Goal: Task Accomplishment & Management: Manage account settings

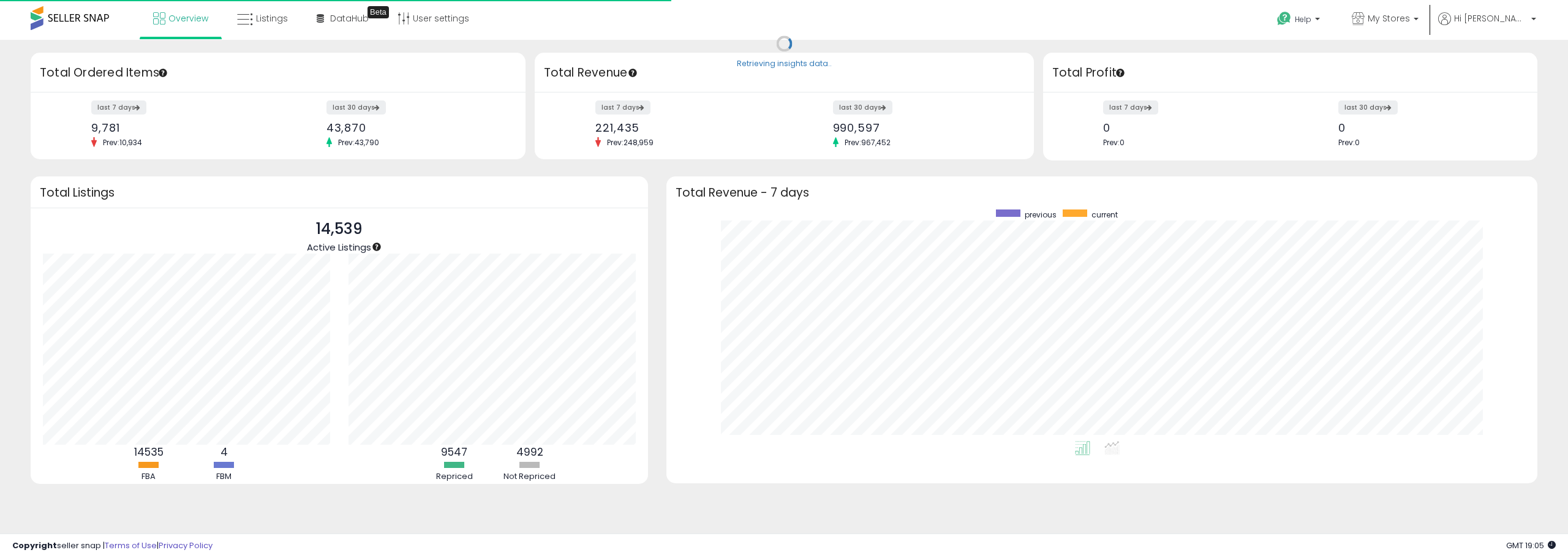
scroll to position [232, 846]
click at [1501, 17] on span "Hi [PERSON_NAME]" at bounding box center [1491, 18] width 74 height 12
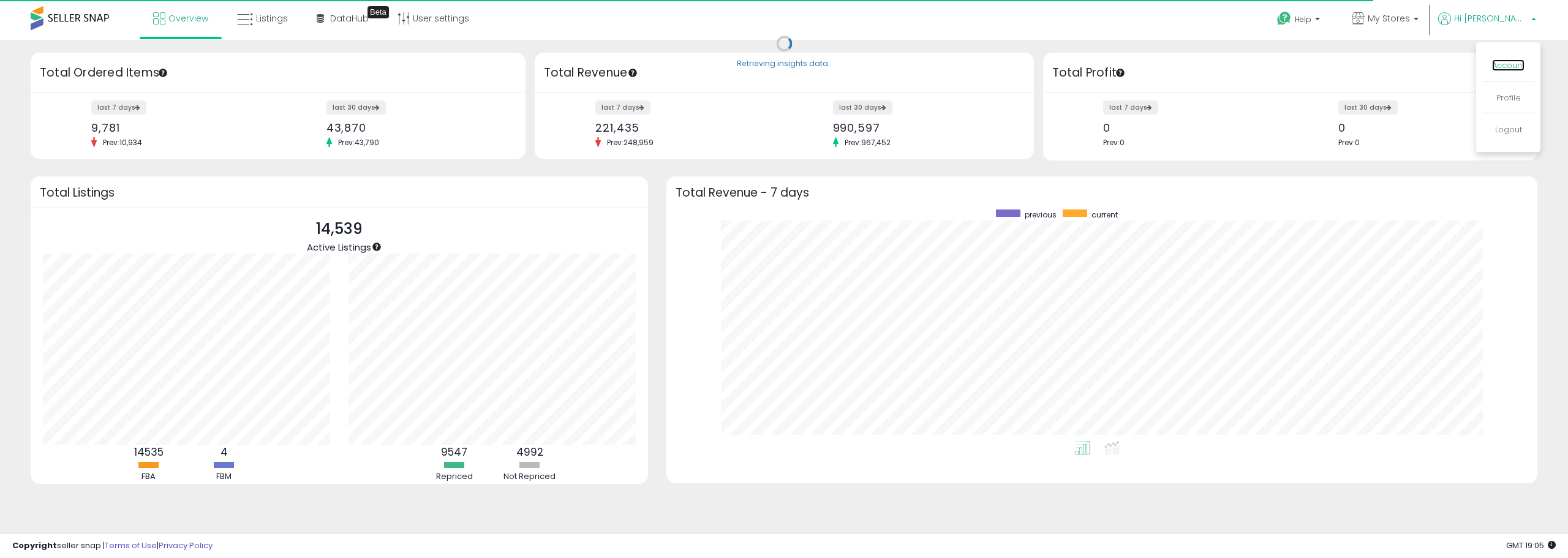
click at [1495, 60] on link "Account" at bounding box center [1508, 65] width 32 height 11
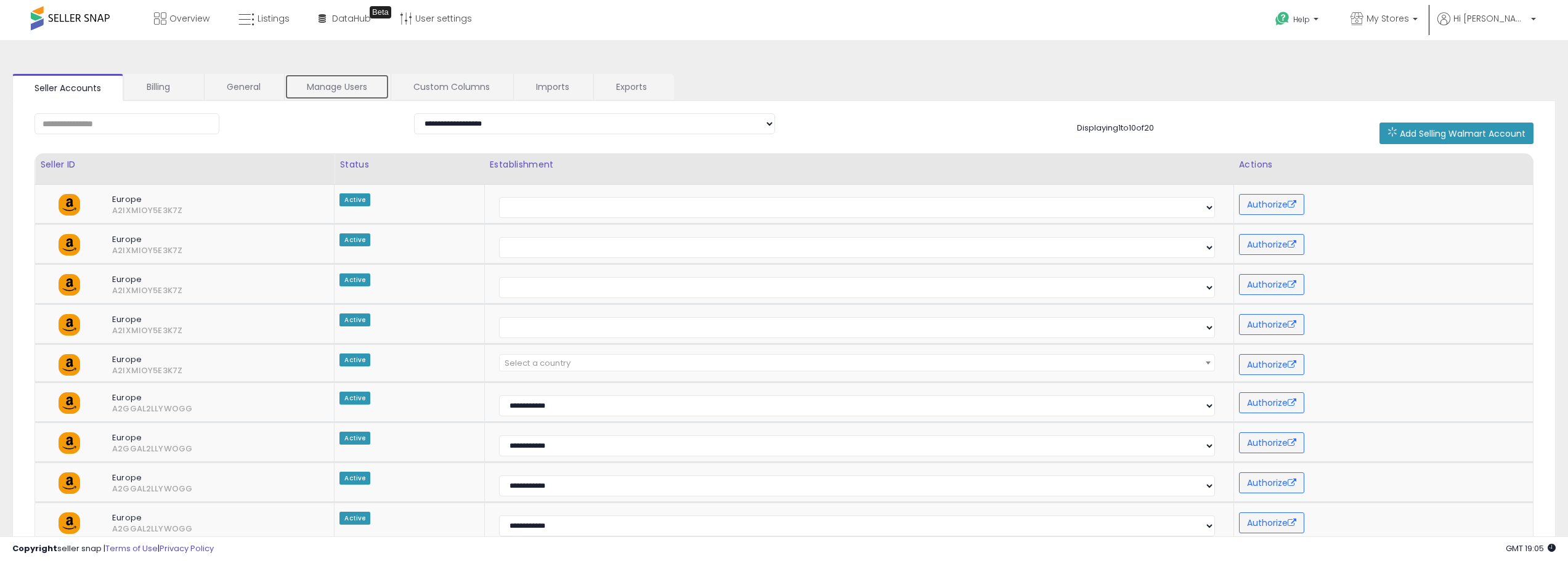
click at [345, 88] on link "Manage Users" at bounding box center [337, 87] width 105 height 26
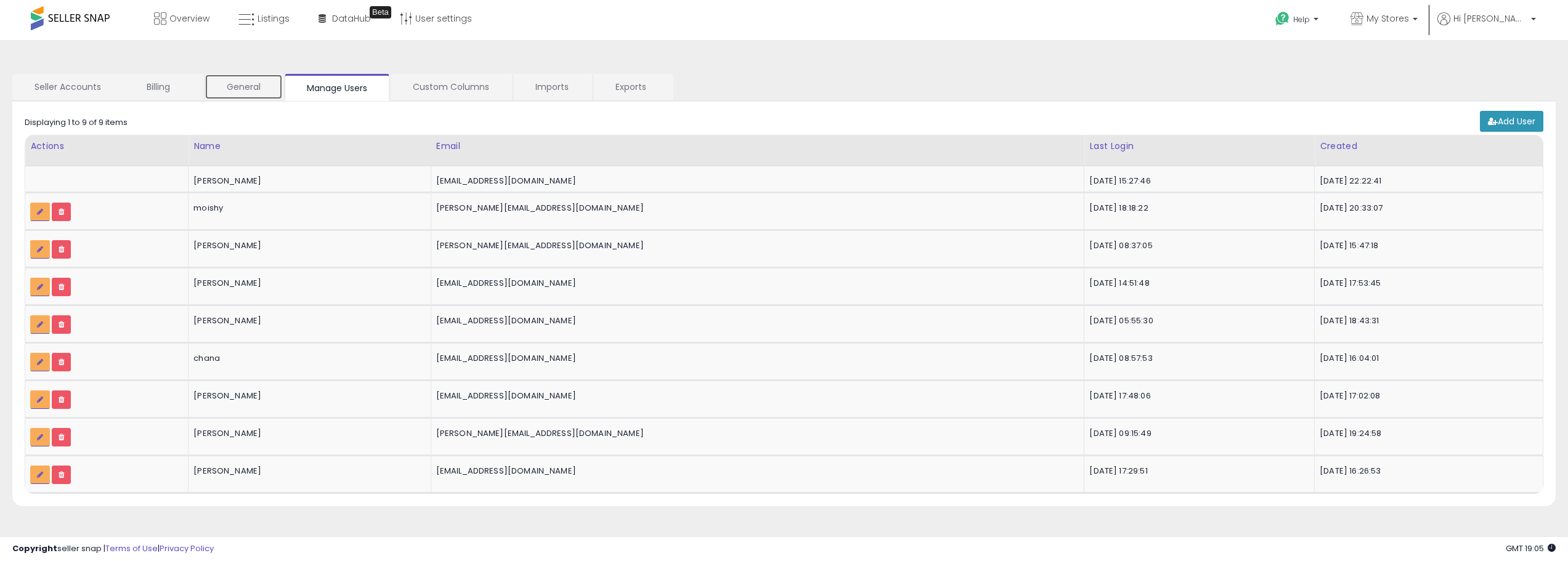
click at [245, 87] on link "General" at bounding box center [243, 87] width 78 height 26
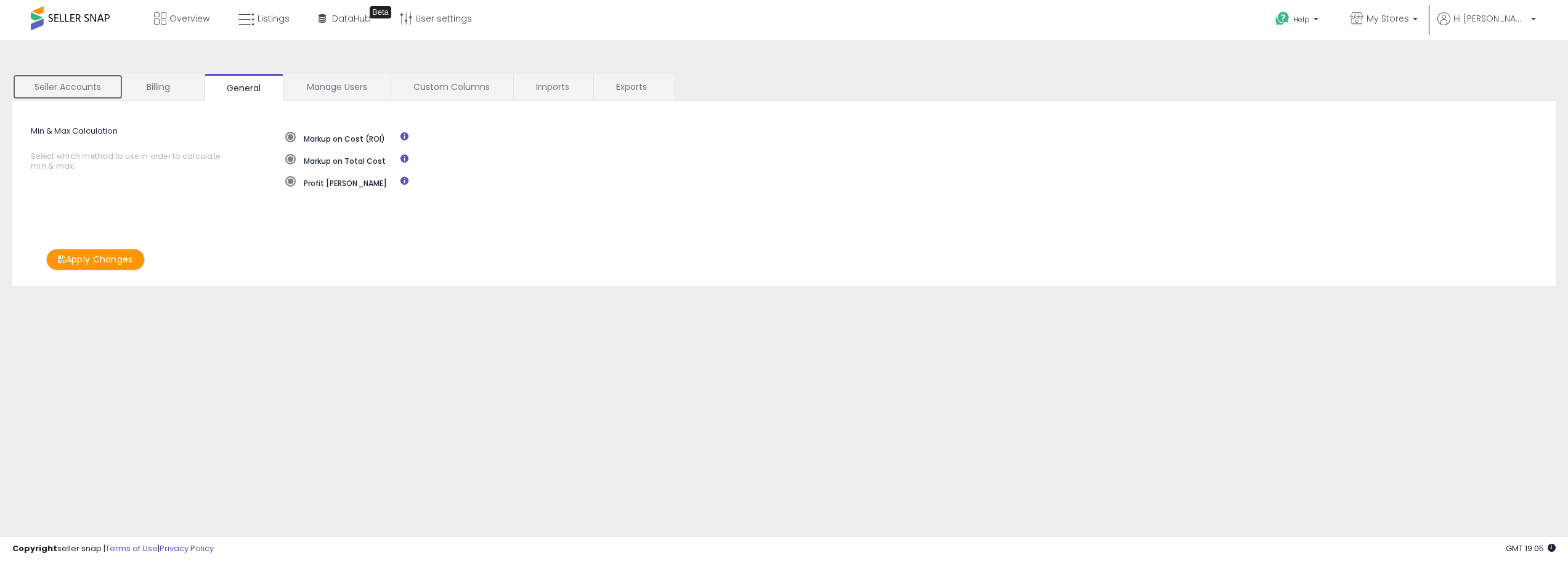
click at [80, 84] on link "Seller Accounts" at bounding box center [68, 87] width 111 height 26
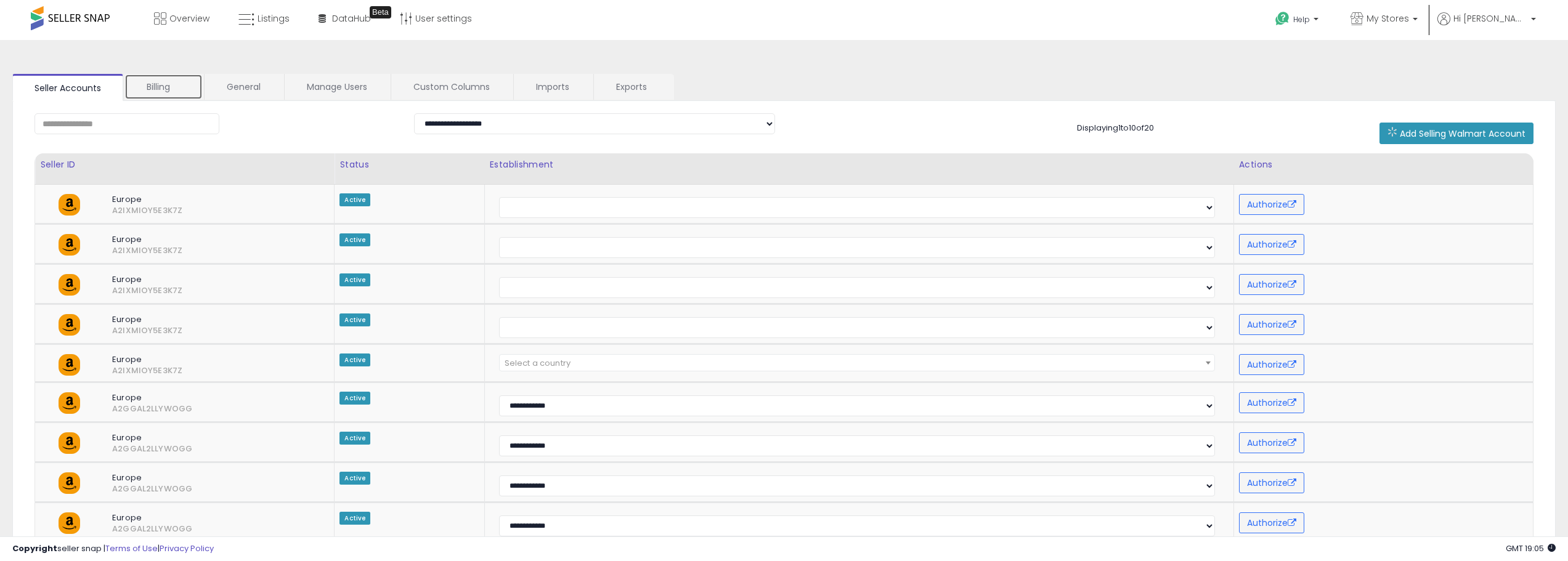
click at [156, 83] on link "Billing" at bounding box center [164, 87] width 78 height 26
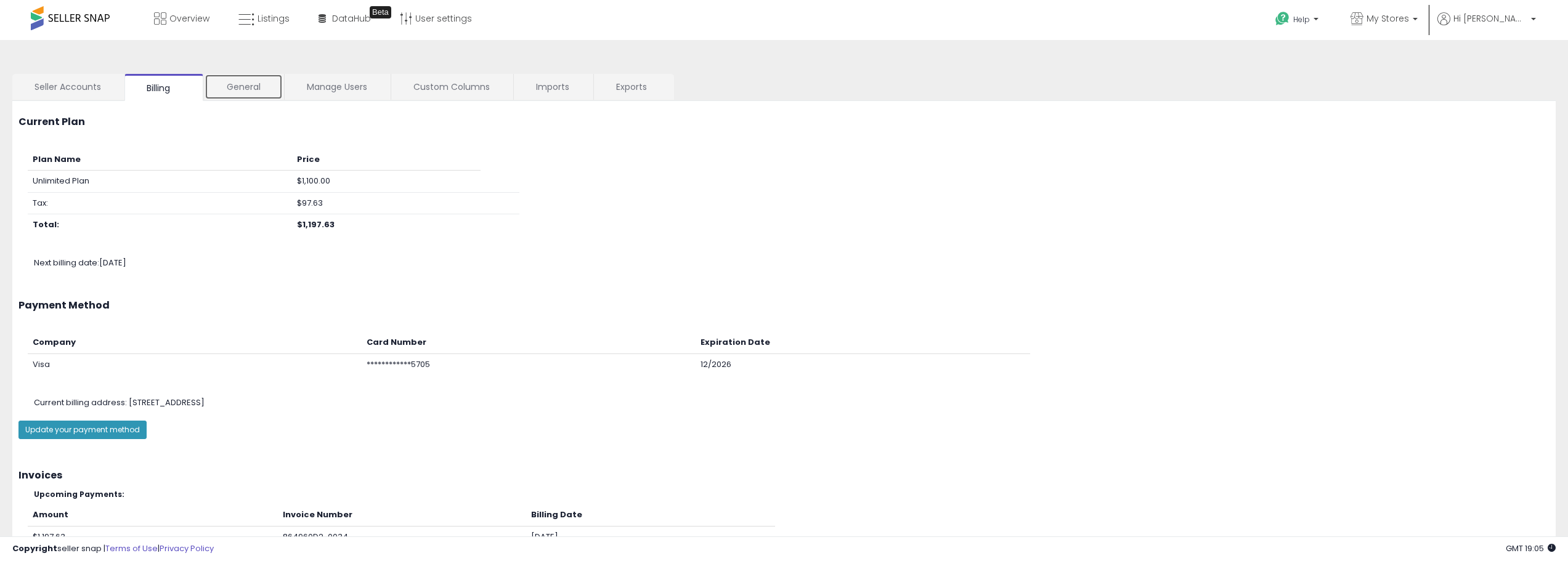
click at [253, 84] on link "General" at bounding box center [243, 87] width 78 height 26
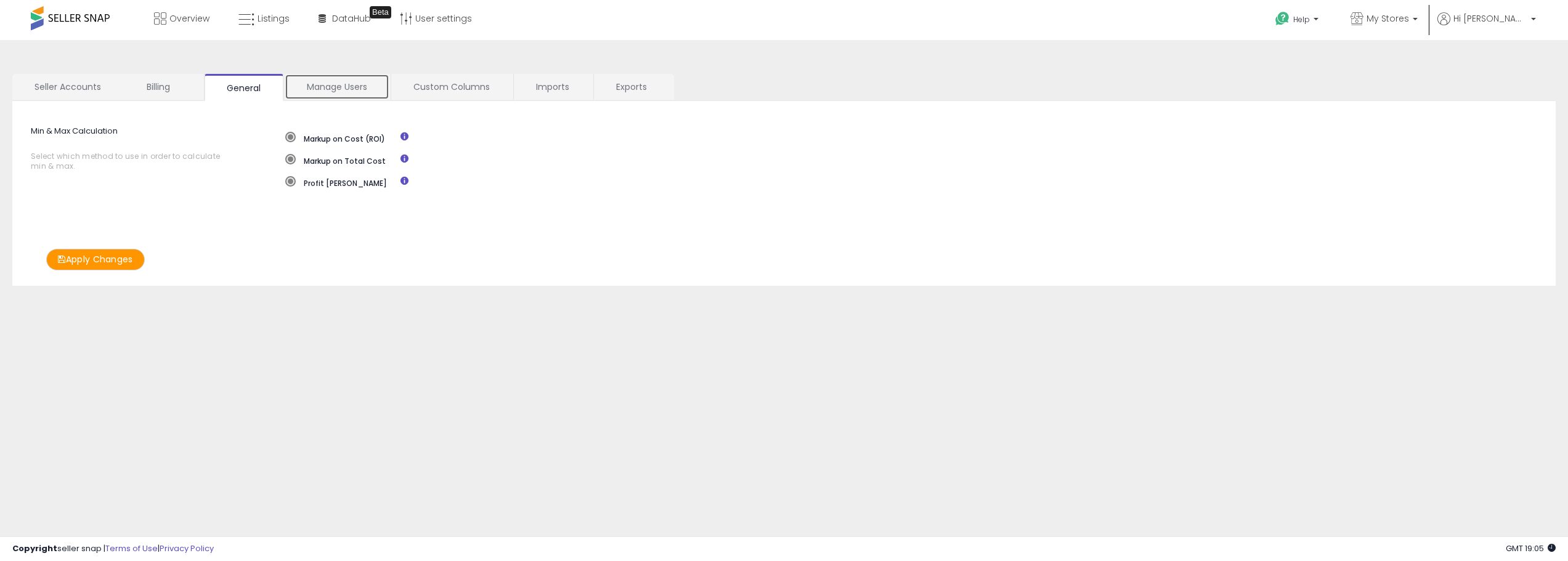
click at [301, 86] on link "Manage Users" at bounding box center [337, 87] width 105 height 26
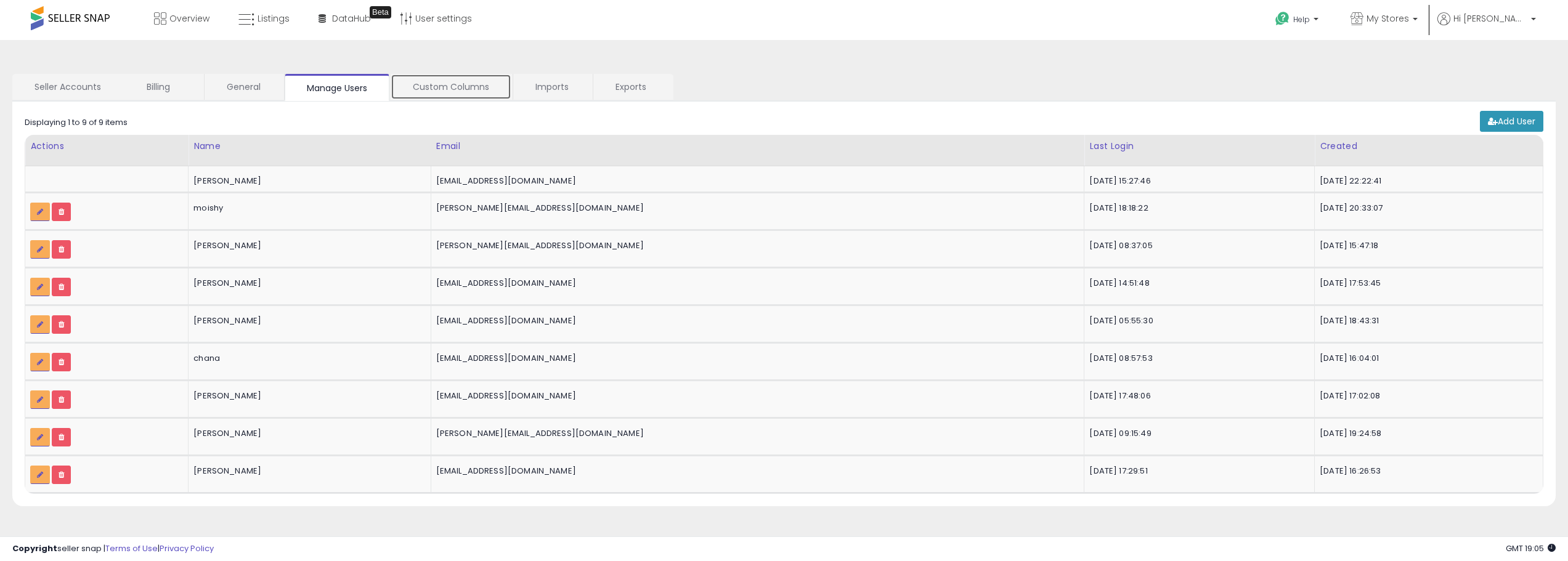
click at [445, 88] on link "Custom Columns" at bounding box center [451, 87] width 121 height 26
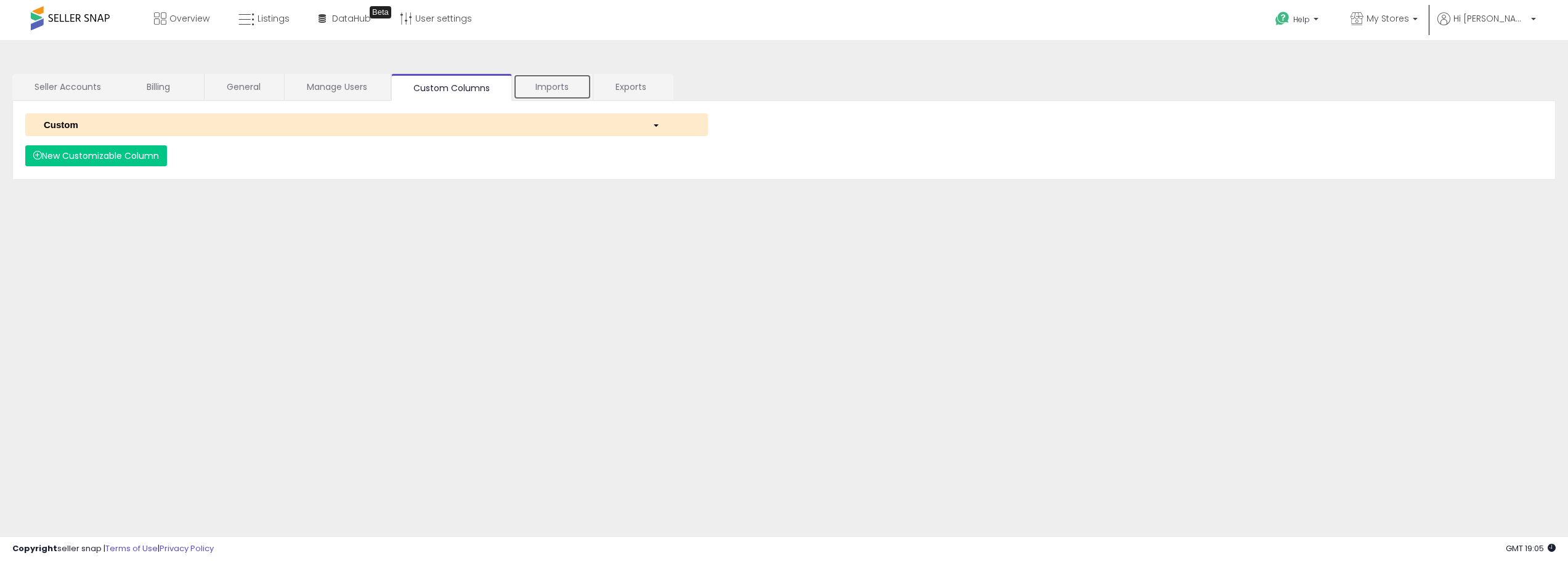
click at [536, 87] on link "Imports" at bounding box center [552, 87] width 78 height 26
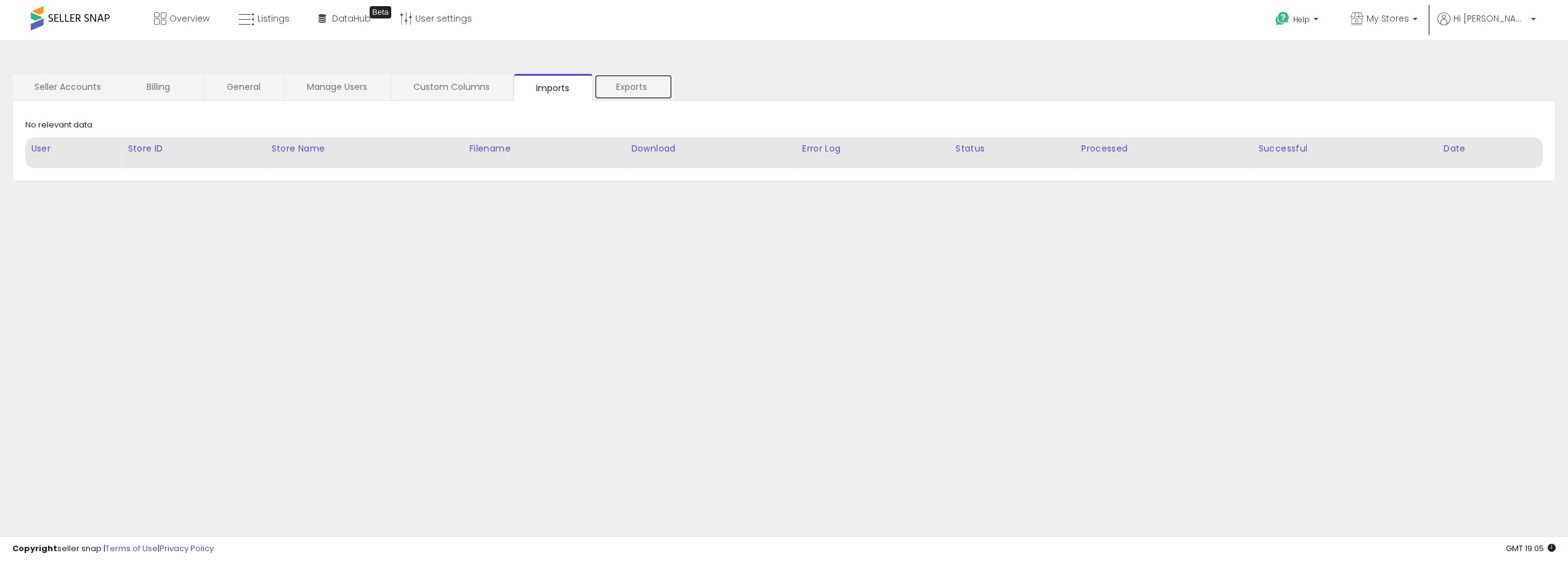
click at [630, 87] on link "Exports" at bounding box center [632, 87] width 79 height 26
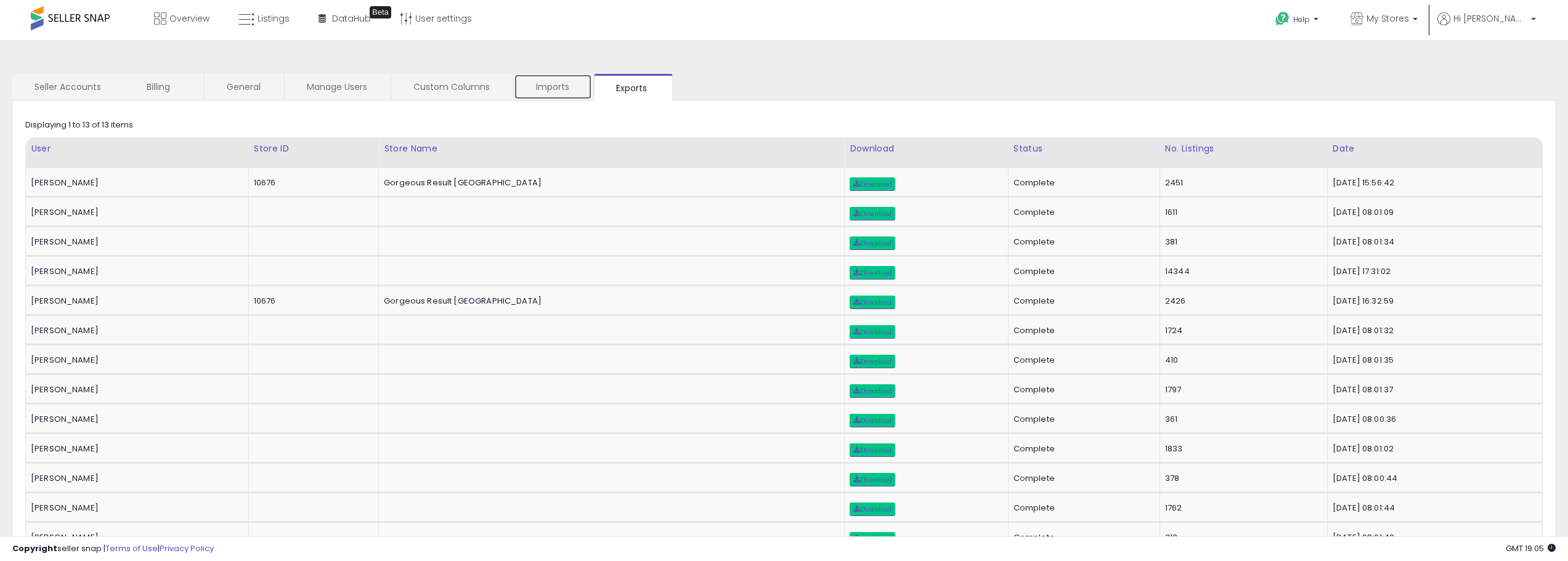
click at [522, 86] on link "Imports" at bounding box center [552, 87] width 78 height 26
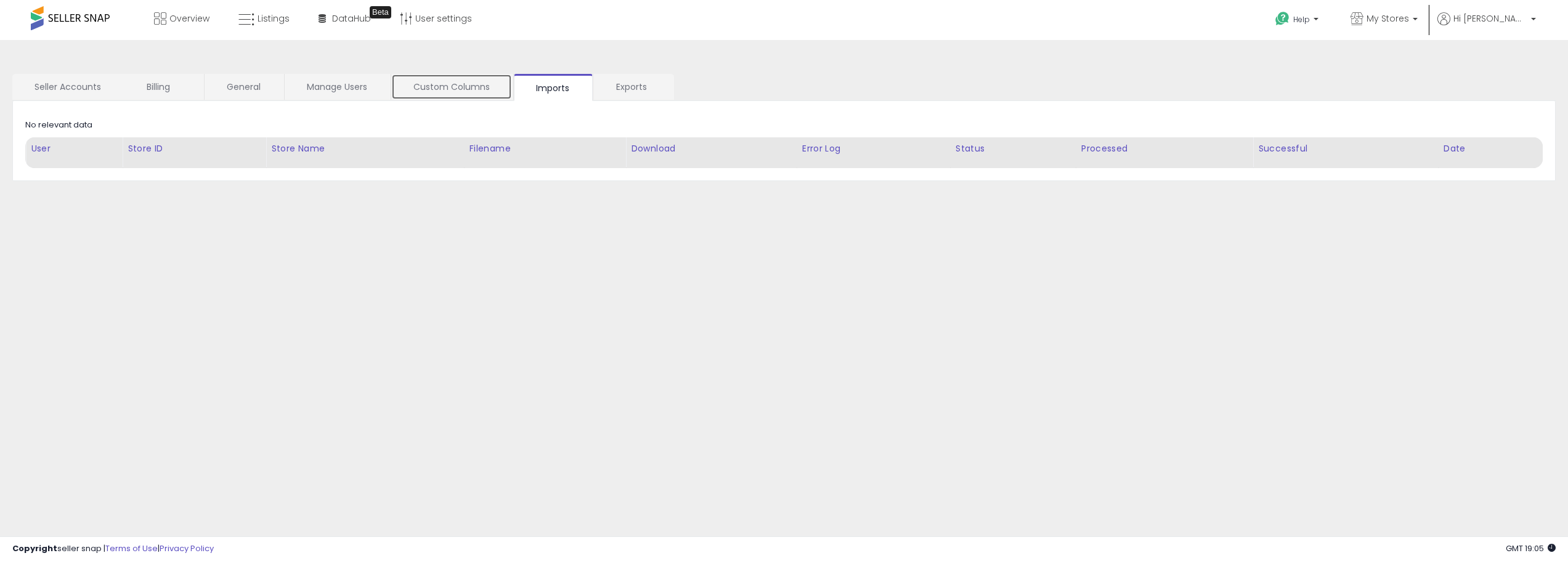
click at [408, 82] on link "Custom Columns" at bounding box center [451, 87] width 121 height 26
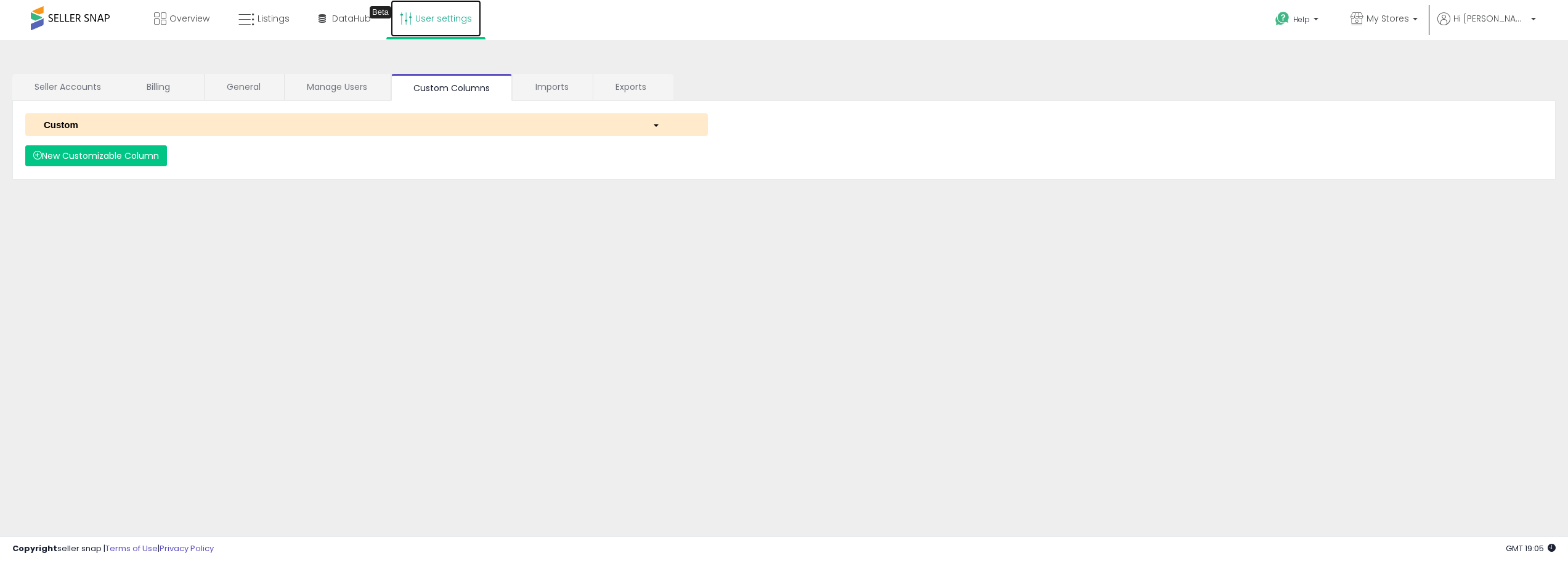
click at [464, 31] on link "User settings" at bounding box center [436, 18] width 90 height 37
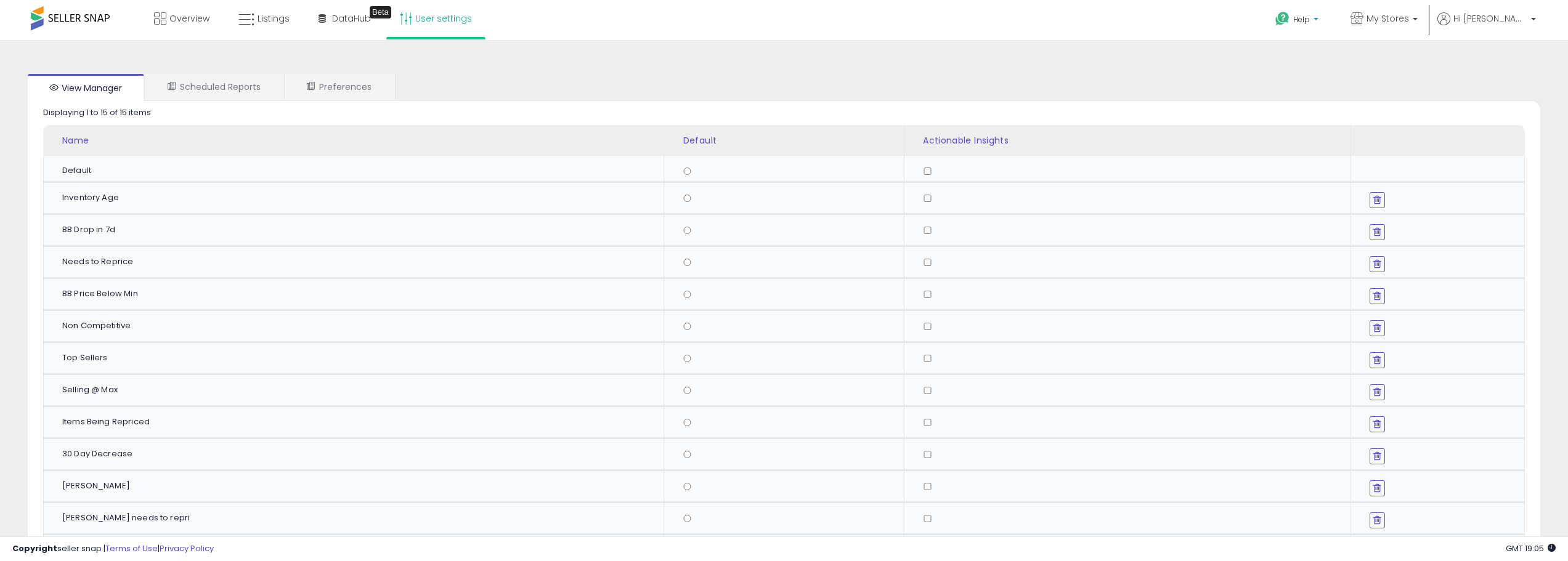
click at [1322, 26] on p "Help" at bounding box center [1297, 21] width 47 height 13
click at [1408, 19] on span "My Stores" at bounding box center [1387, 18] width 43 height 12
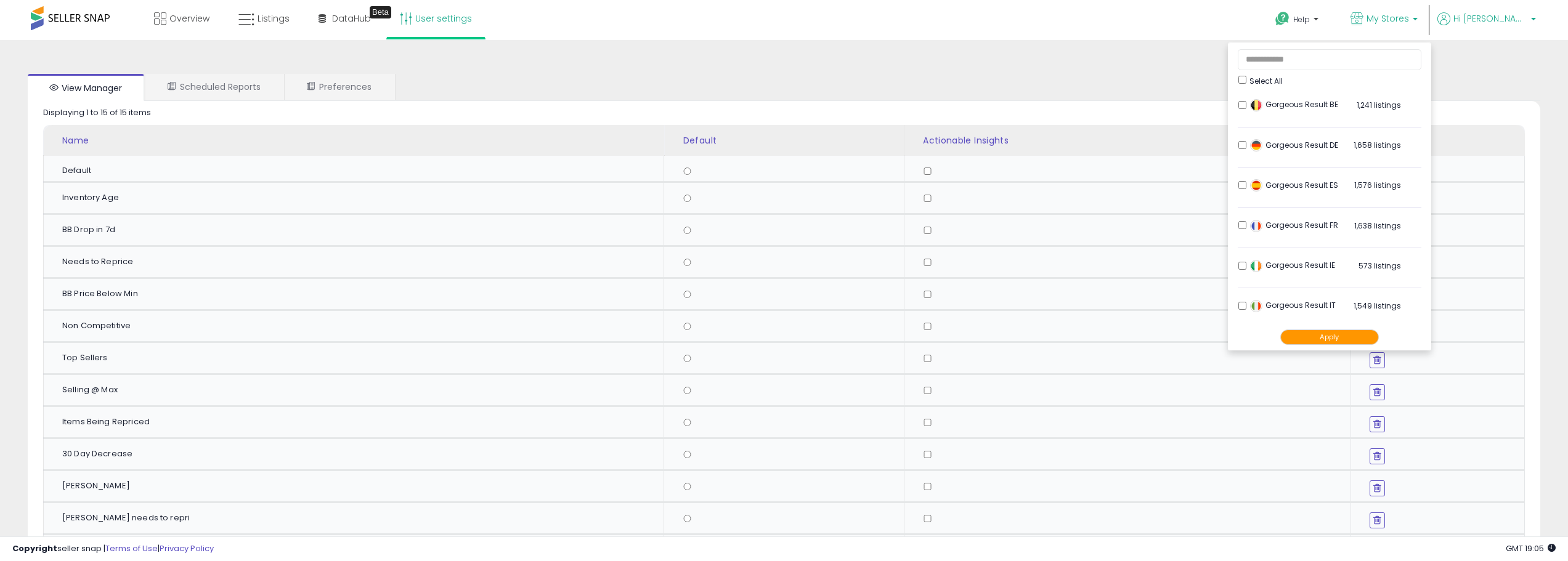
click at [1485, 22] on p "Hi [PERSON_NAME]" at bounding box center [1486, 20] width 99 height 15
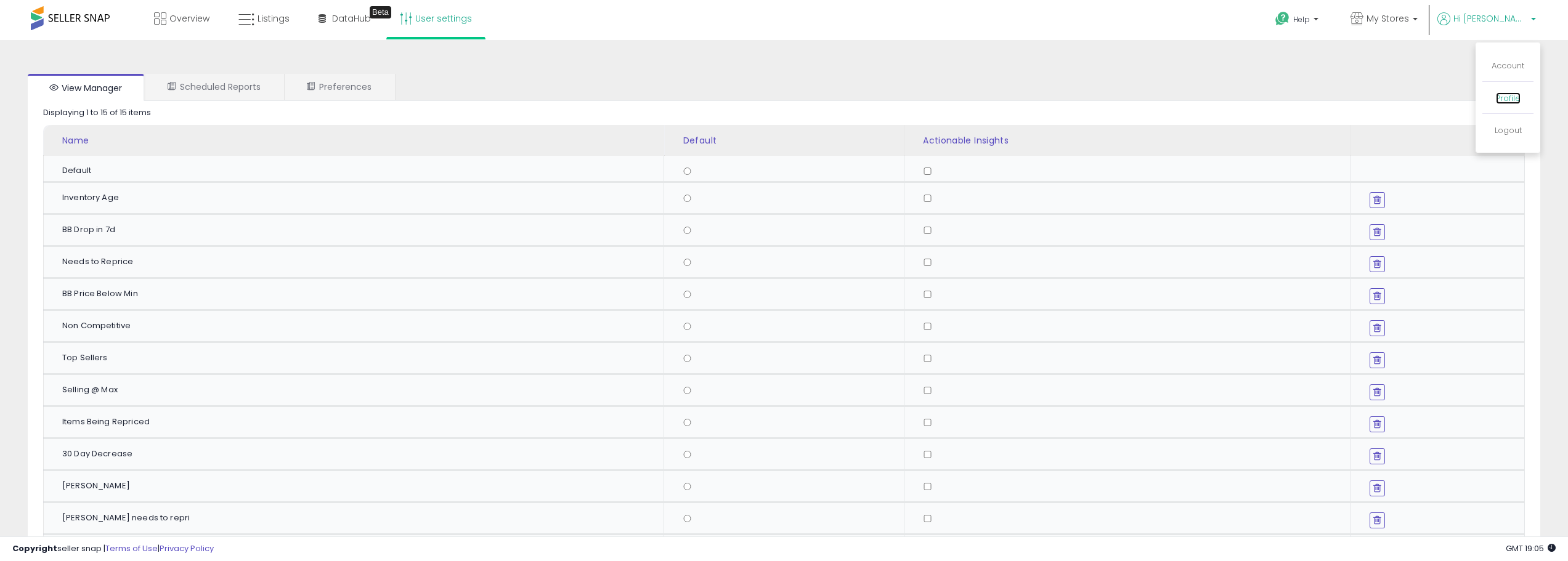
click at [1501, 94] on link "Profile" at bounding box center [1508, 98] width 25 height 11
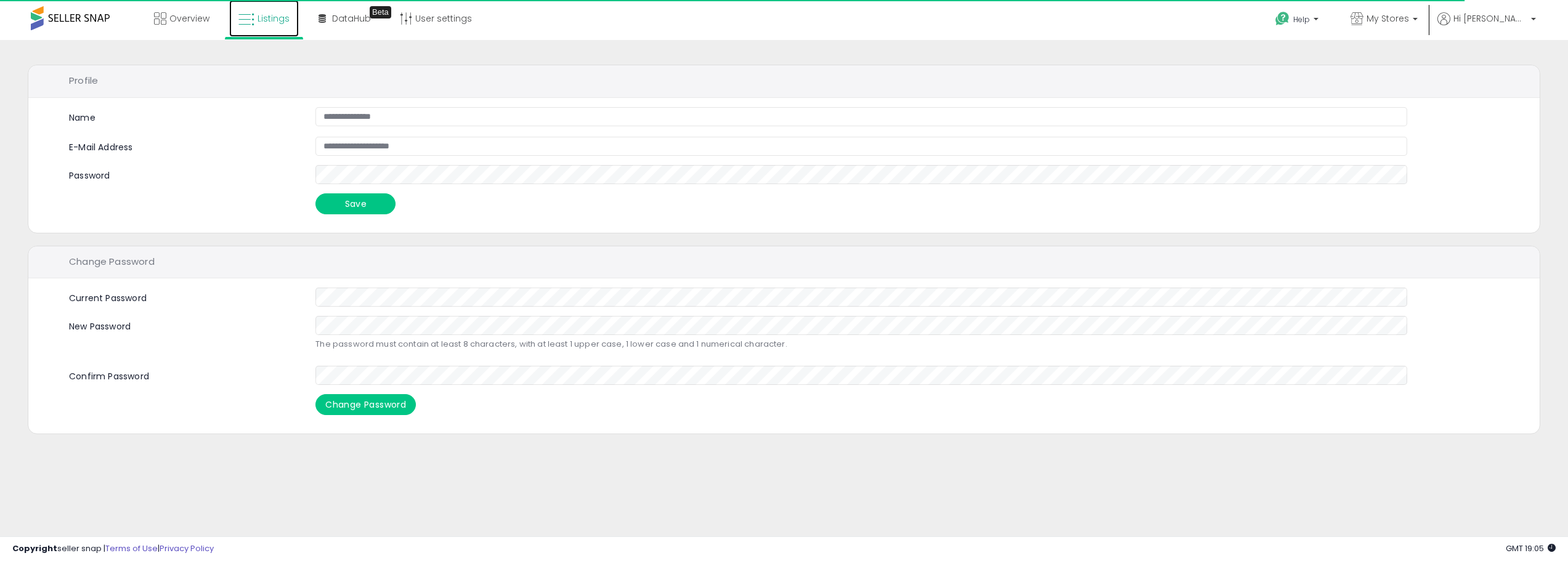
click at [246, 18] on icon at bounding box center [246, 19] width 16 height 16
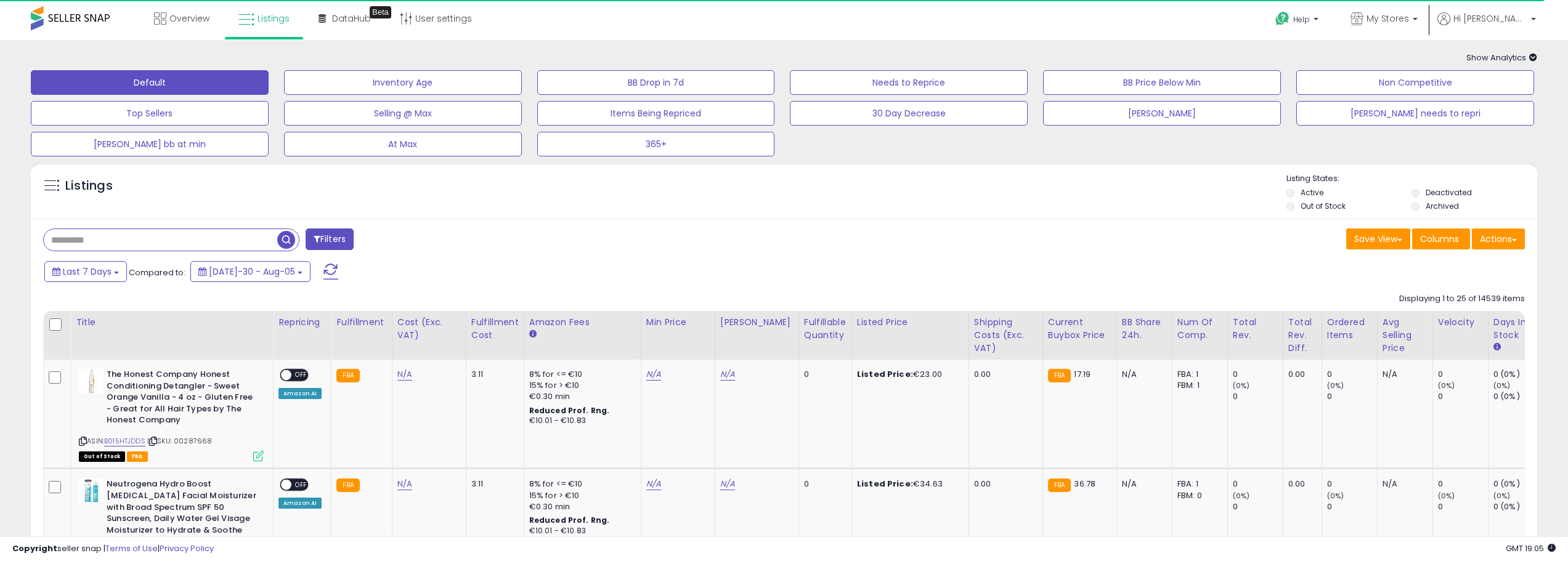
click at [303, 396] on div "Amazon AI" at bounding box center [300, 394] width 43 height 11
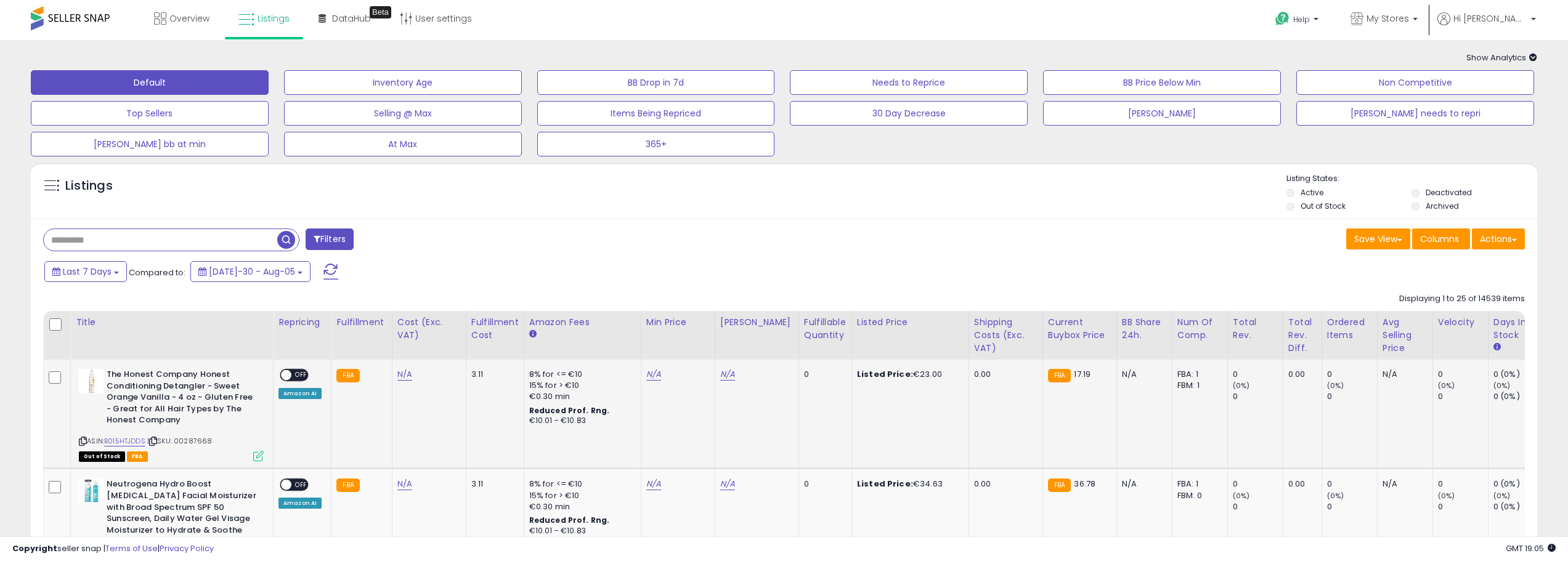
click at [255, 455] on icon at bounding box center [258, 455] width 10 height 10
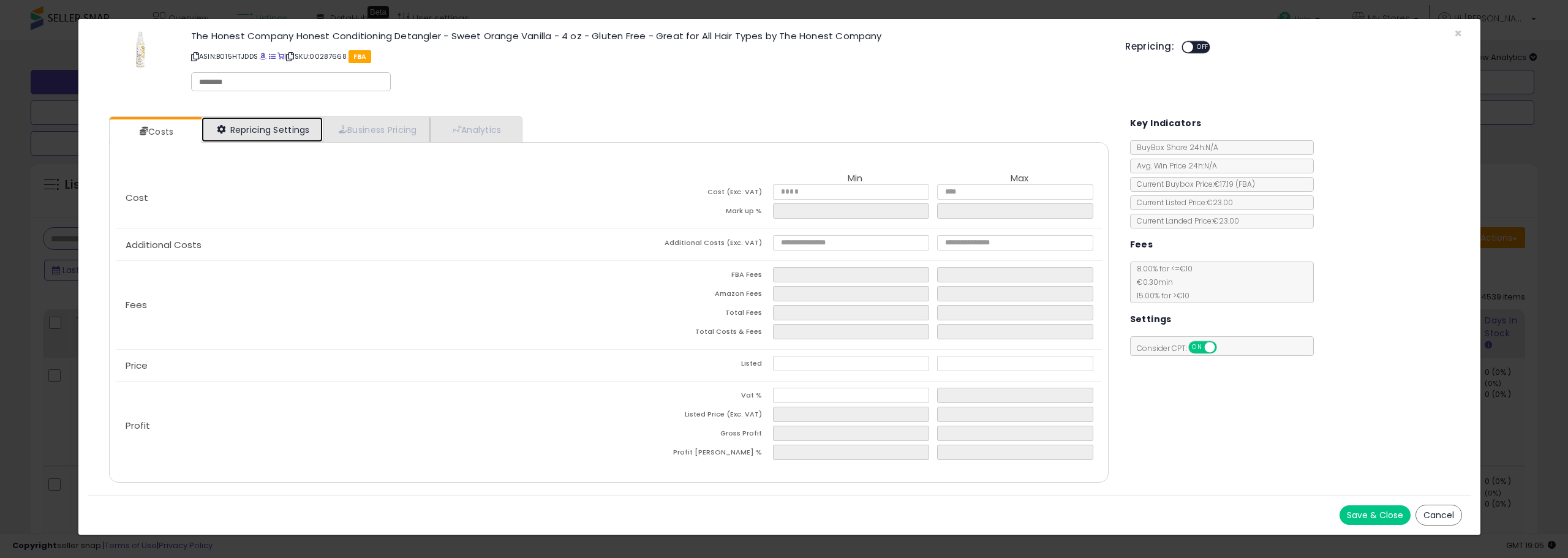
click at [295, 138] on link "Repricing Settings" at bounding box center [262, 130] width 121 height 26
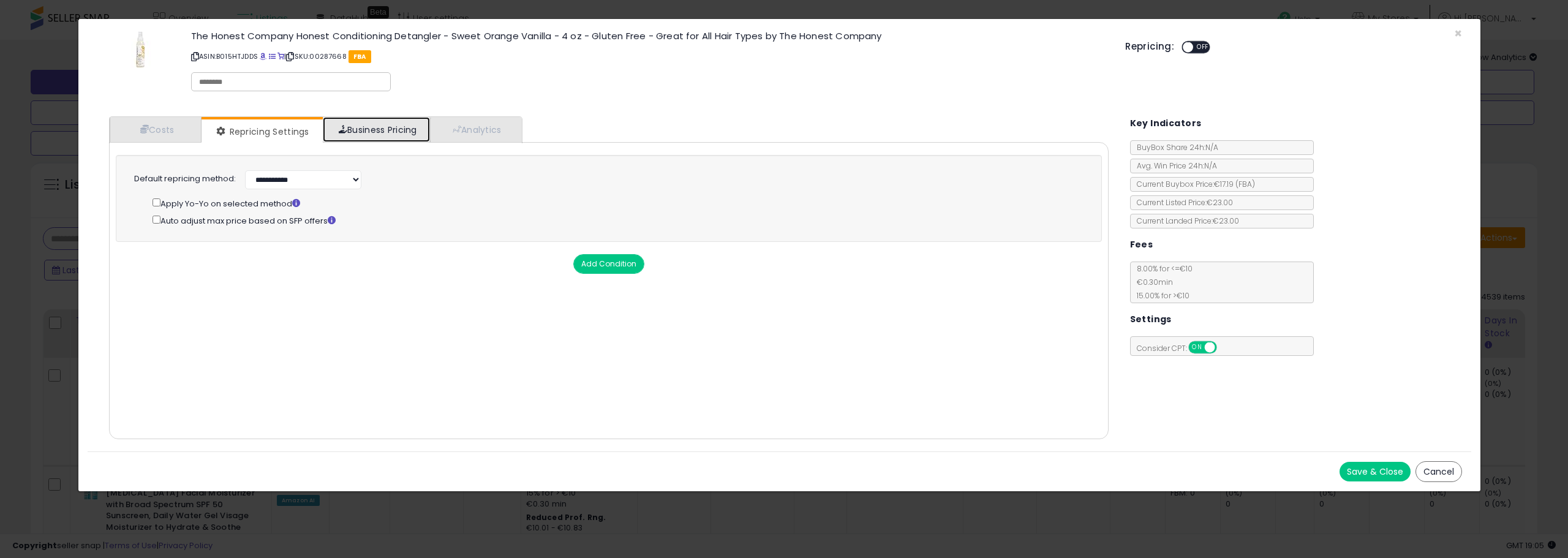
click at [361, 135] on link "Business Pricing" at bounding box center [375, 130] width 107 height 26
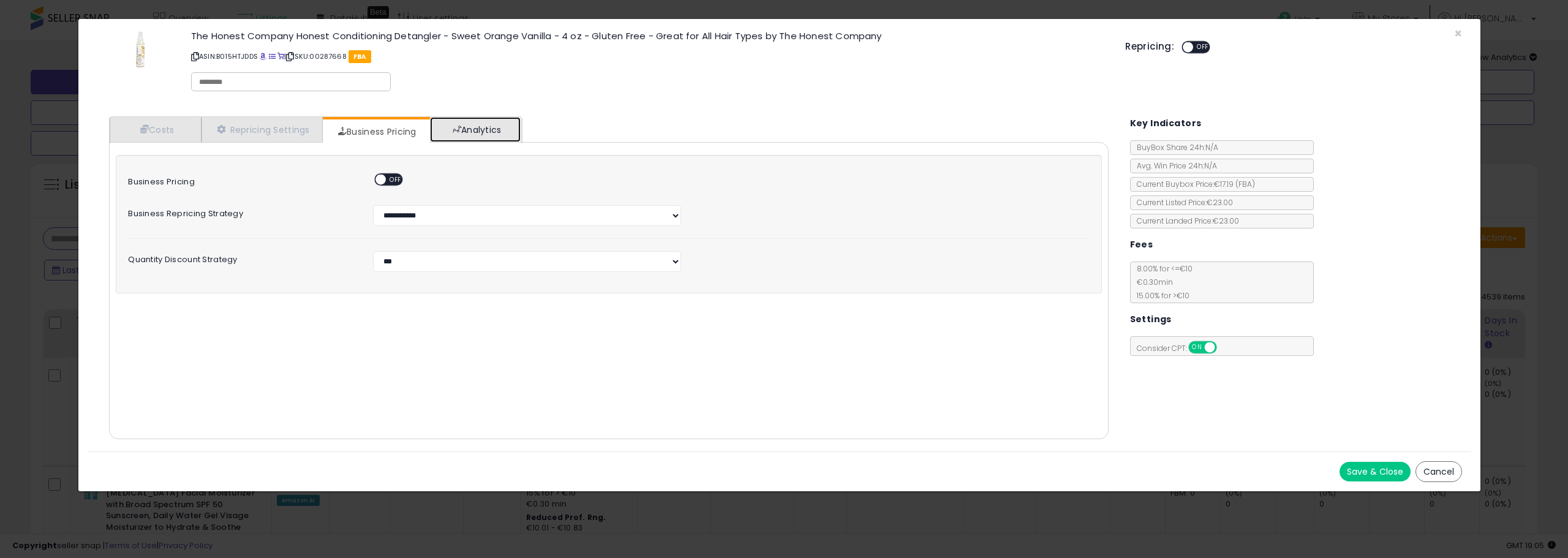
click at [472, 133] on link "Analytics" at bounding box center [476, 130] width 91 height 26
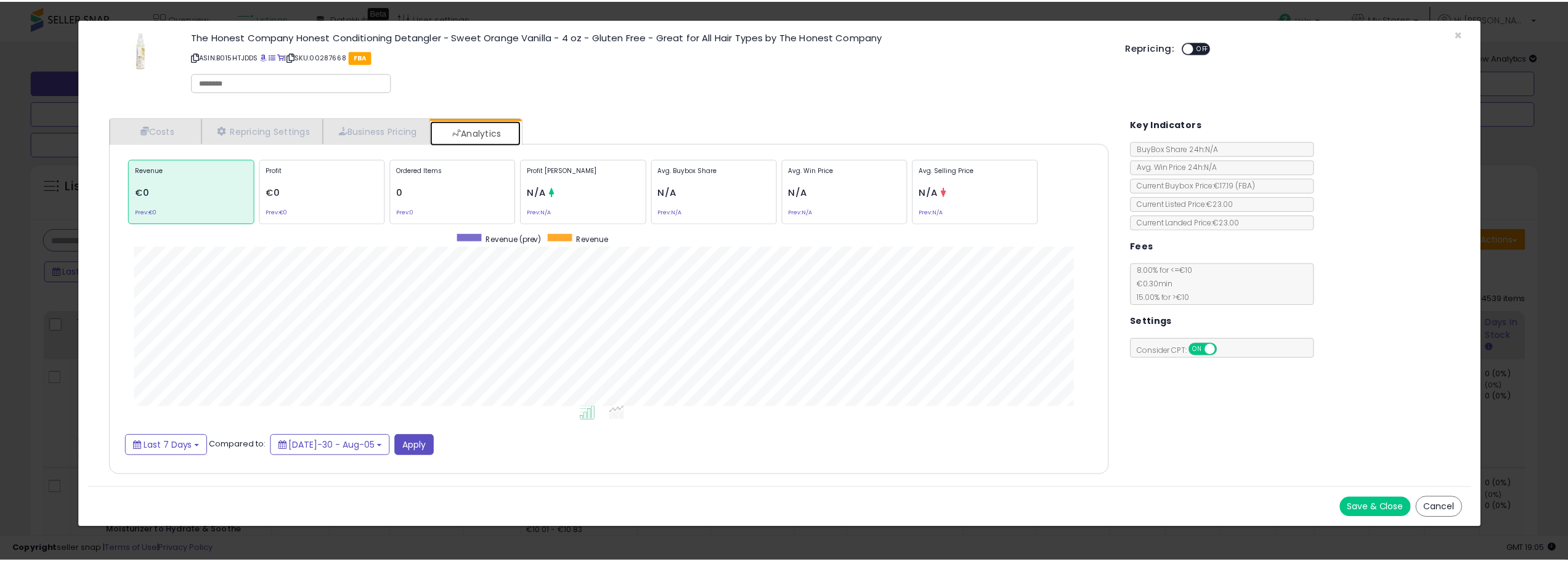
scroll to position [378, 1030]
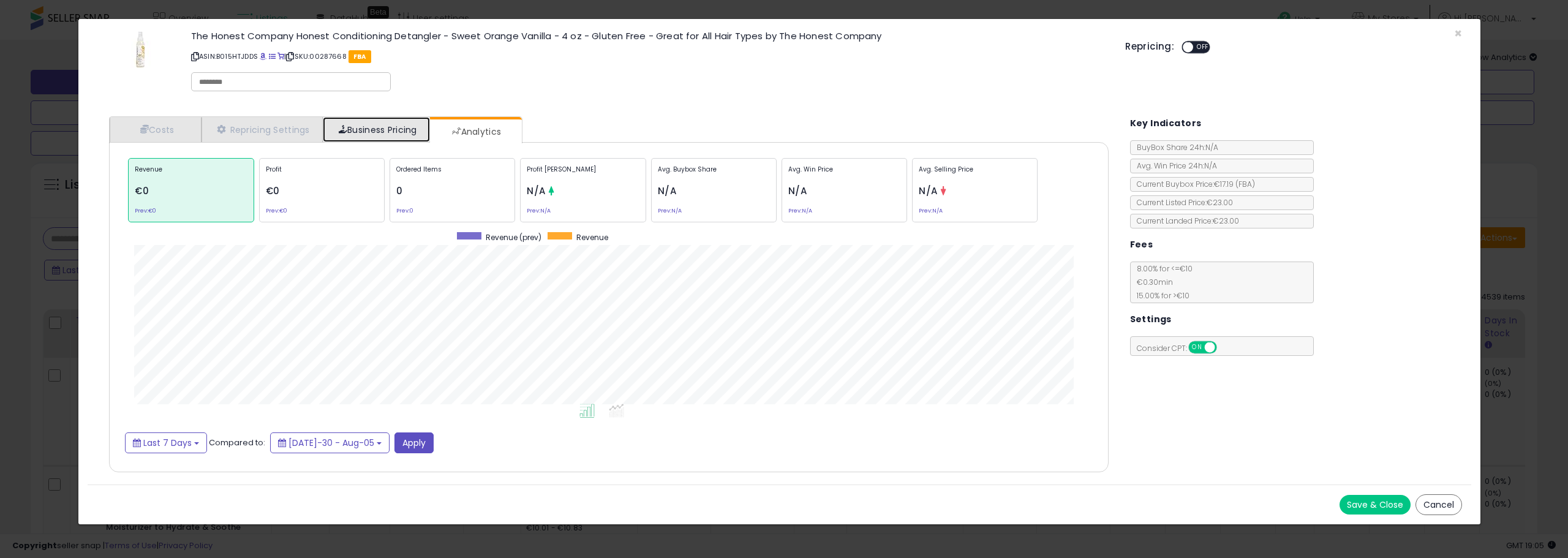
click at [409, 133] on link "Business Pricing" at bounding box center [375, 130] width 107 height 26
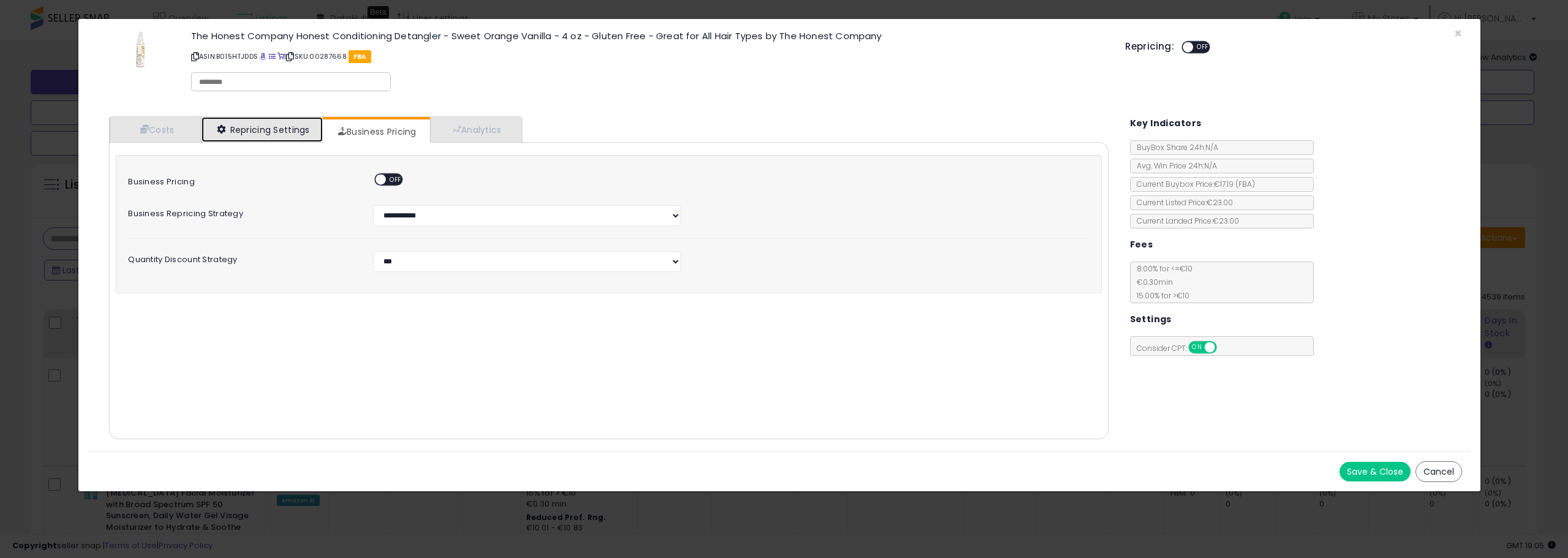
click at [253, 133] on link "Repricing Settings" at bounding box center [262, 130] width 121 height 26
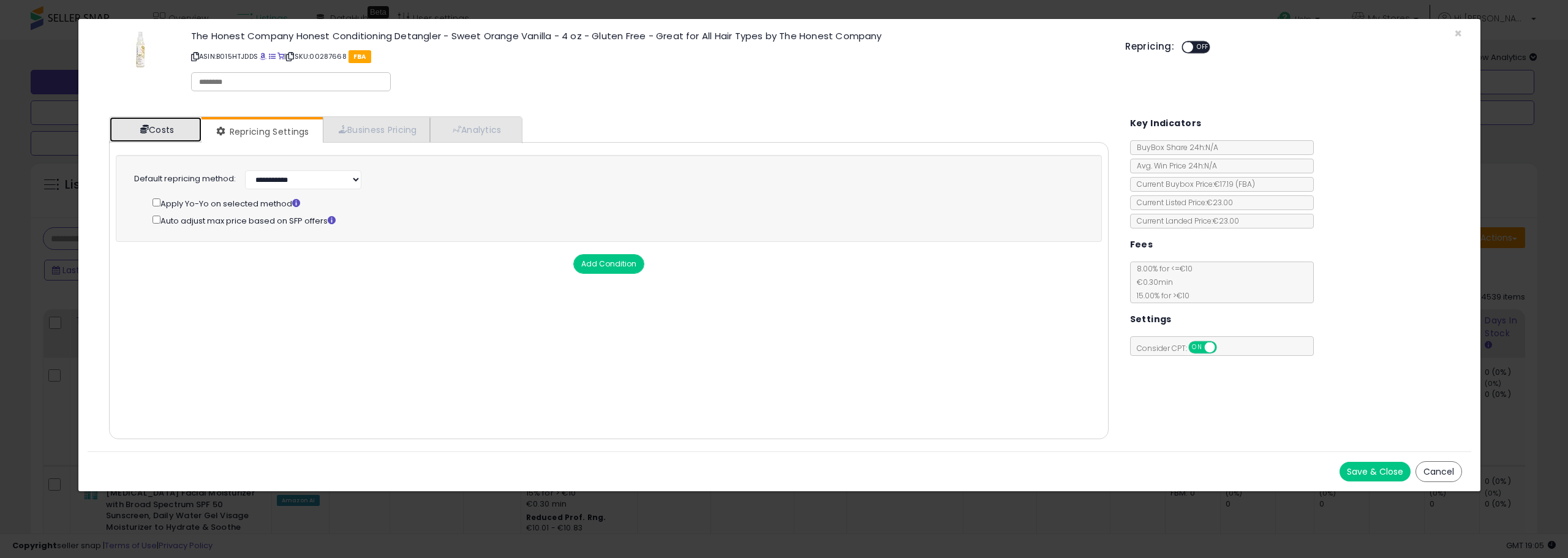
click at [173, 133] on link "Costs" at bounding box center [155, 130] width 92 height 26
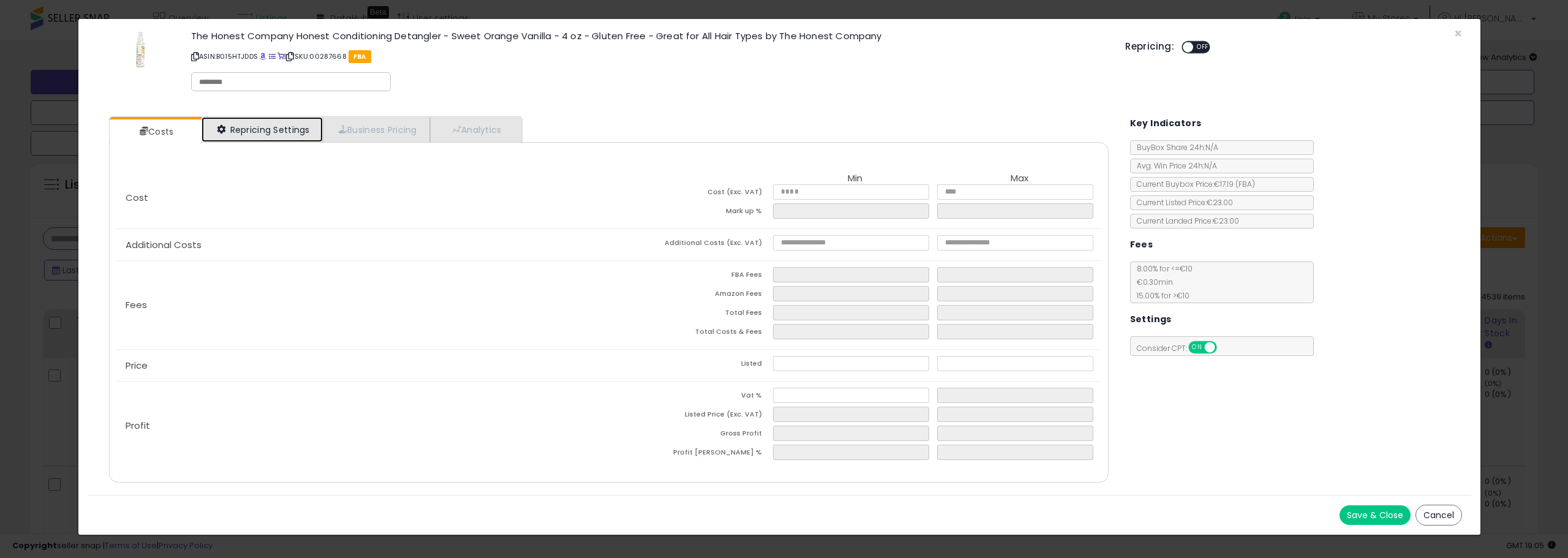
click at [253, 131] on link "Repricing Settings" at bounding box center [262, 130] width 121 height 26
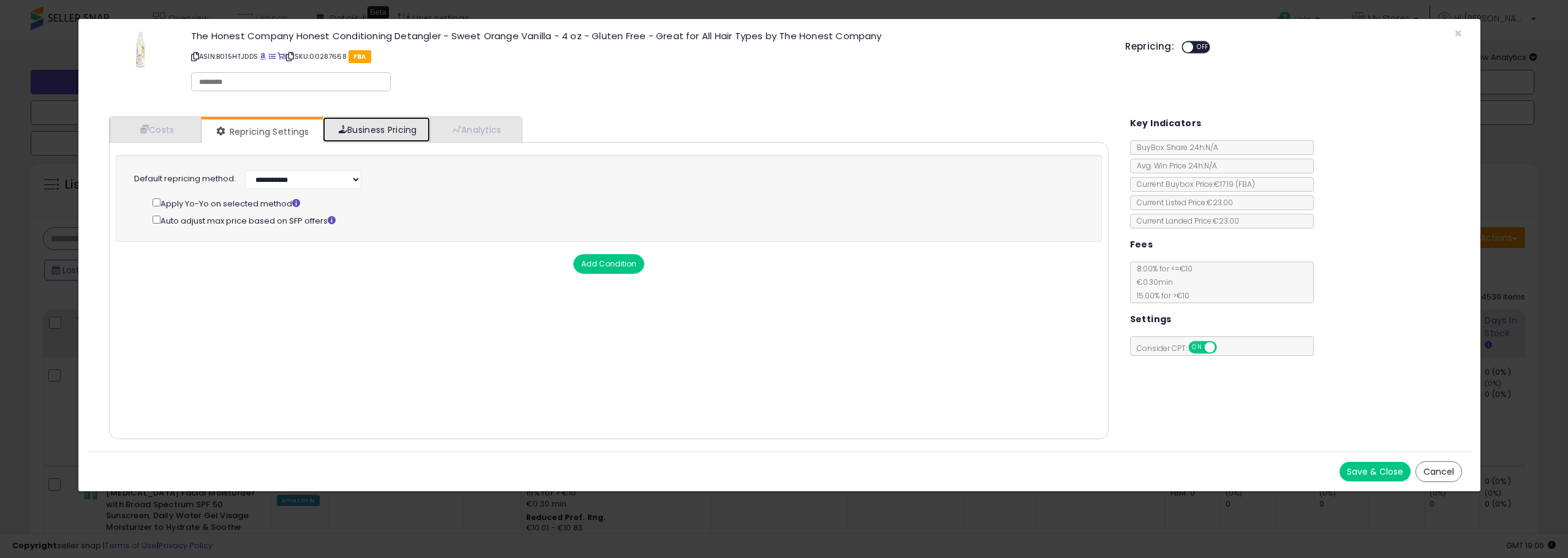
click at [356, 141] on link "Business Pricing" at bounding box center [375, 130] width 107 height 26
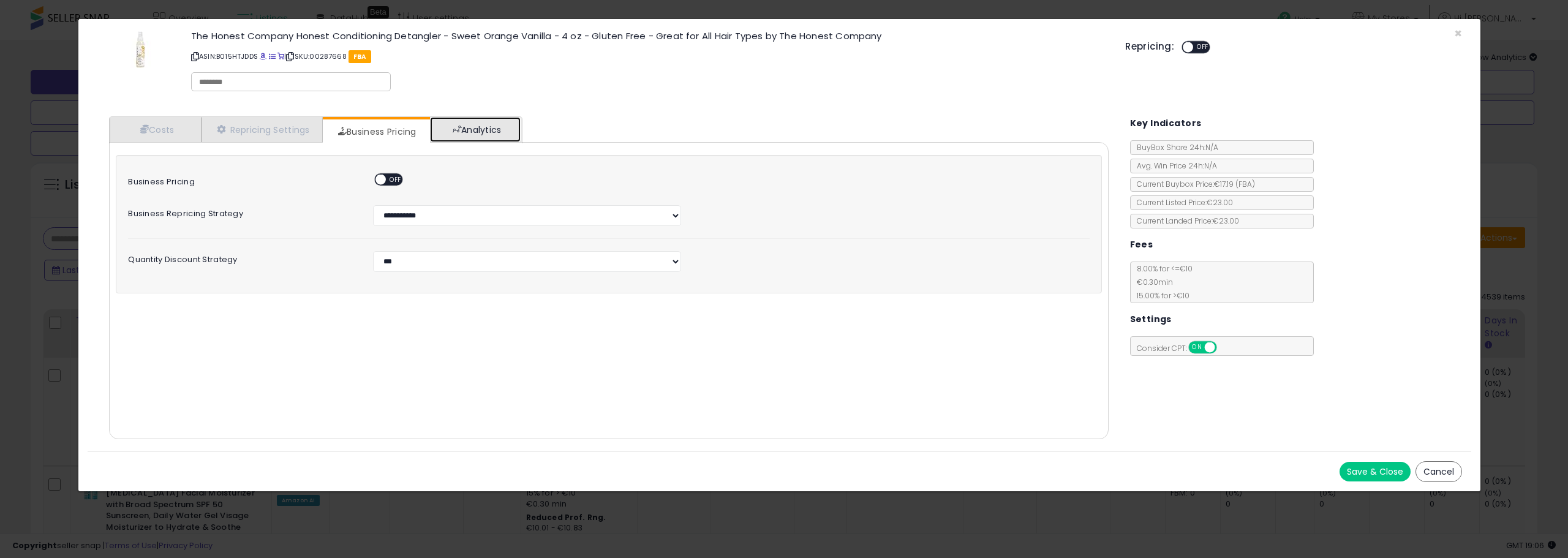
click at [487, 137] on link "Analytics" at bounding box center [476, 130] width 91 height 26
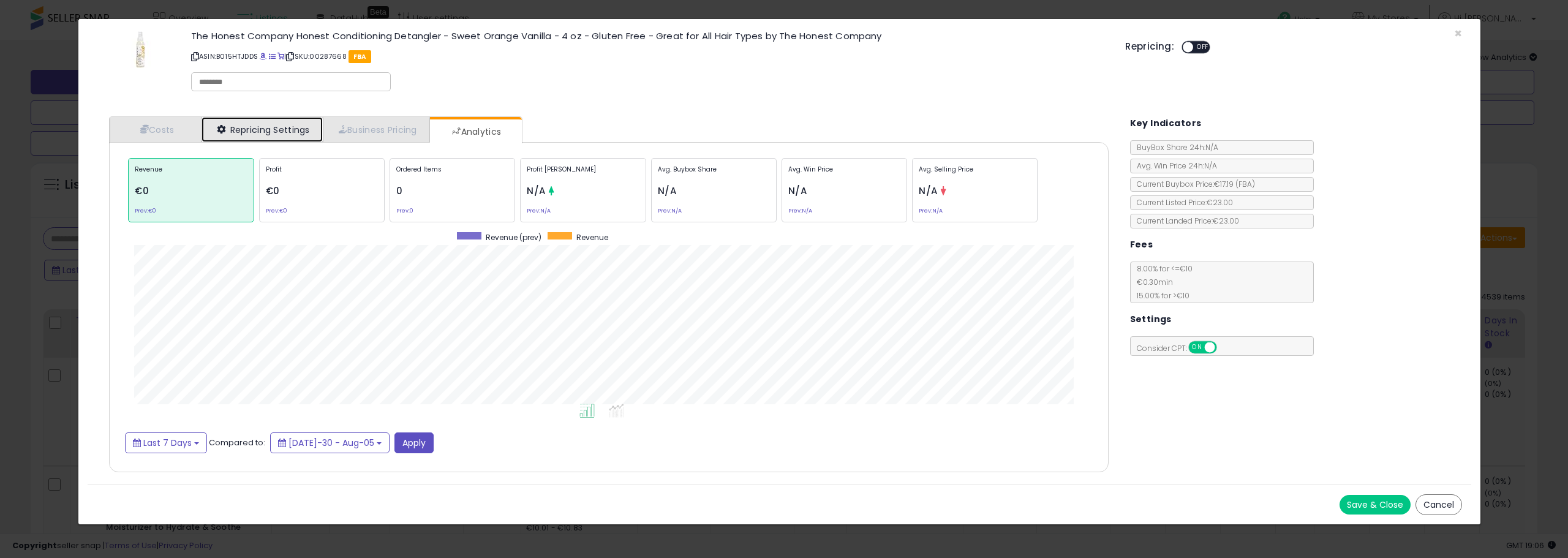
click at [270, 136] on link "Repricing Settings" at bounding box center [262, 130] width 121 height 26
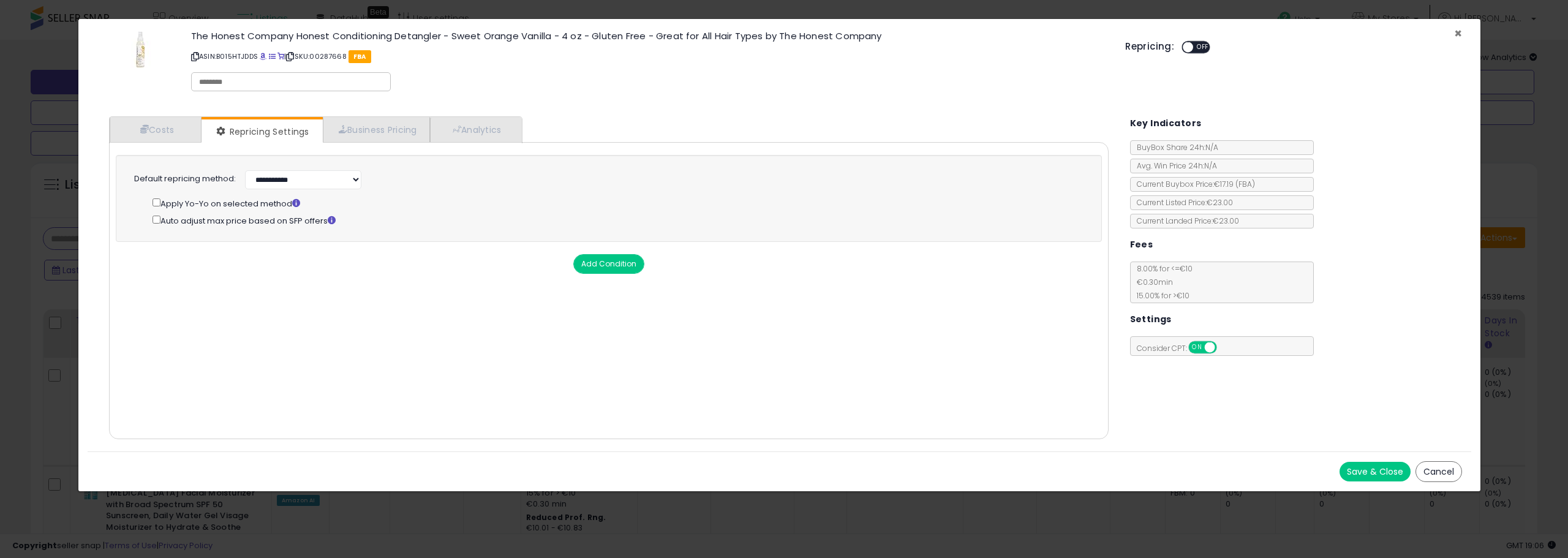
click at [1455, 30] on span "×" at bounding box center [1458, 33] width 8 height 18
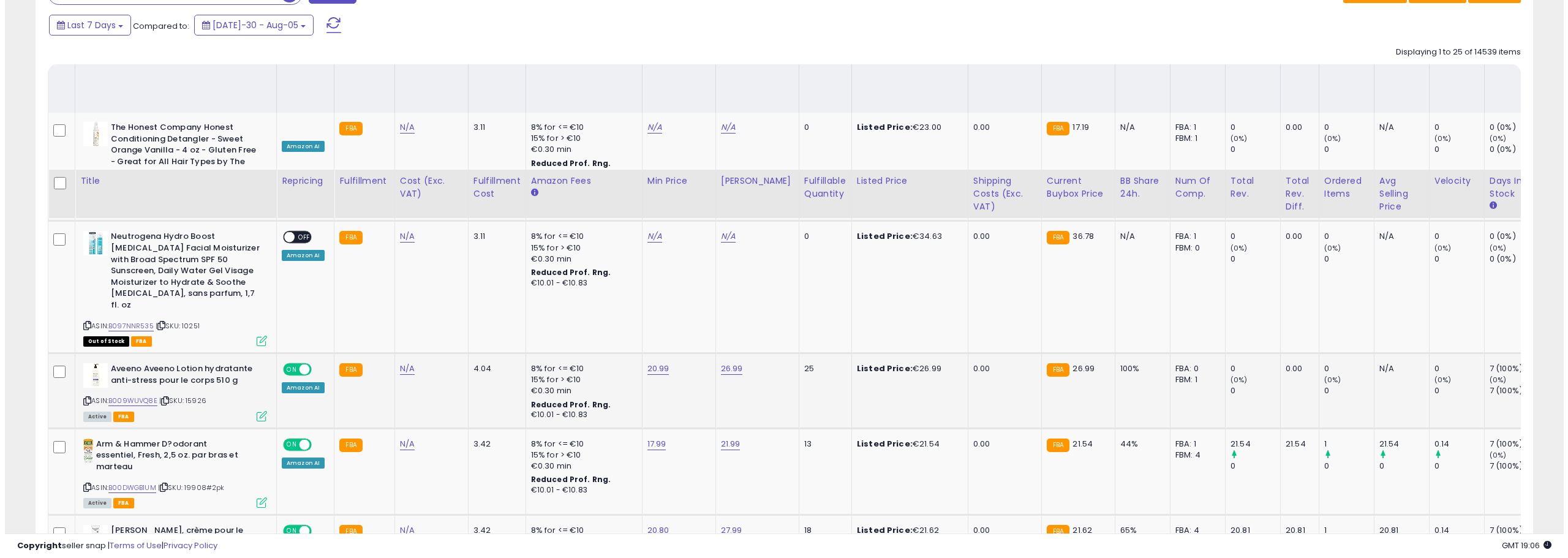
scroll to position [674, 0]
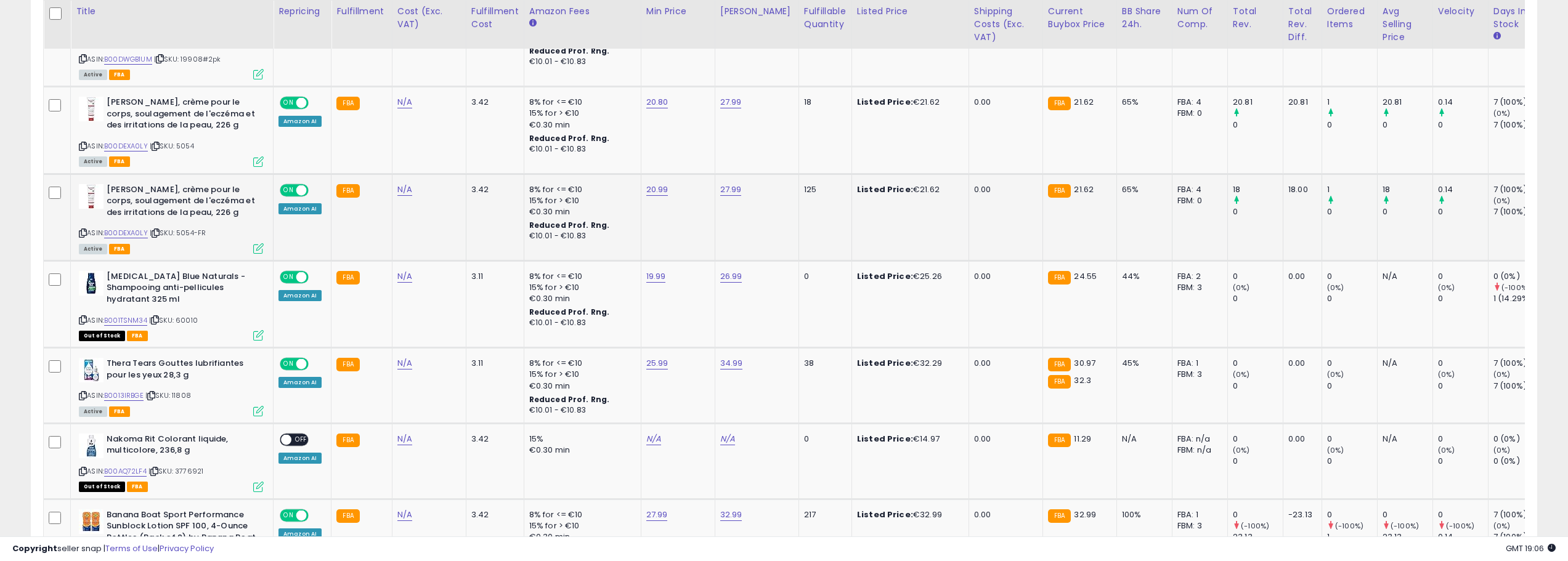
click at [295, 203] on div "Amazon AI" at bounding box center [300, 209] width 43 height 11
click at [257, 243] on icon at bounding box center [258, 248] width 10 height 10
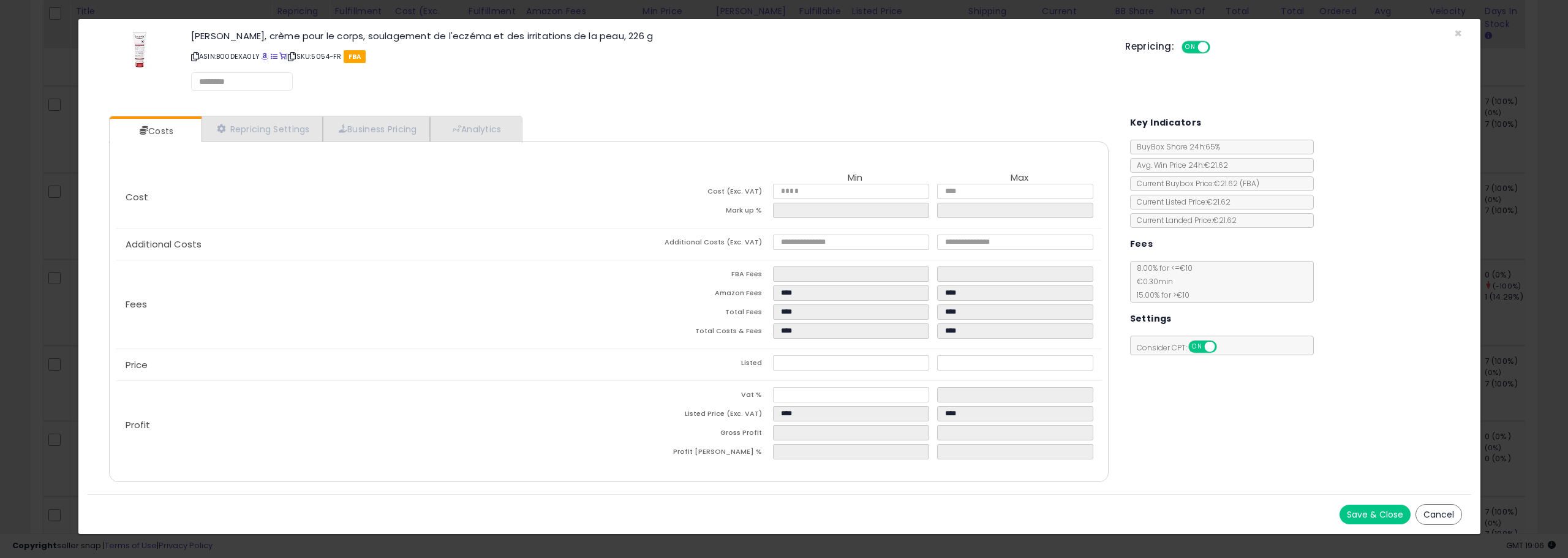
select select "*********"
click at [287, 129] on link "Repricing Settings" at bounding box center [262, 130] width 121 height 26
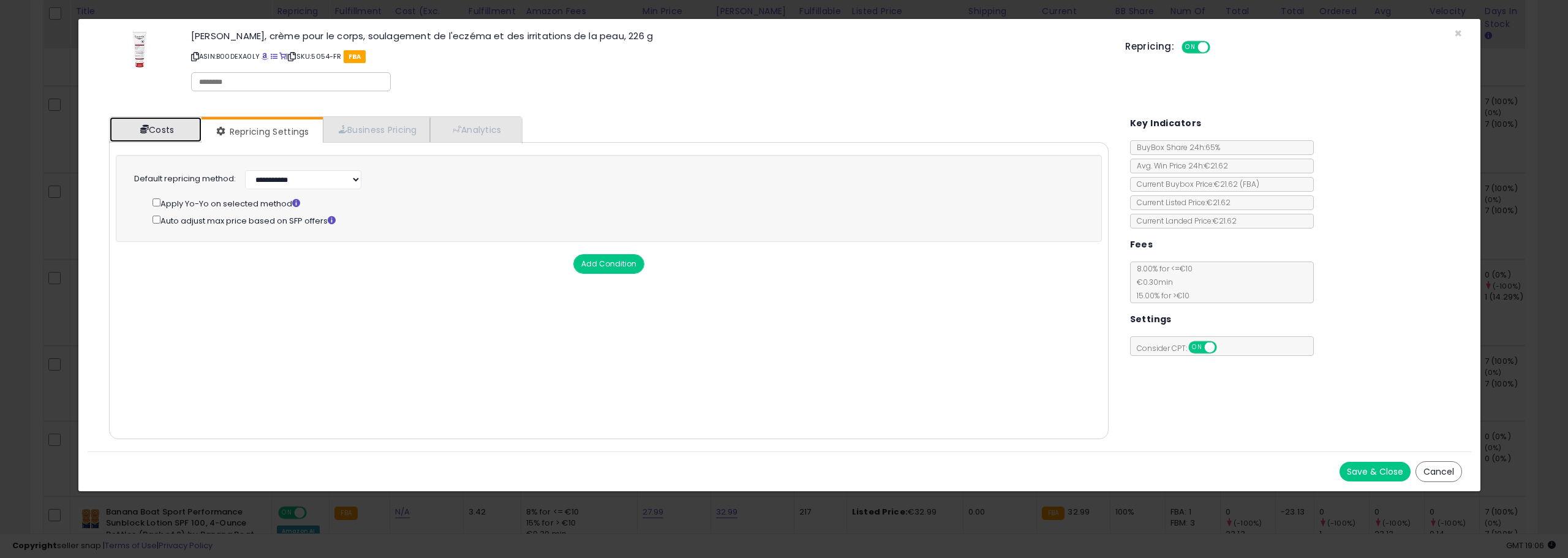
click at [179, 131] on link "Costs" at bounding box center [155, 130] width 92 height 26
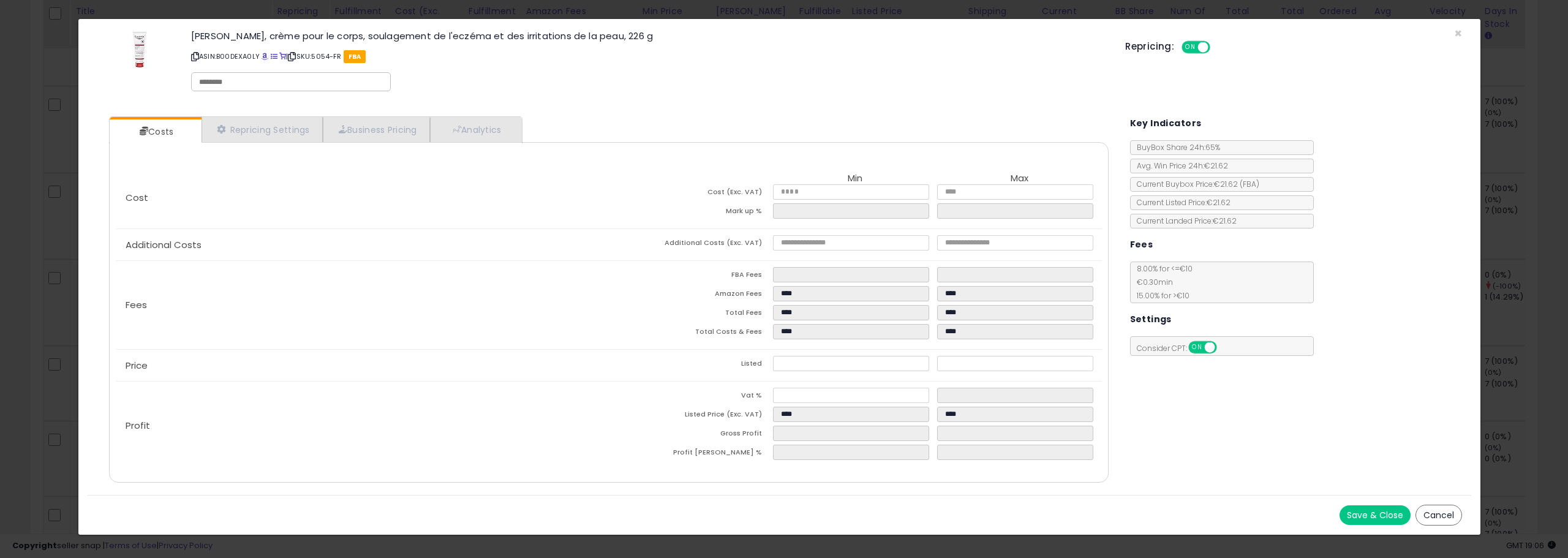
click at [294, 92] on div "Eucerin, crème pour le corps, soulagement de l'eczéma et des irritations de la …" at bounding box center [649, 63] width 934 height 70
click at [276, 136] on link "Repricing Settings" at bounding box center [262, 130] width 121 height 26
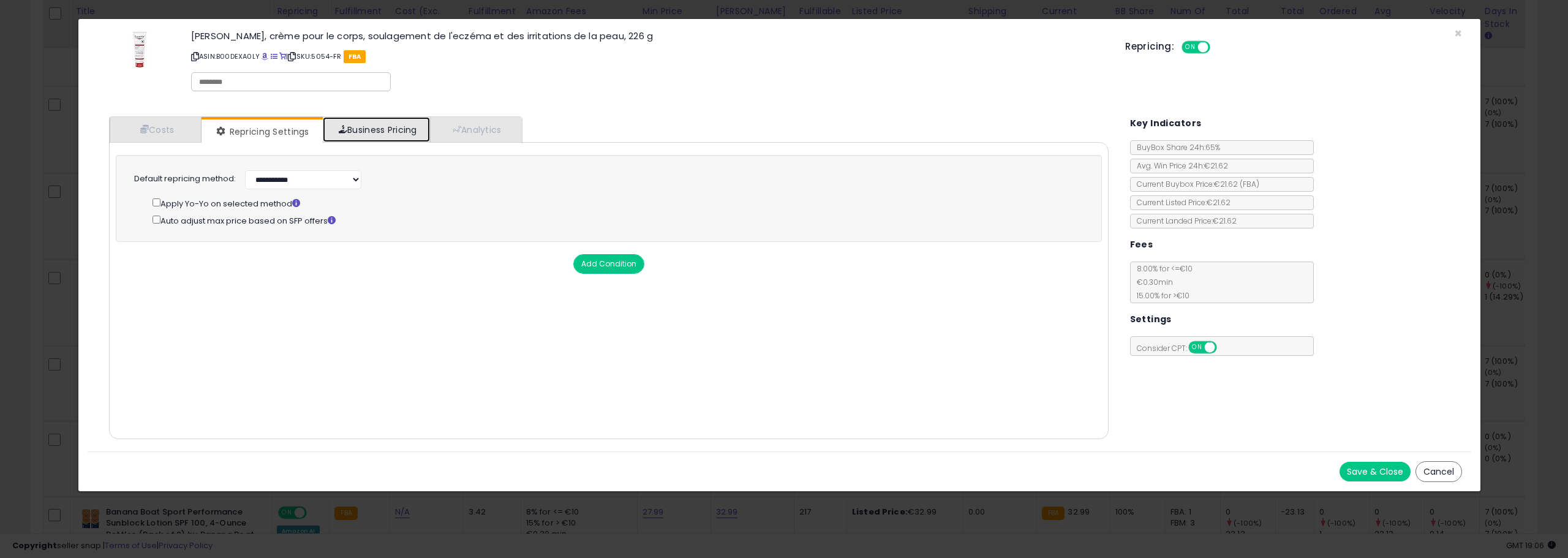
click at [372, 133] on link "Business Pricing" at bounding box center [375, 130] width 107 height 26
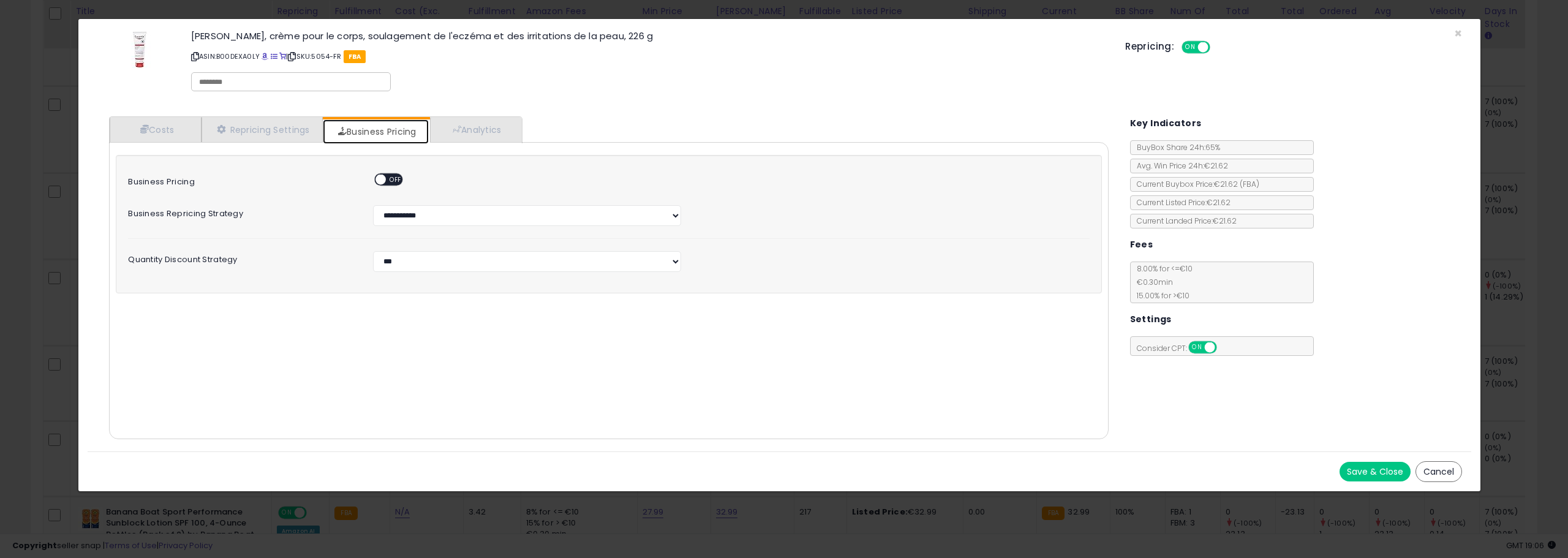
click at [428, 135] on link "Business Pricing" at bounding box center [375, 131] width 106 height 25
click at [439, 135] on link "Analytics" at bounding box center [476, 130] width 91 height 26
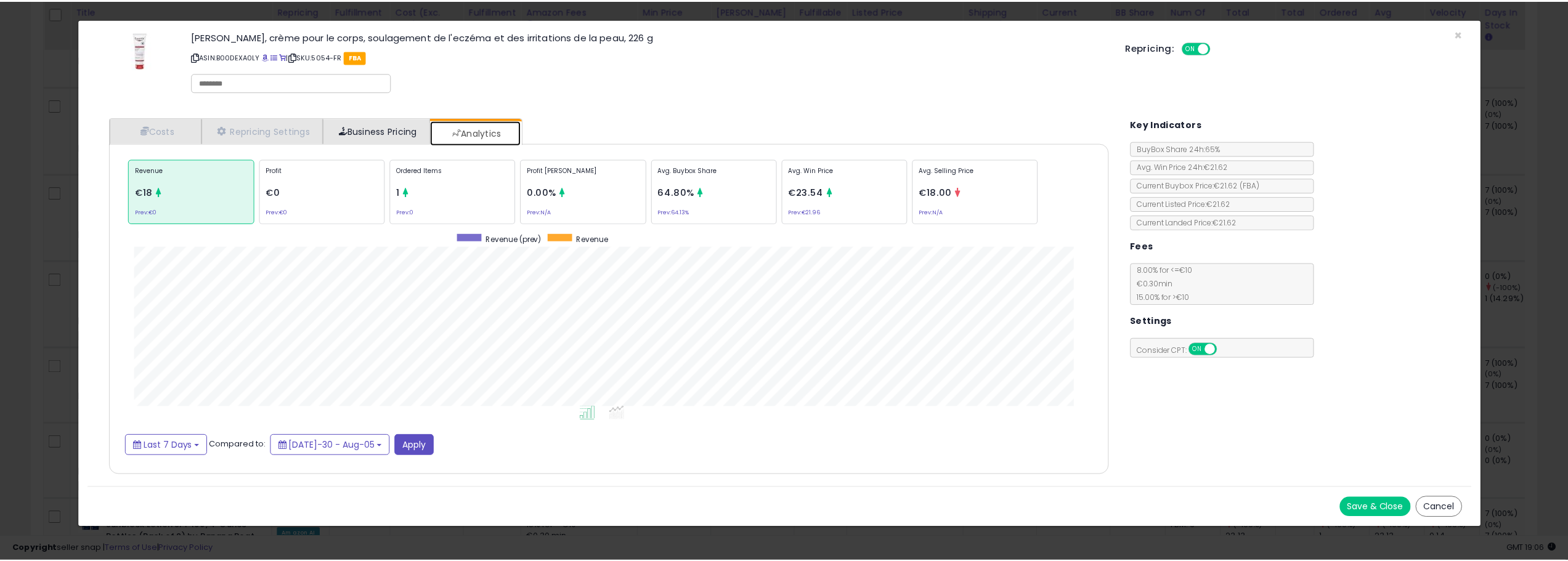
scroll to position [378, 1030]
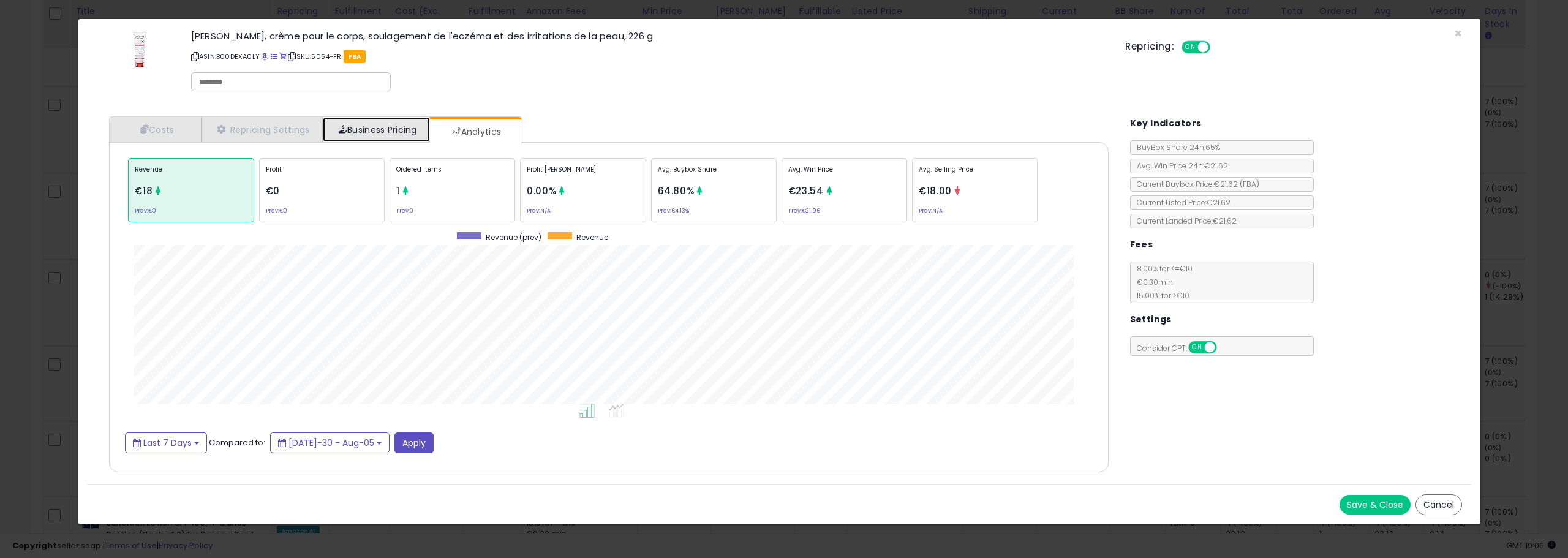
click at [389, 135] on link "Business Pricing" at bounding box center [375, 130] width 107 height 26
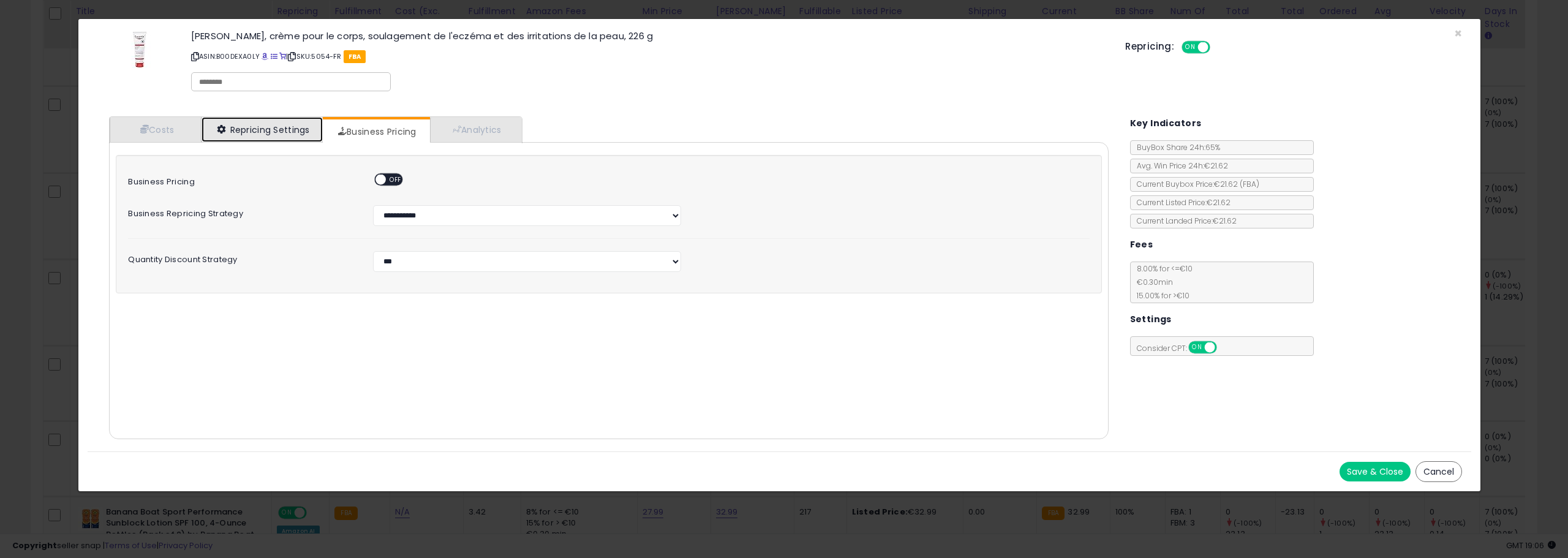
click at [287, 125] on link "Repricing Settings" at bounding box center [262, 130] width 121 height 26
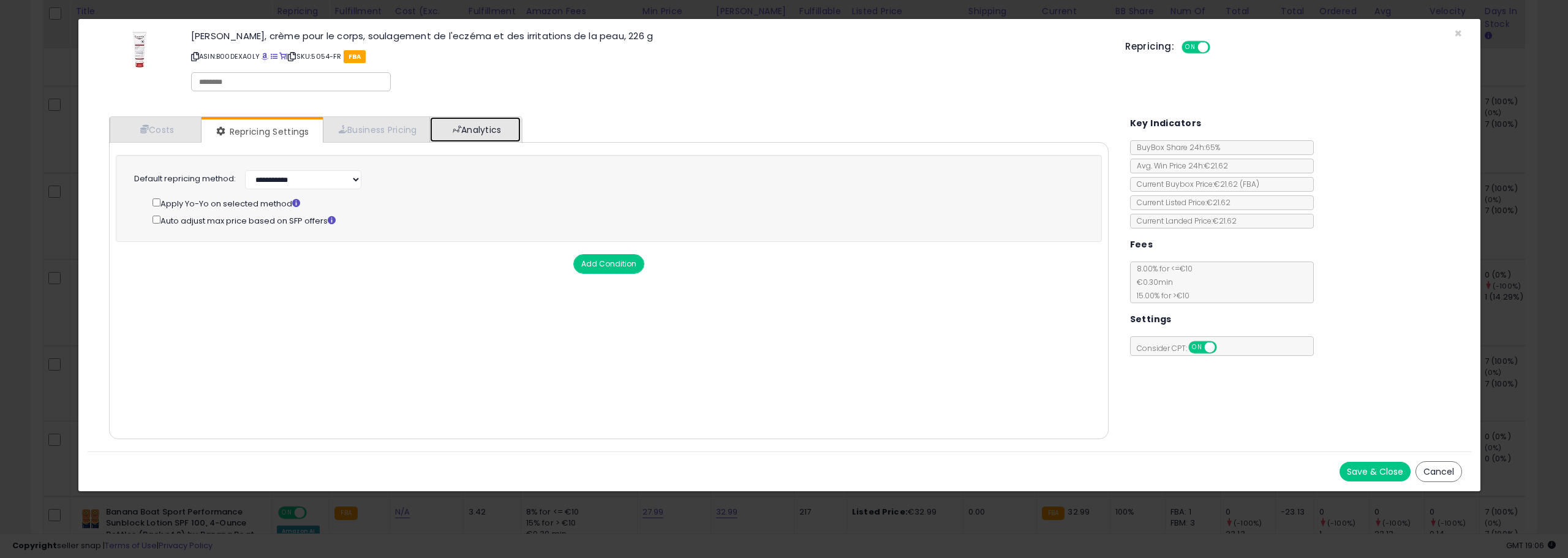
click at [479, 121] on link "Analytics" at bounding box center [476, 130] width 91 height 26
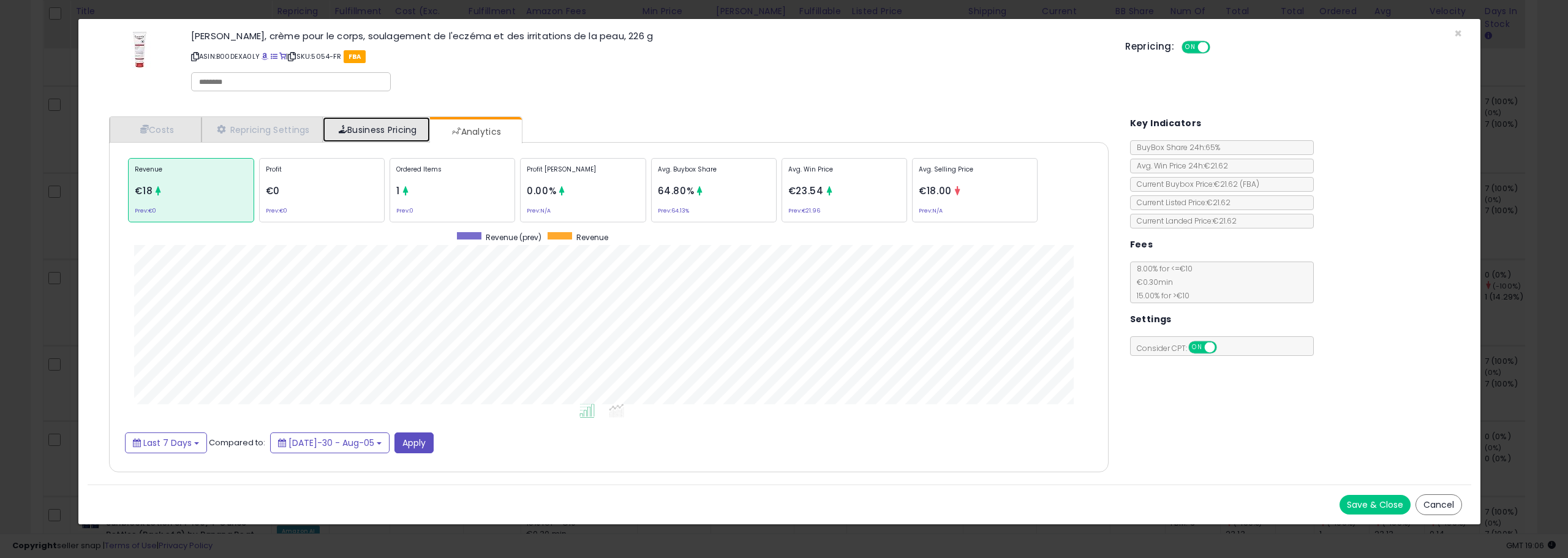
click at [392, 130] on link "Business Pricing" at bounding box center [375, 130] width 107 height 26
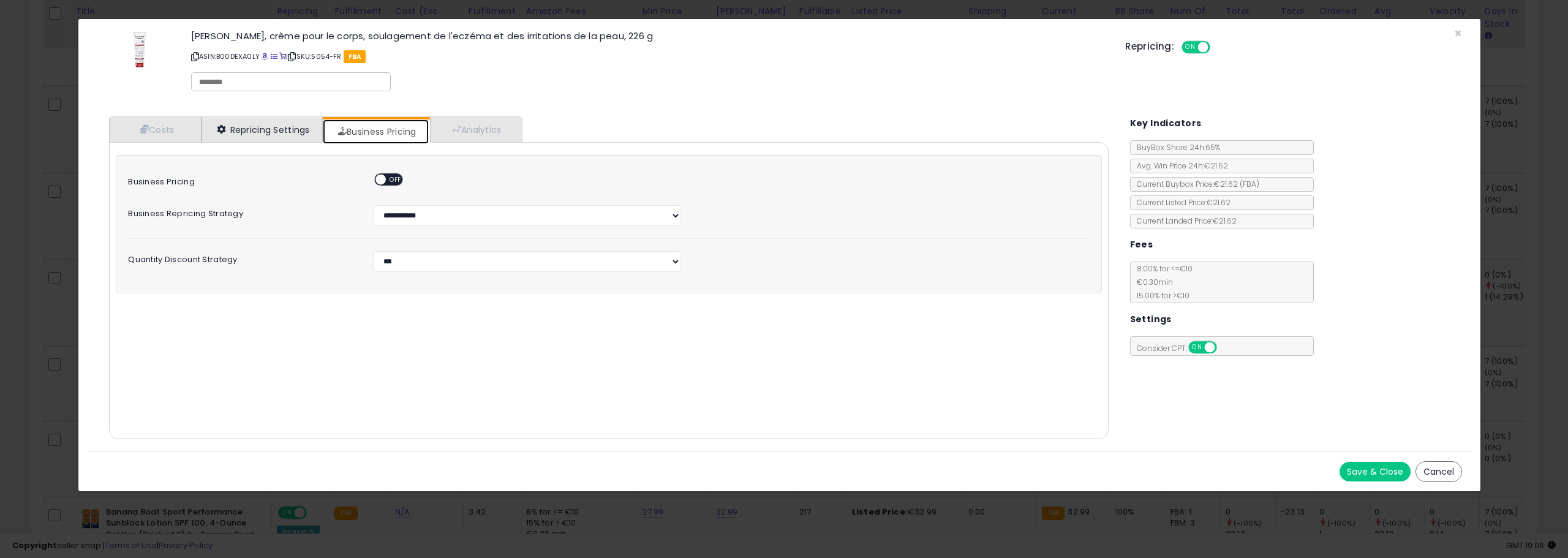
drag, startPoint x: 339, startPoint y: 136, endPoint x: 287, endPoint y: 129, distance: 52.5
click at [339, 136] on link "Business Pricing" at bounding box center [375, 131] width 106 height 25
click at [285, 128] on link "Repricing Settings" at bounding box center [262, 130] width 121 height 26
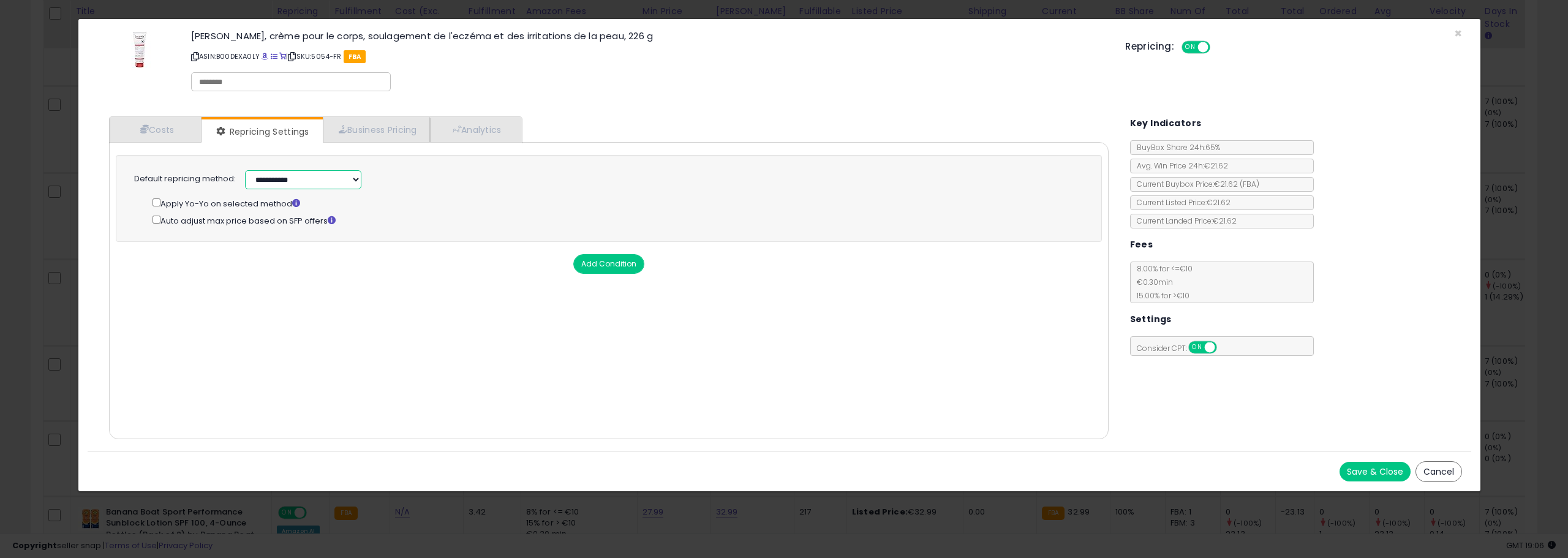
click at [353, 185] on select "**********" at bounding box center [303, 180] width 116 height 19
click at [700, 142] on div "Cost Min Max Cost (Exc. VAT) Mark up % Additional Costs Additional Costs (Exc. …" at bounding box center [608, 290] width 1000 height 297
click at [1461, 39] on div "Repricing: ON OFF" at bounding box center [1294, 45] width 337 height 18
click at [1456, 30] on span "×" at bounding box center [1458, 33] width 8 height 18
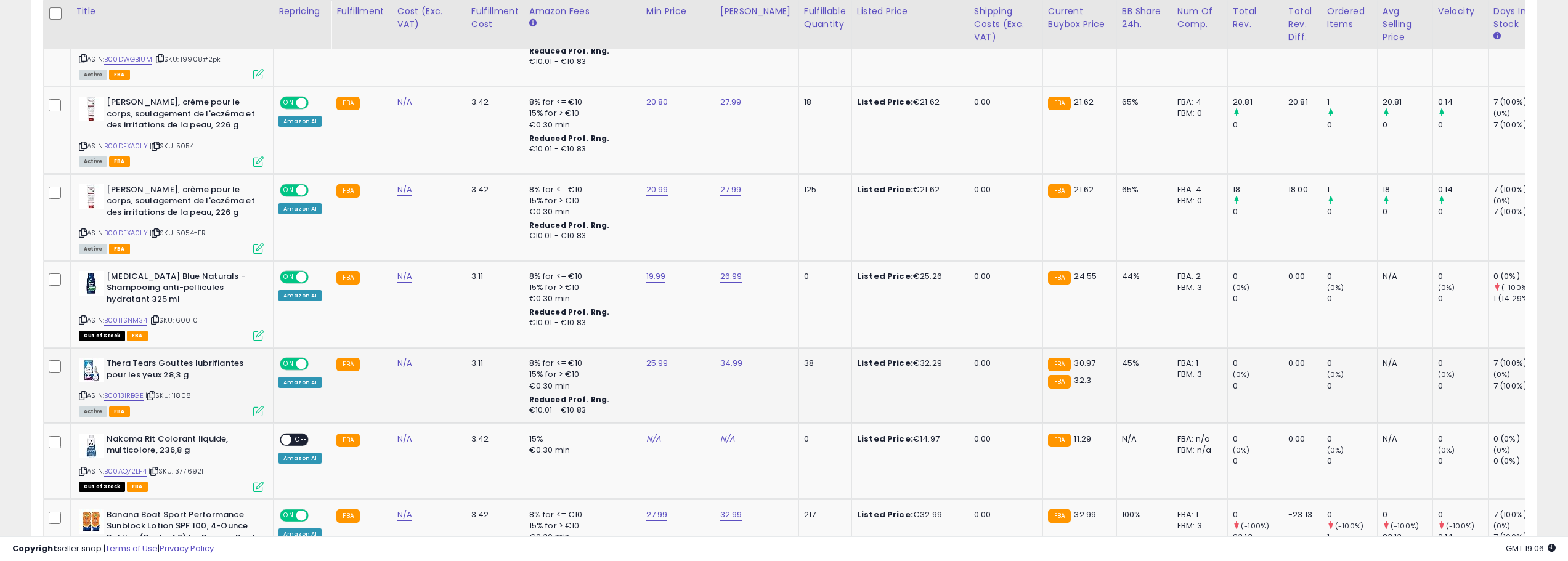
click at [291, 377] on div "Amazon AI" at bounding box center [300, 382] width 43 height 11
click at [241, 361] on b "Thera Tears Gouttes lubrifiantes pour les yeux 28,3 g" at bounding box center [181, 370] width 149 height 26
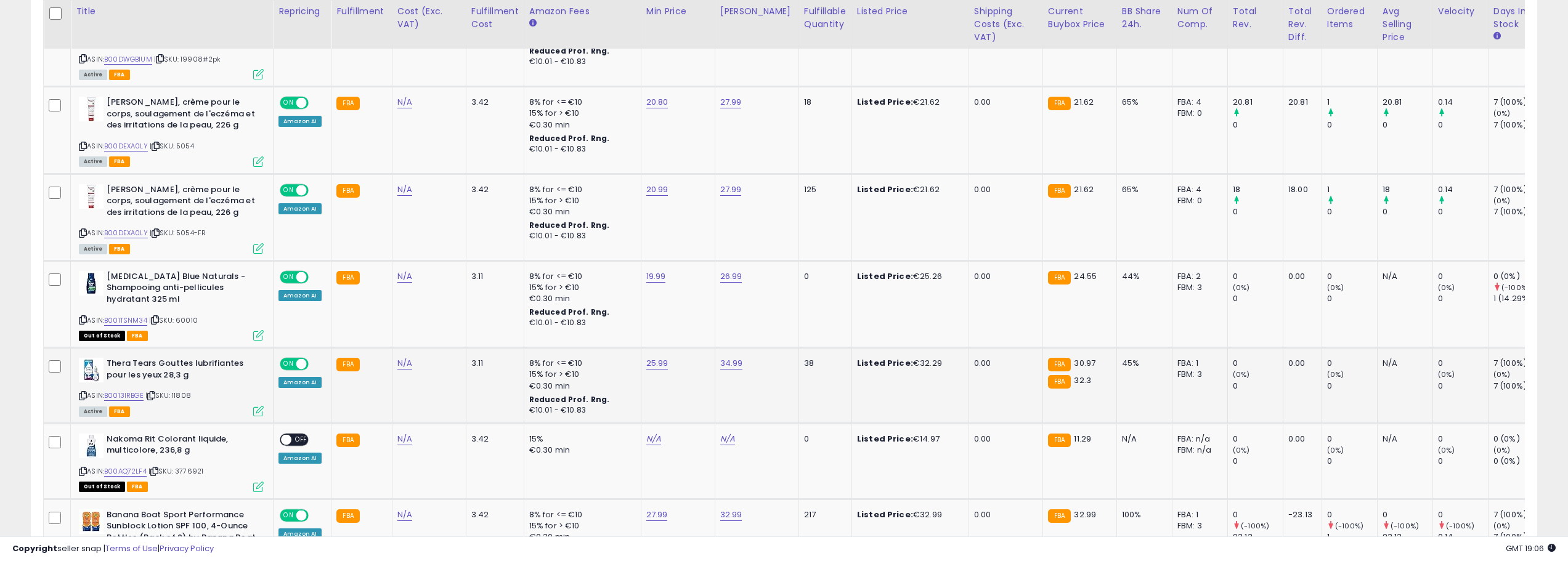
click at [261, 406] on icon at bounding box center [258, 411] width 10 height 10
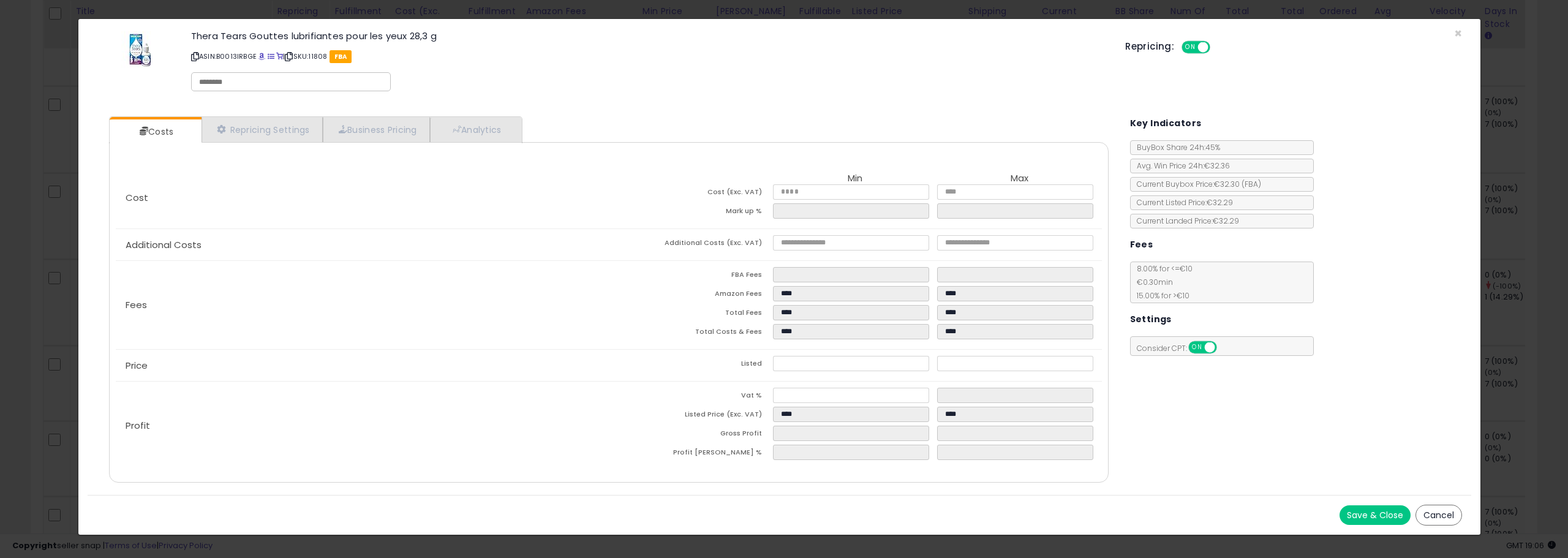
click at [1463, 32] on div "Thera Tears Gouttes lubrifiantes pour les yeux 28,3 g ASIN: B0013IRBGE | SKU: 1…" at bounding box center [779, 63] width 1384 height 70
click at [1455, 34] on span "×" at bounding box center [1458, 33] width 8 height 18
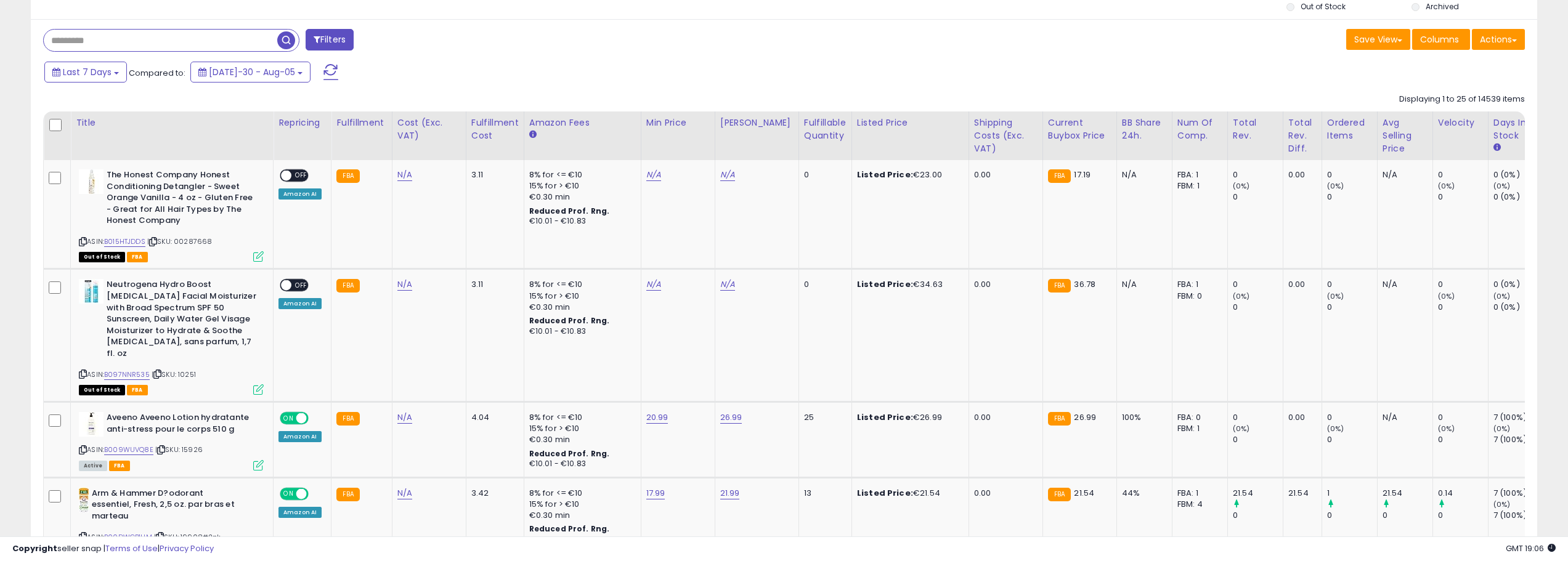
scroll to position [0, 0]
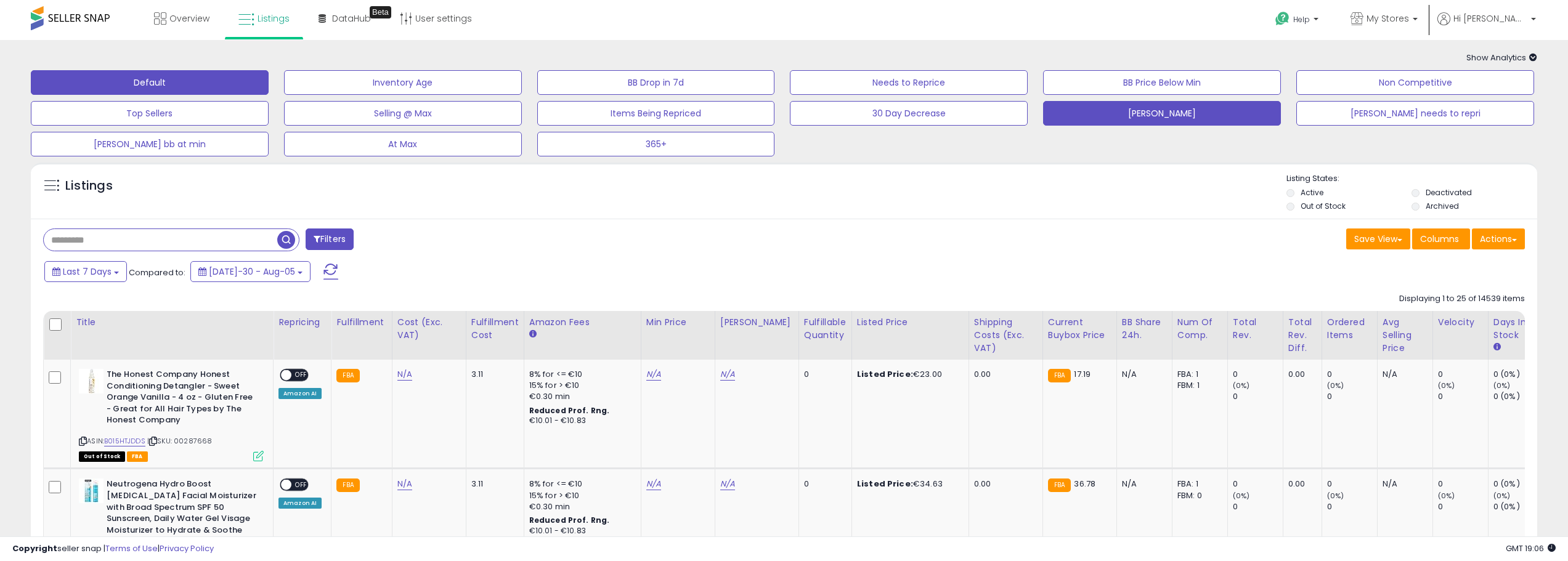
click at [522, 95] on button "[PERSON_NAME]" at bounding box center [403, 83] width 238 height 25
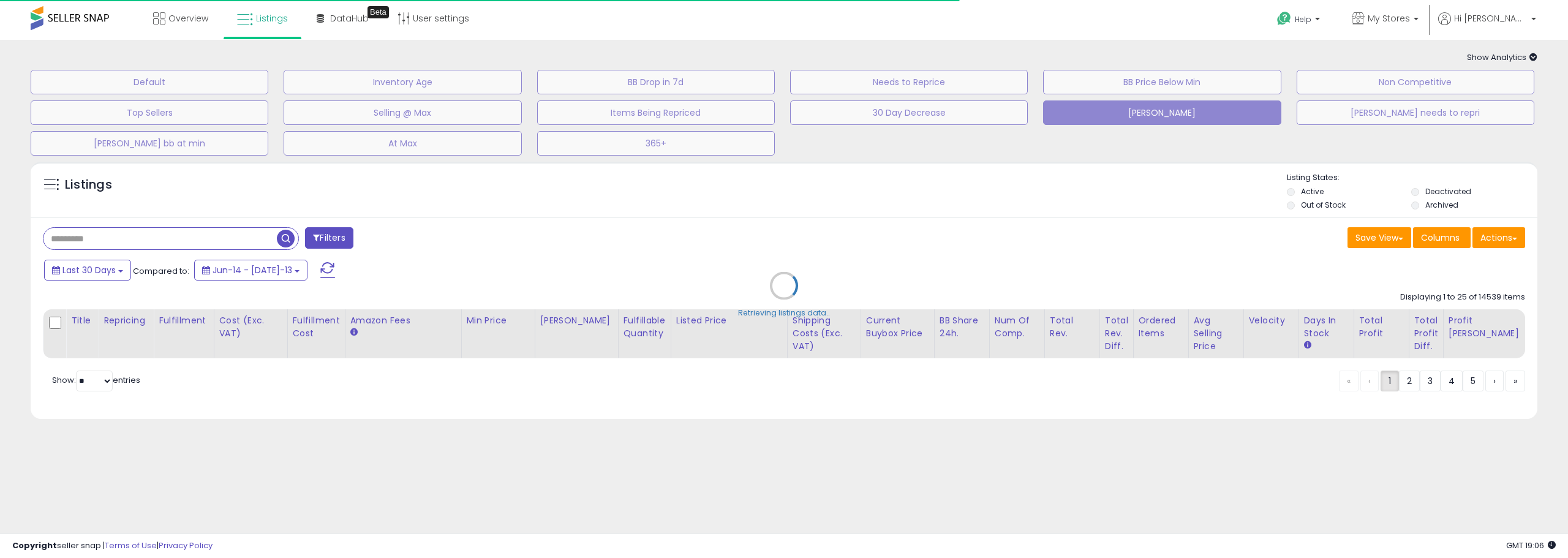
type input "**********"
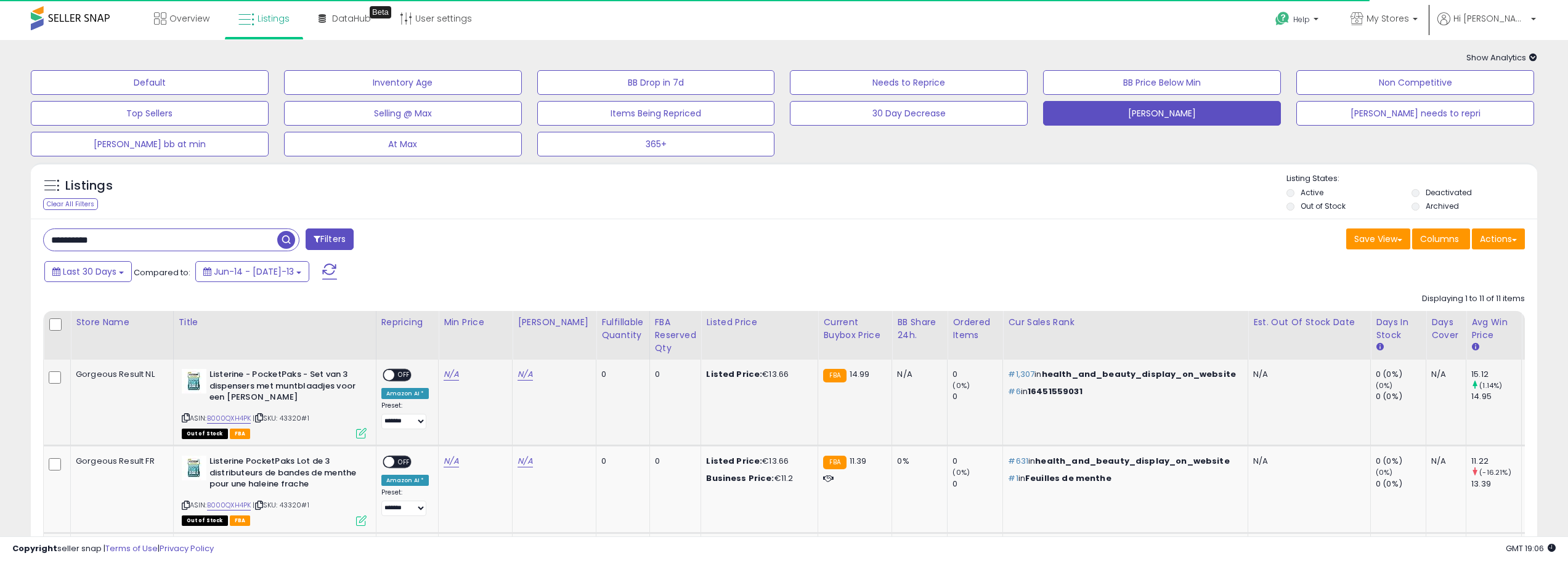
click at [381, 393] on div "Amazon AI *" at bounding box center [405, 394] width 48 height 11
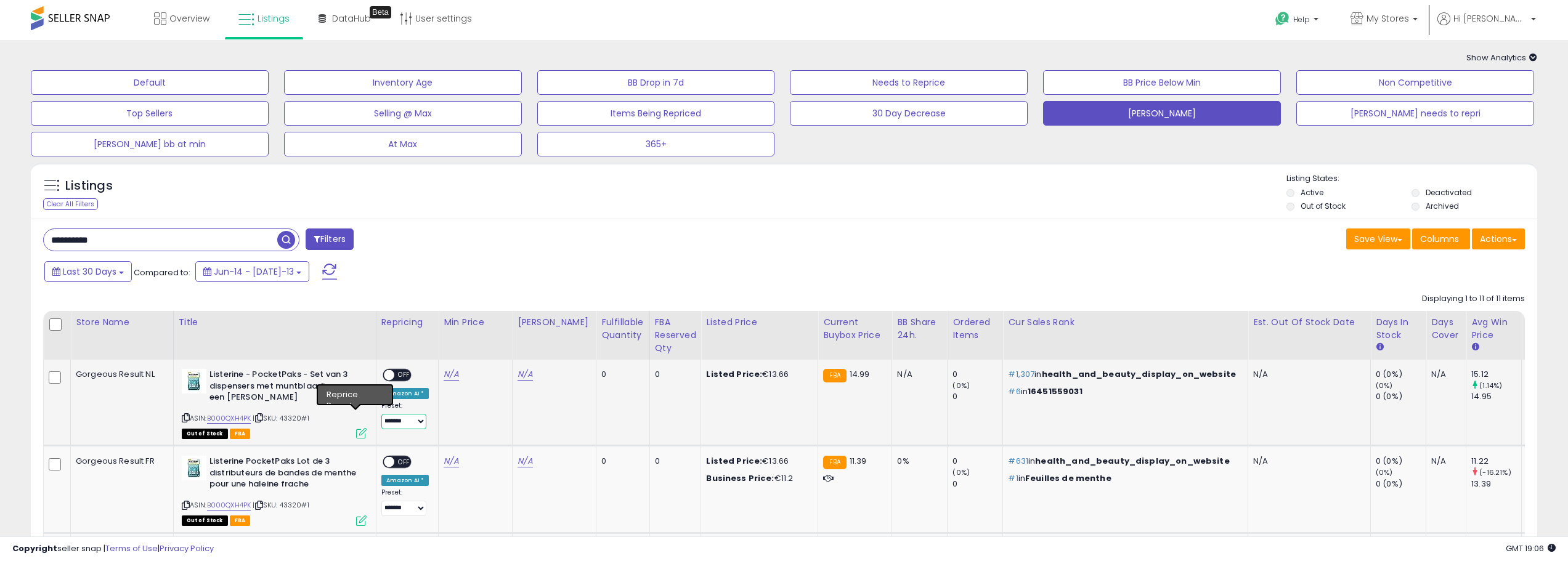
click at [381, 422] on select "**********" at bounding box center [403, 421] width 45 height 15
click at [438, 420] on td "N/A" at bounding box center [475, 402] width 74 height 87
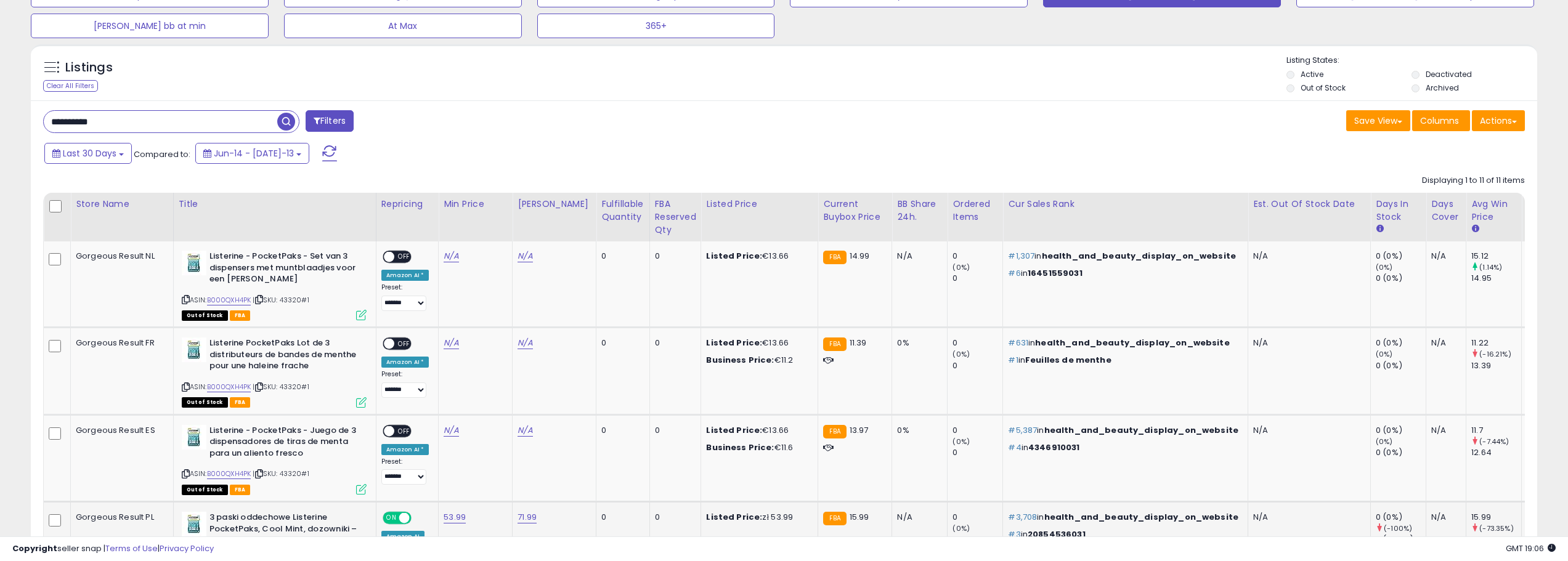
scroll to position [308, 0]
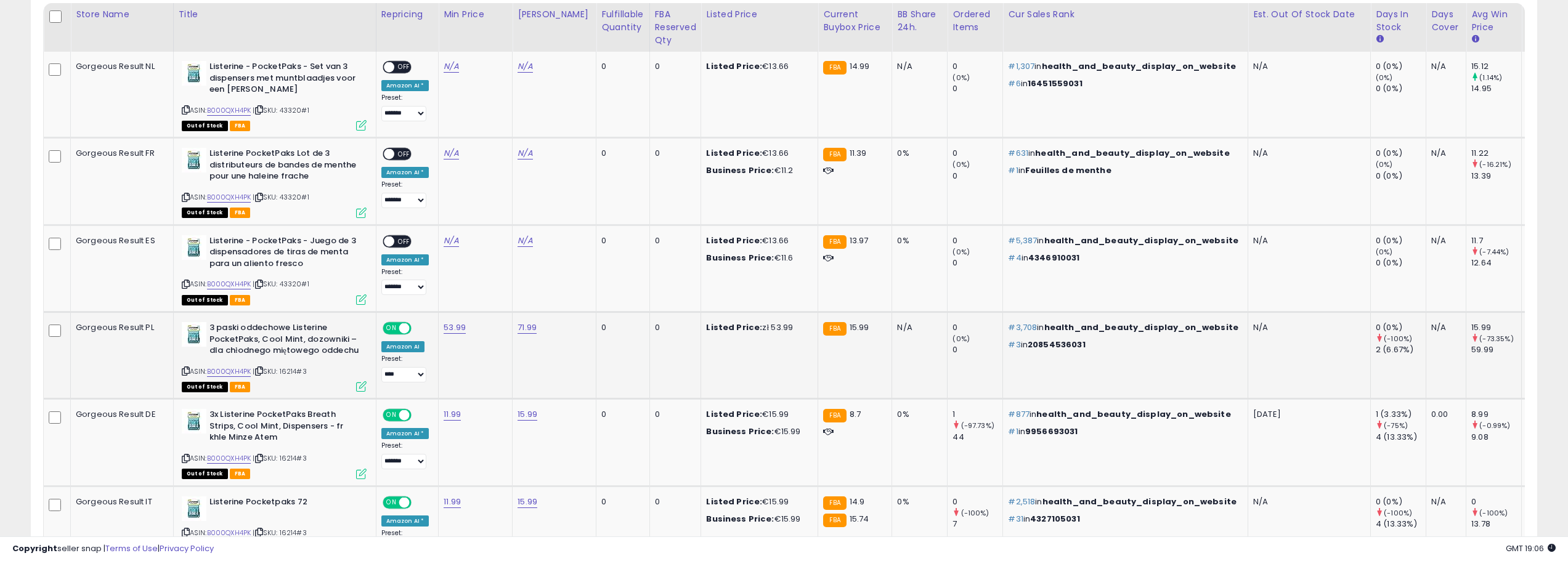
click at [356, 387] on icon at bounding box center [360, 386] width 10 height 10
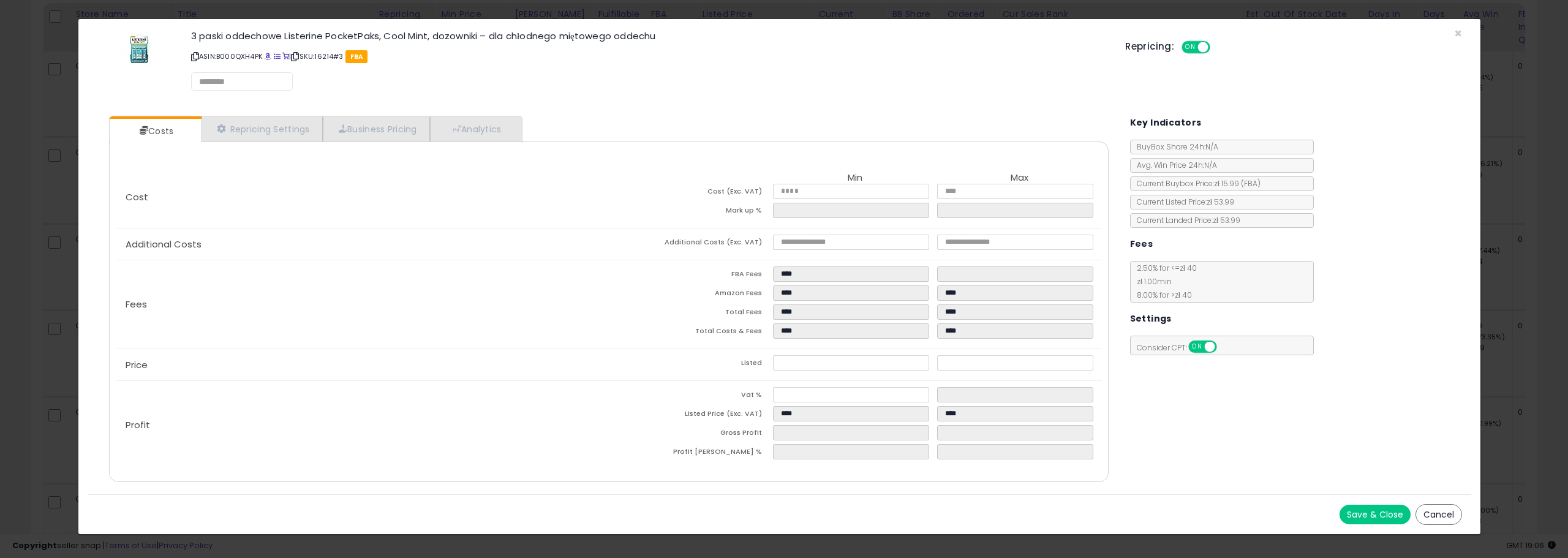
select select "*********"
click at [304, 136] on link "Repricing Settings" at bounding box center [262, 130] width 121 height 26
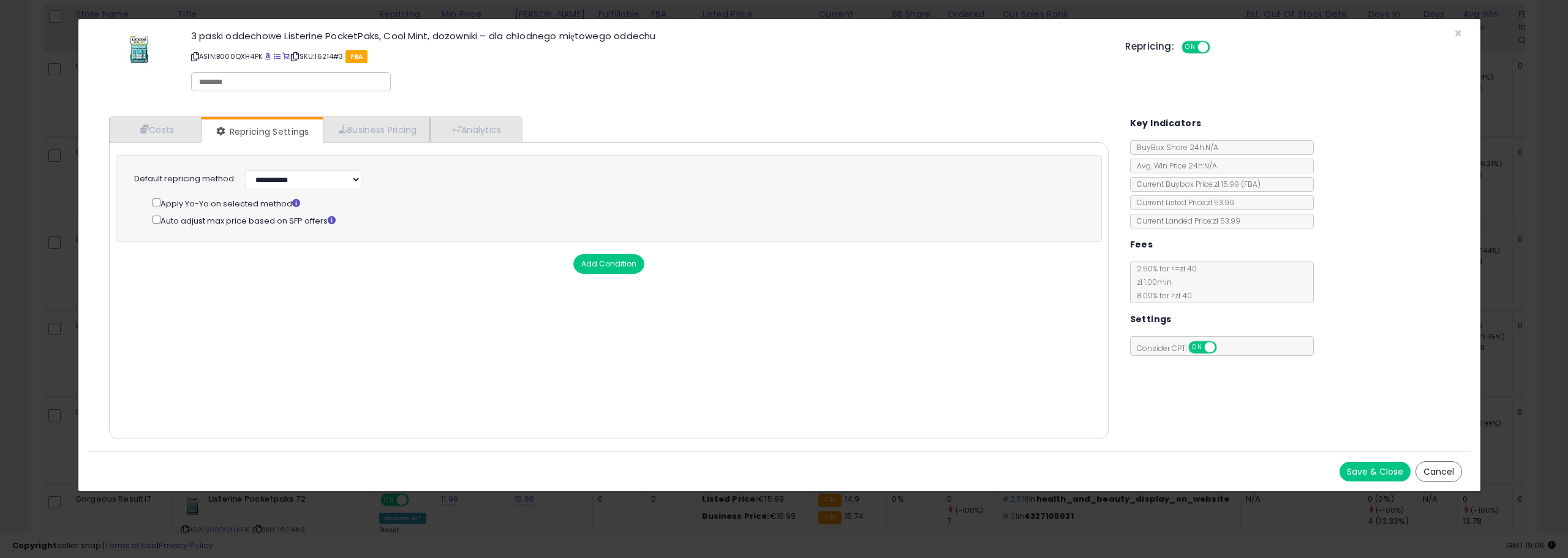
click at [1462, 39] on div "Repricing: ON OFF" at bounding box center [1294, 45] width 337 height 18
click at [1462, 38] on div "Repricing: ON OFF" at bounding box center [1294, 45] width 337 height 18
click at [1457, 36] on span "×" at bounding box center [1458, 33] width 8 height 18
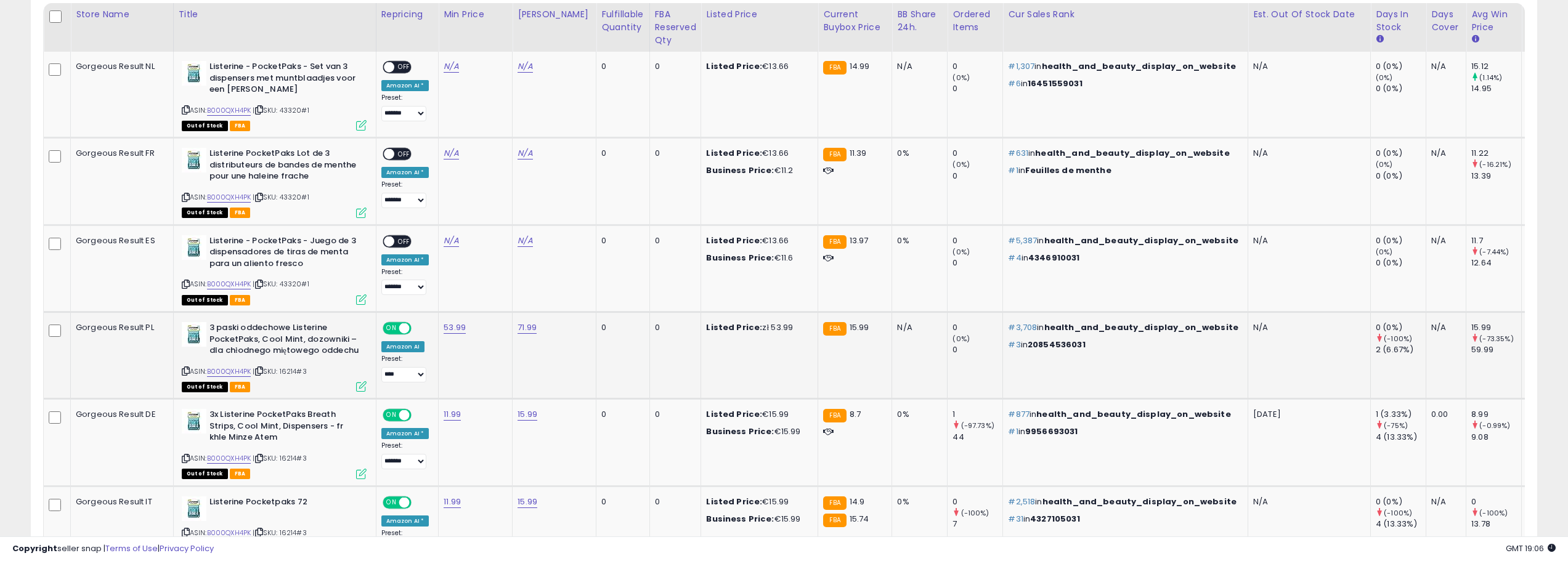
click at [381, 350] on div "Amazon AI" at bounding box center [402, 347] width 43 height 11
click at [381, 351] on div "Amazon AI" at bounding box center [402, 347] width 43 height 11
click at [381, 286] on select "**********" at bounding box center [403, 287] width 45 height 15
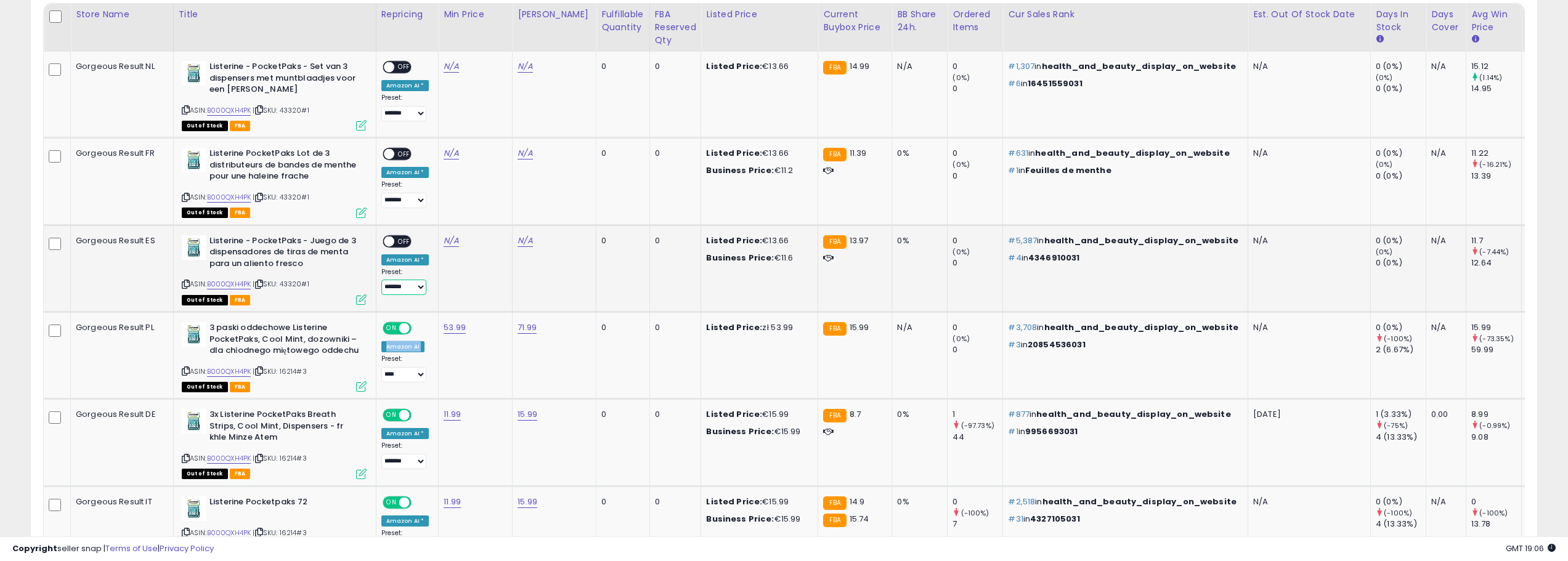
click at [381, 280] on select "**********" at bounding box center [403, 287] width 45 height 15
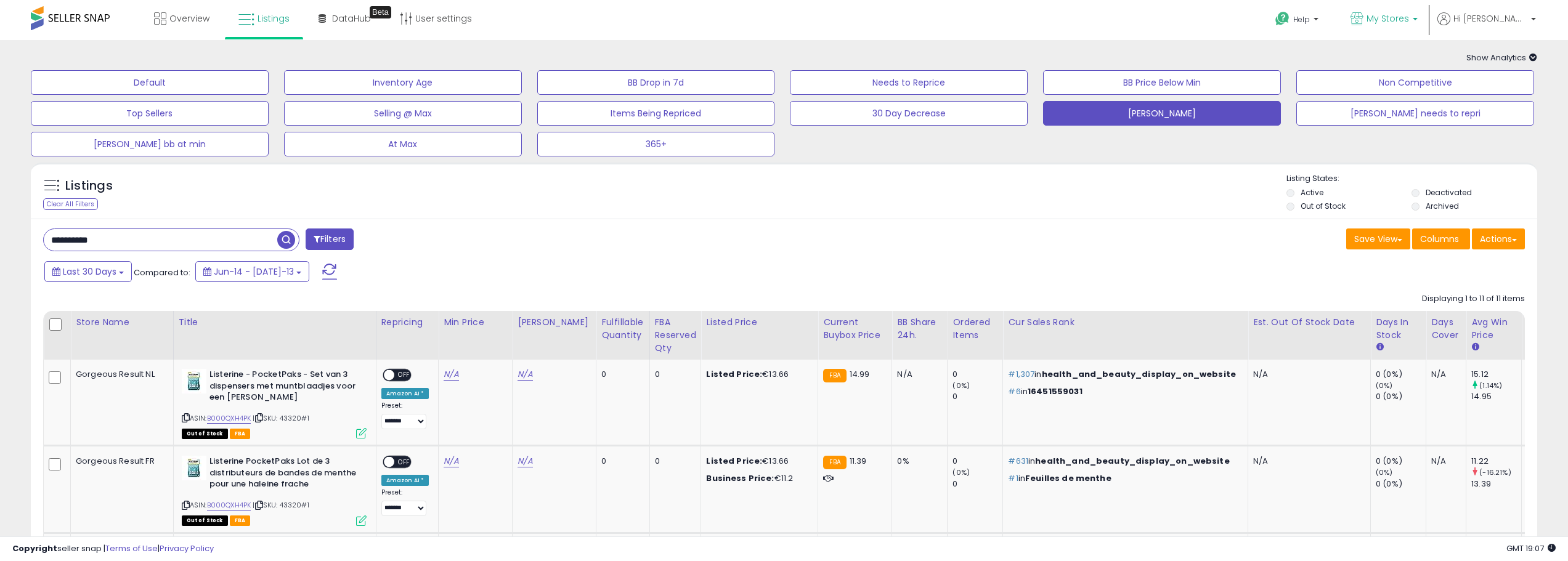
click at [1426, 33] on link "My Stores" at bounding box center [1384, 20] width 86 height 40
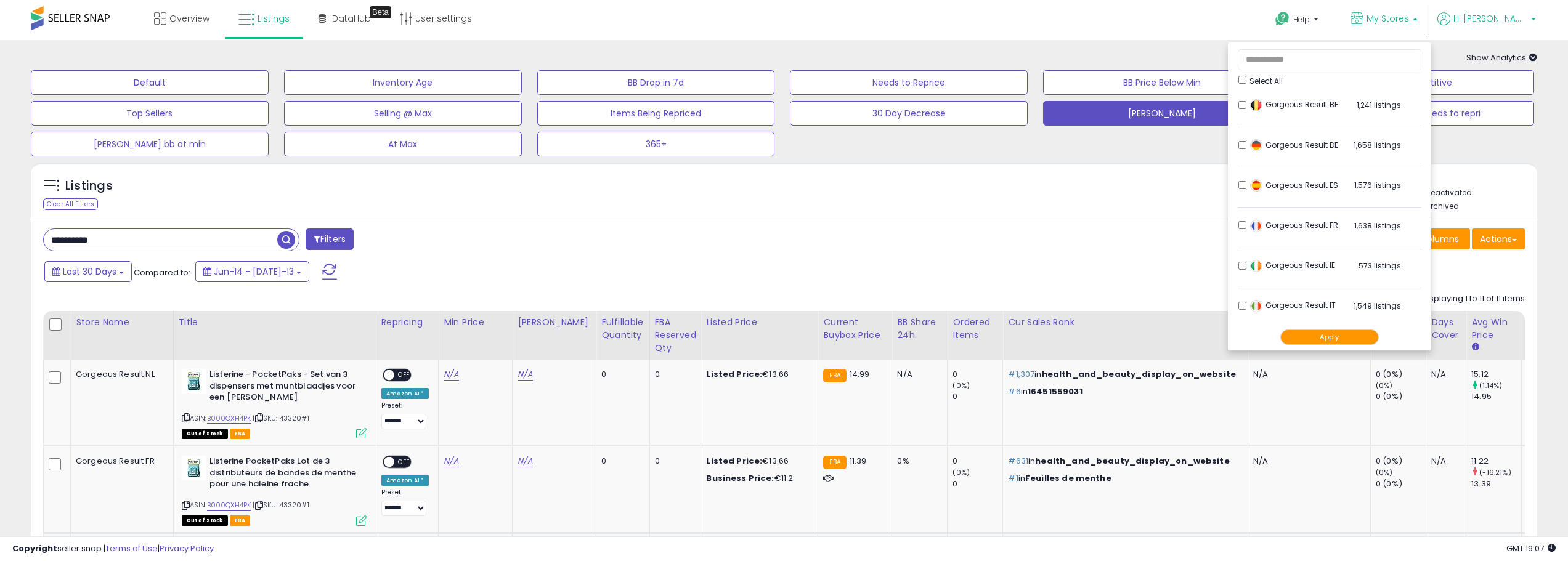
click at [1500, 24] on span "Hi [PERSON_NAME]" at bounding box center [1490, 18] width 74 height 12
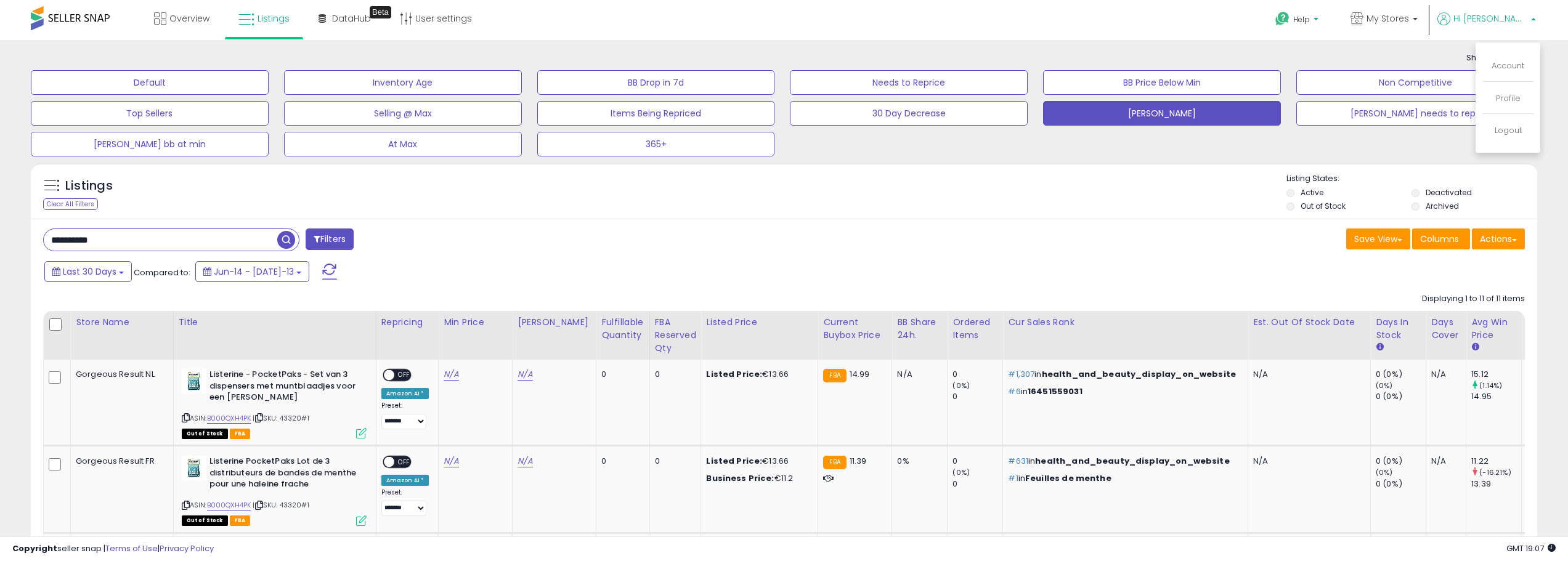
click at [1309, 16] on span "Help" at bounding box center [1301, 19] width 16 height 10
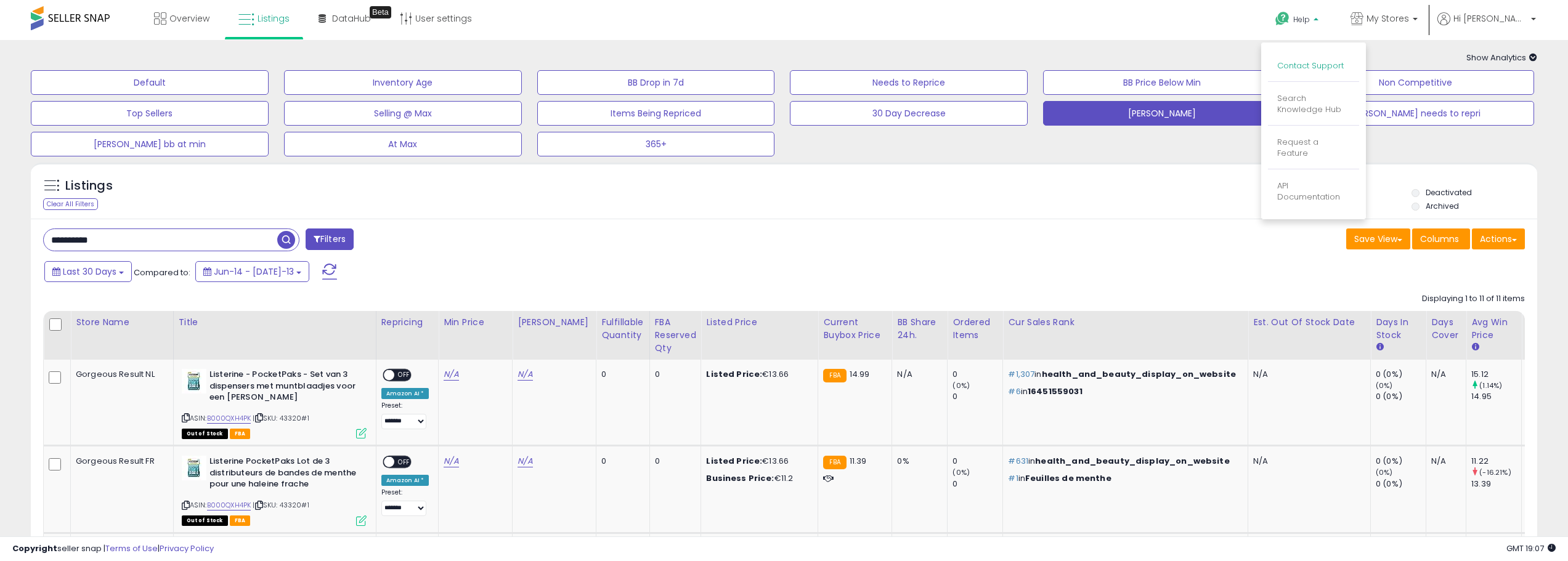
click at [1344, 60] on link "Contact Support" at bounding box center [1310, 66] width 67 height 11
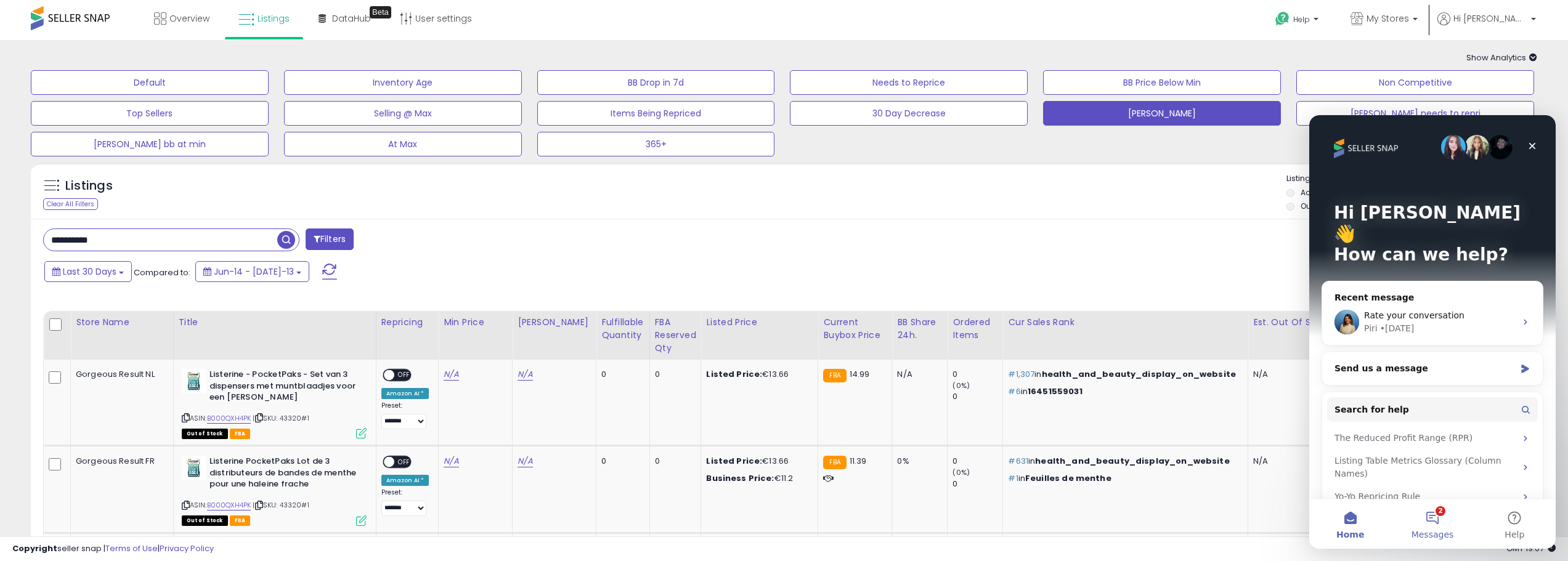
click at [1427, 520] on button "2 Messages" at bounding box center [1432, 524] width 82 height 49
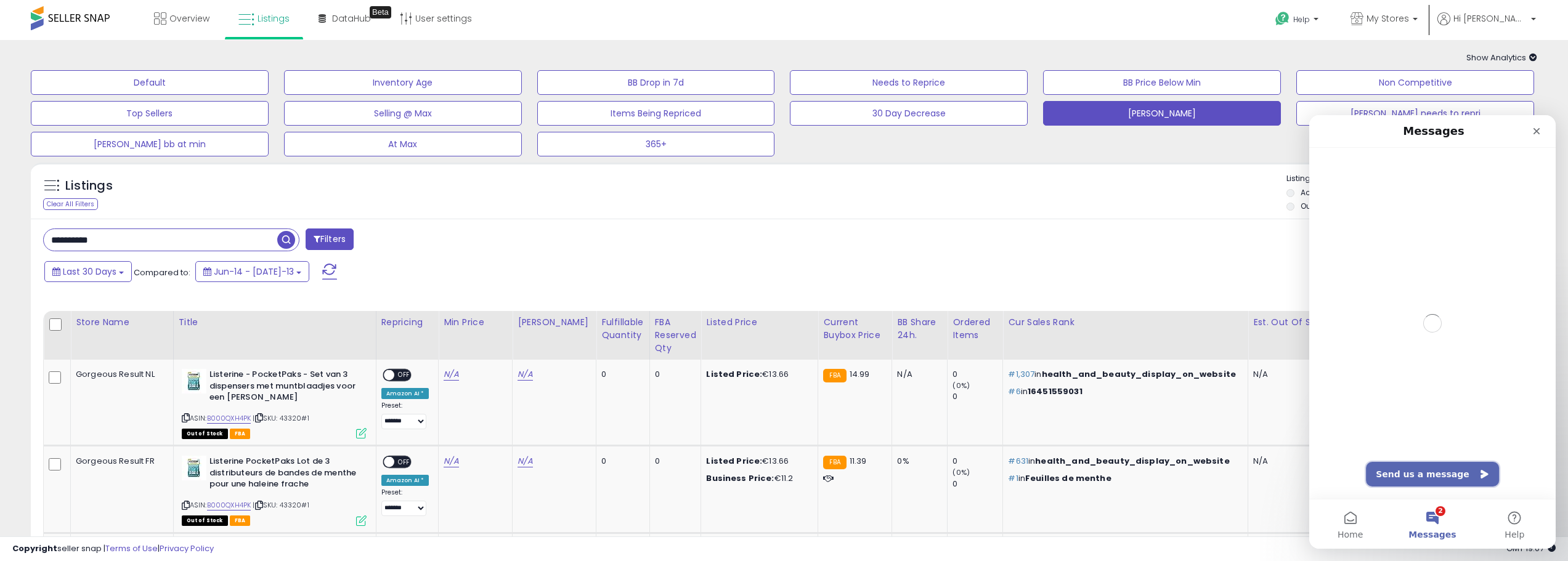
click at [1410, 473] on button "Send us a message" at bounding box center [1432, 474] width 133 height 25
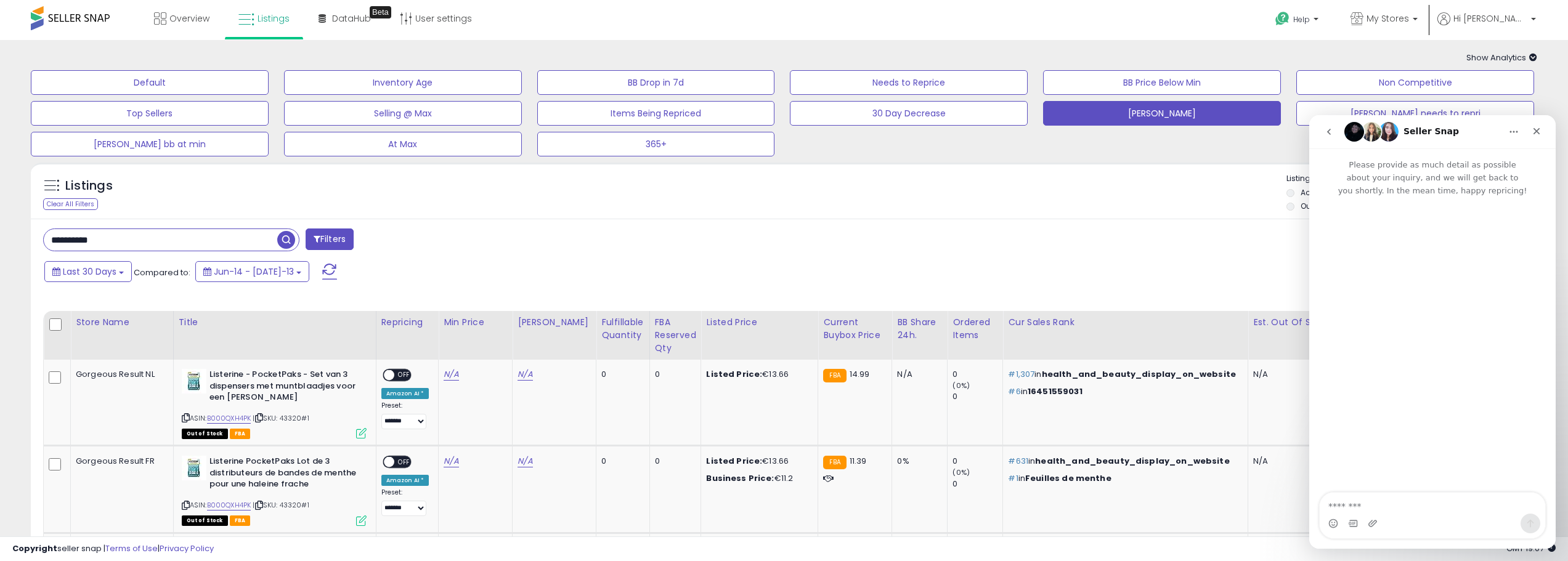
click at [1366, 501] on textarea "Message…" at bounding box center [1432, 503] width 225 height 21
type textarea "*"
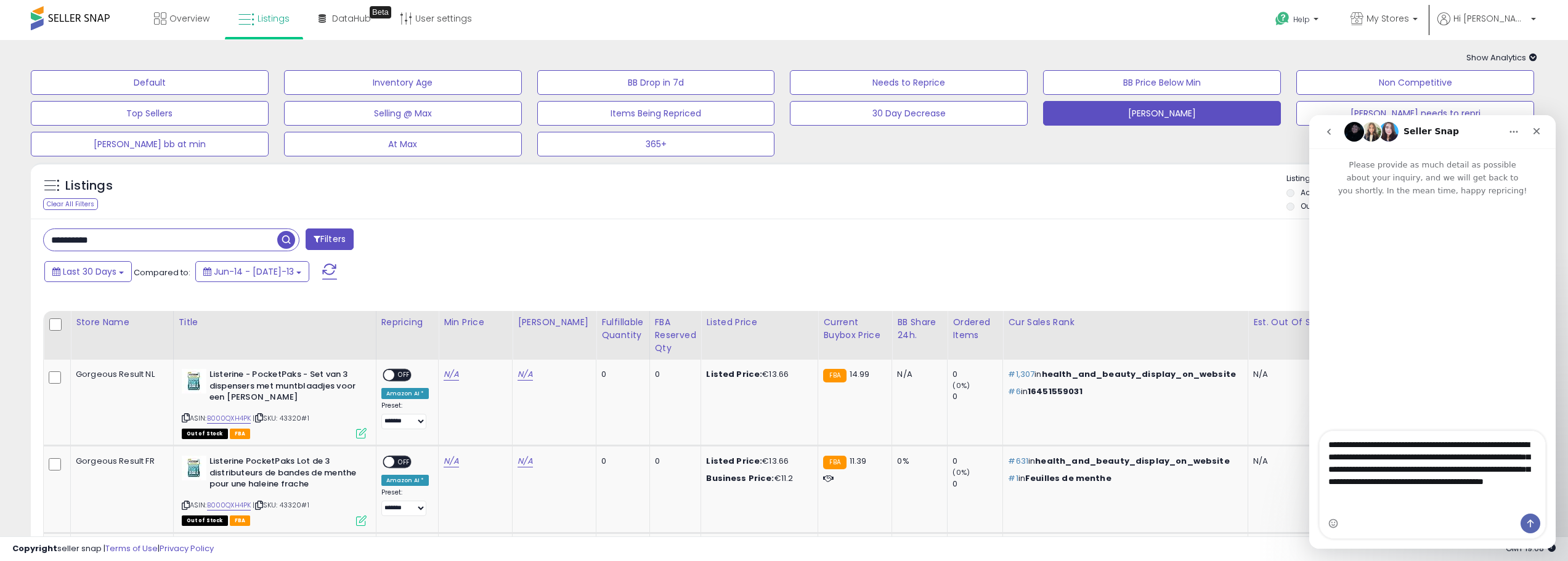
type textarea "**********"
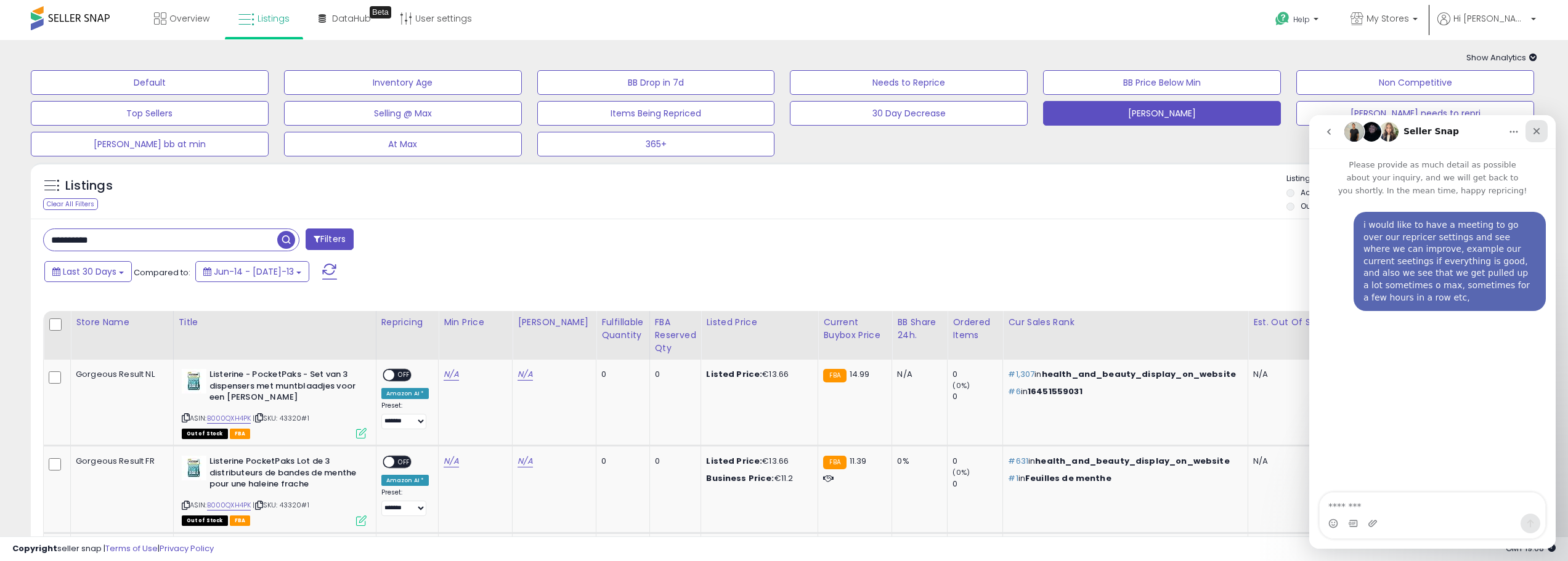
click at [1544, 136] on div "Close" at bounding box center [1536, 130] width 22 height 22
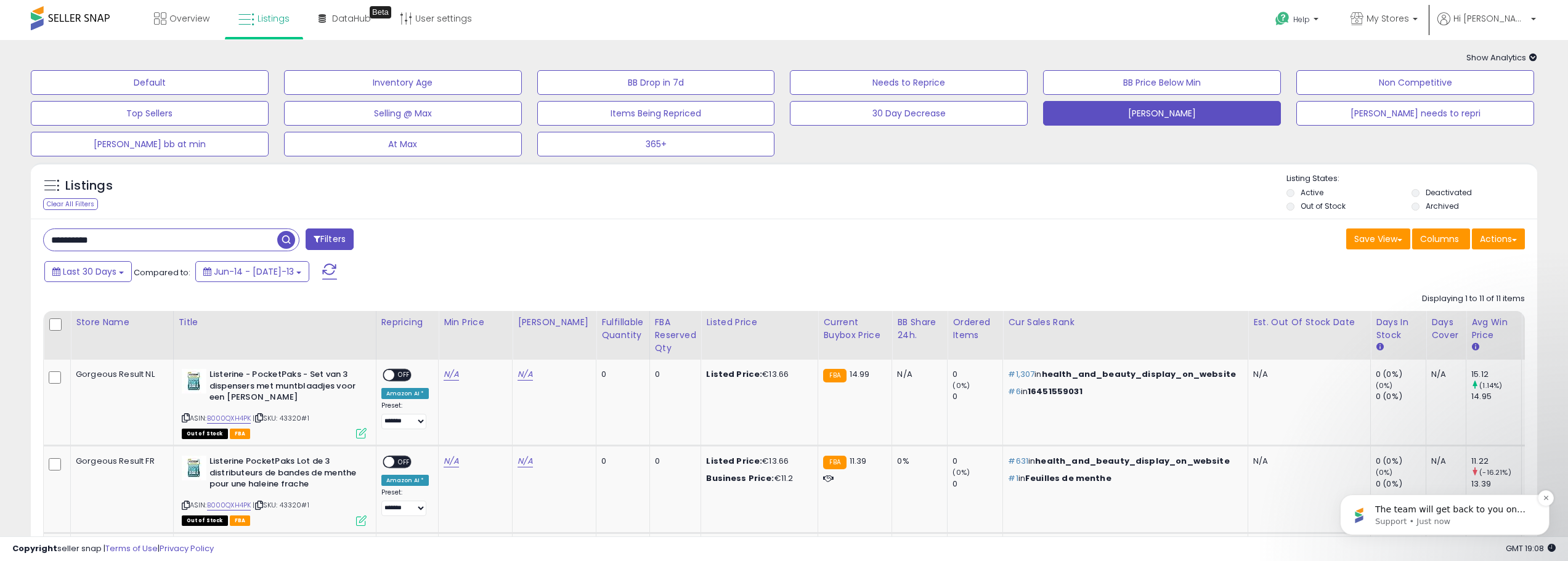
click at [1455, 506] on p "The team will get back to you on this. Our usual reply time is a few minutes. Y…" at bounding box center [1454, 510] width 159 height 12
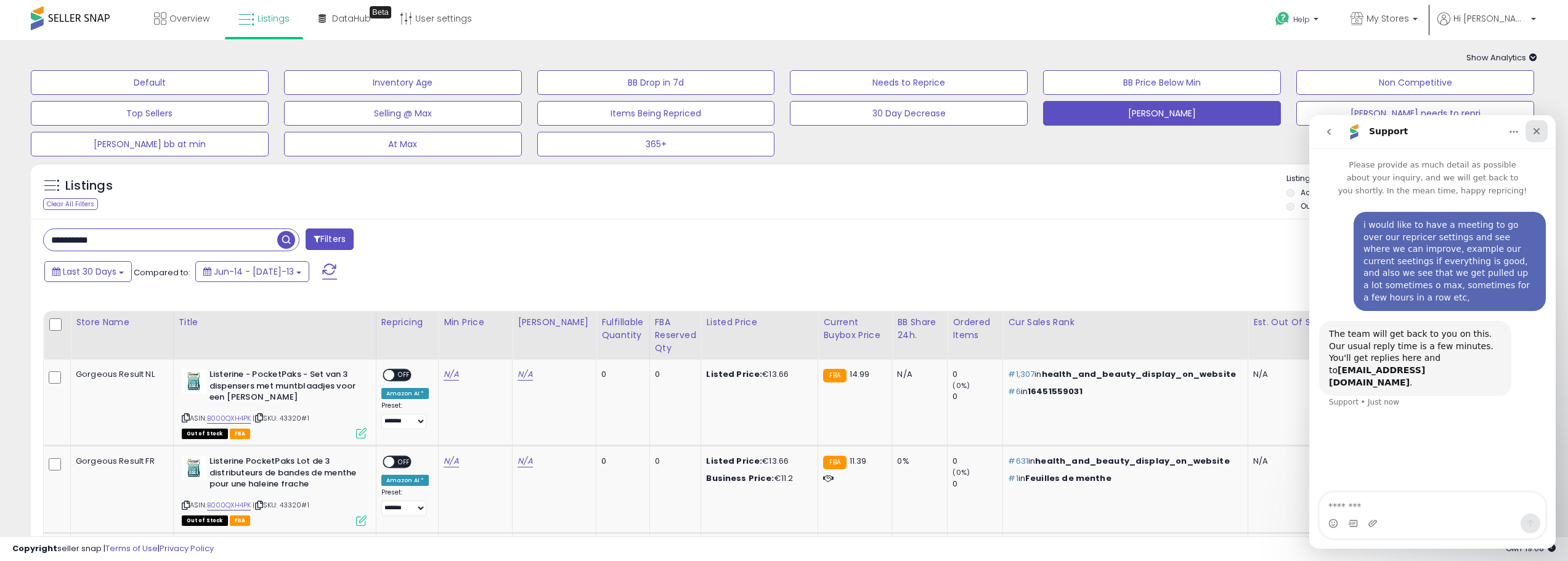
click at [1541, 126] on div "Close" at bounding box center [1536, 130] width 22 height 22
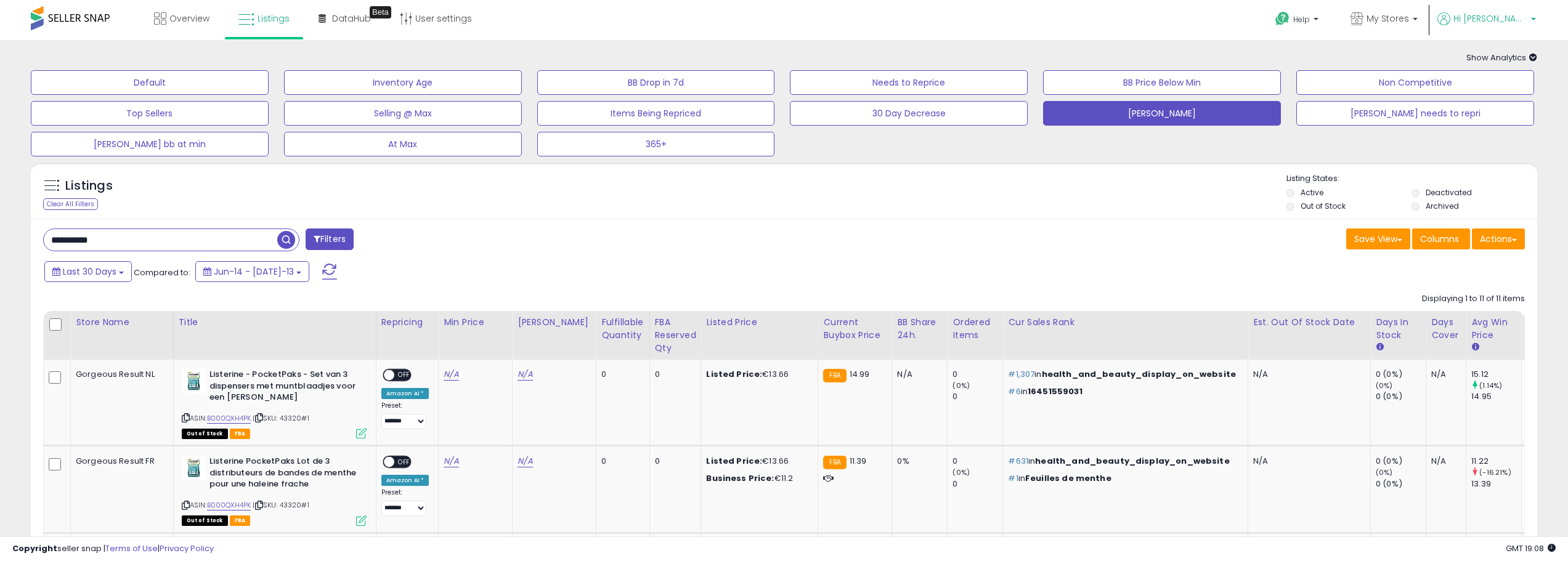
click at [1485, 22] on p "Hi [PERSON_NAME]" at bounding box center [1486, 20] width 99 height 15
click at [1408, 23] on span "My Stores" at bounding box center [1387, 18] width 43 height 12
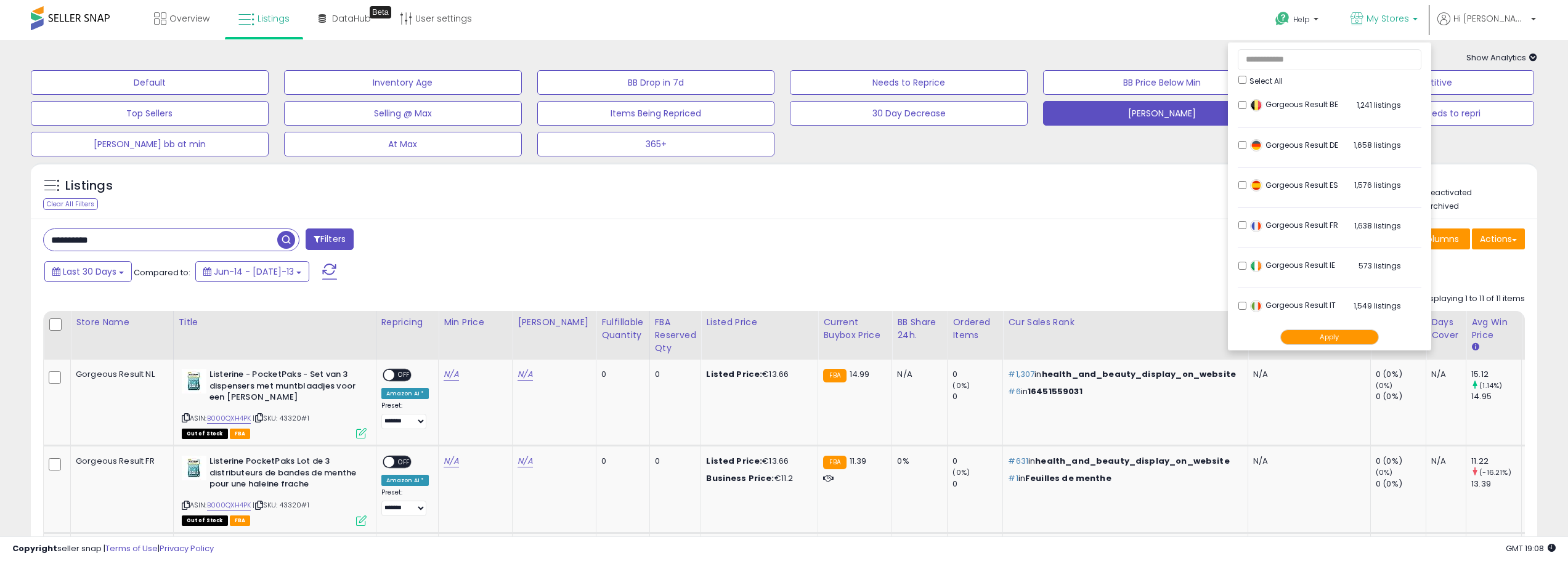
click at [1364, 336] on button "Apply" at bounding box center [1329, 338] width 99 height 15
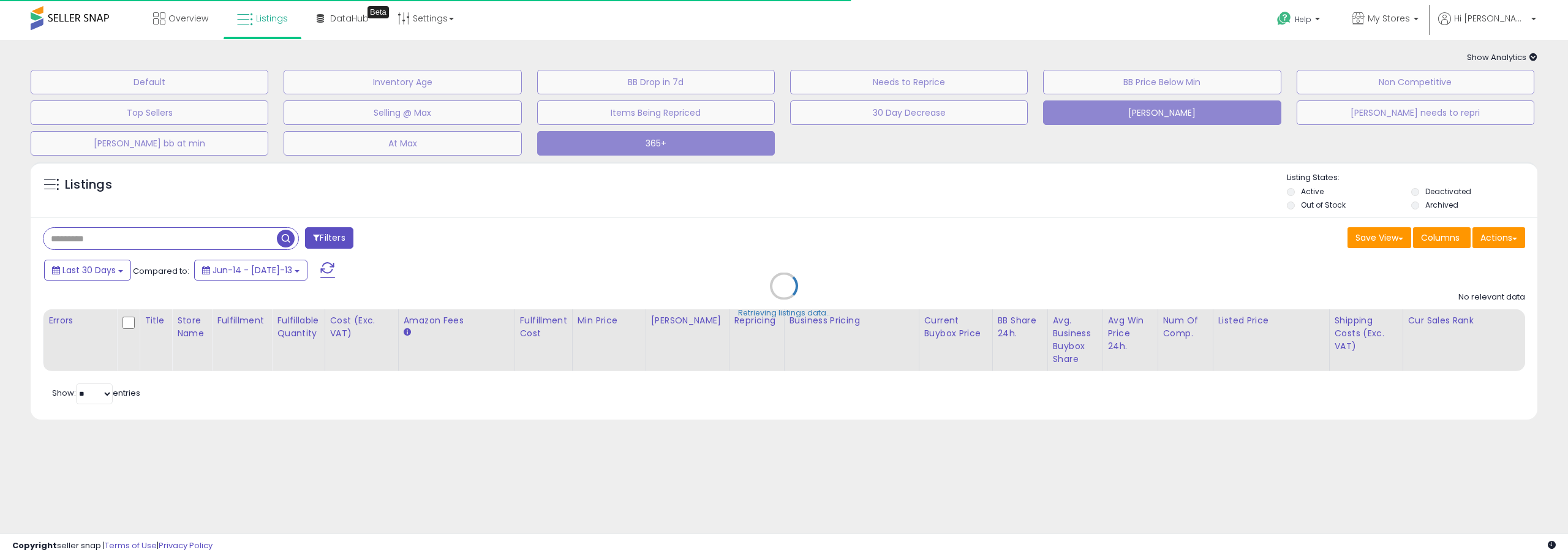
type input "**********"
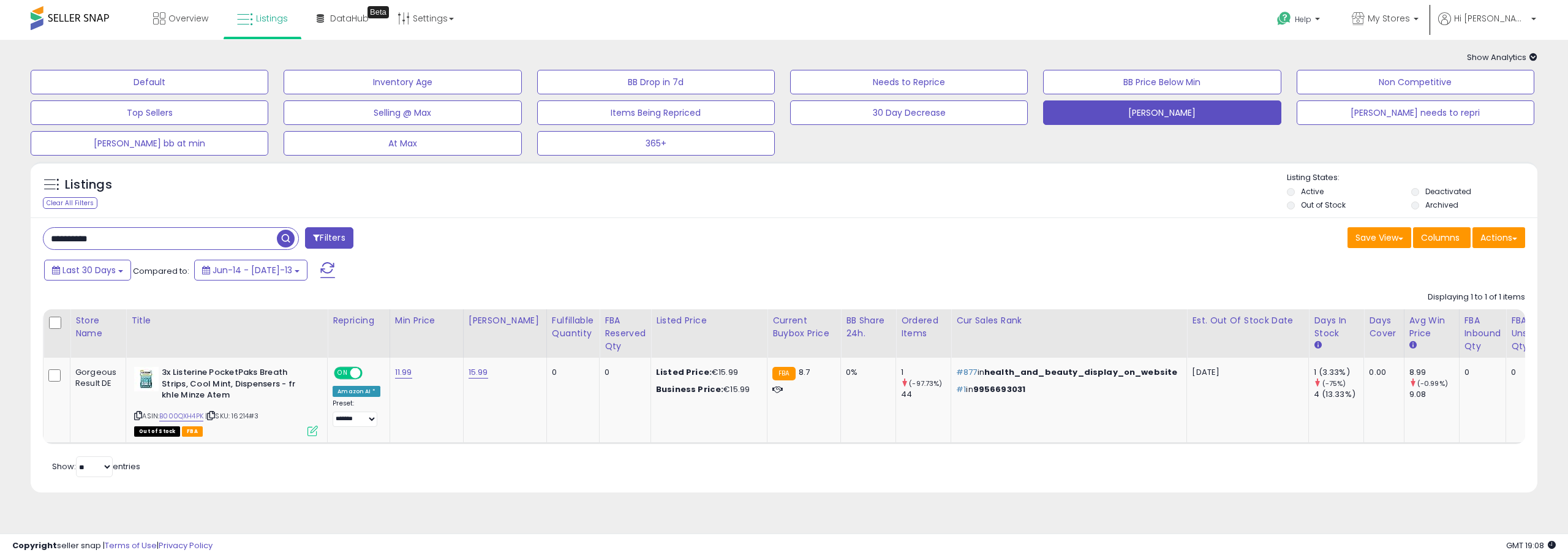
click at [215, 238] on input "**********" at bounding box center [160, 238] width 234 height 22
click at [216, 238] on input "**********" at bounding box center [234, 238] width 380 height 22
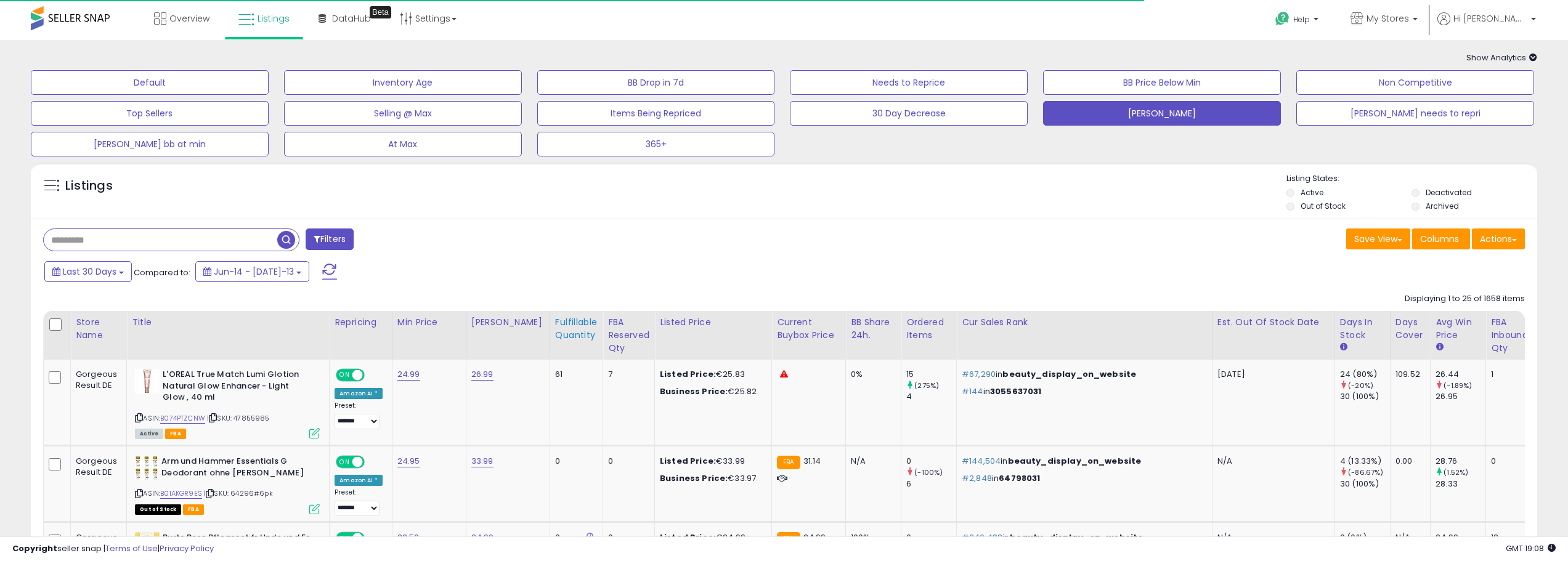
click at [560, 338] on div "Fulfillable Quantity" at bounding box center [576, 328] width 43 height 26
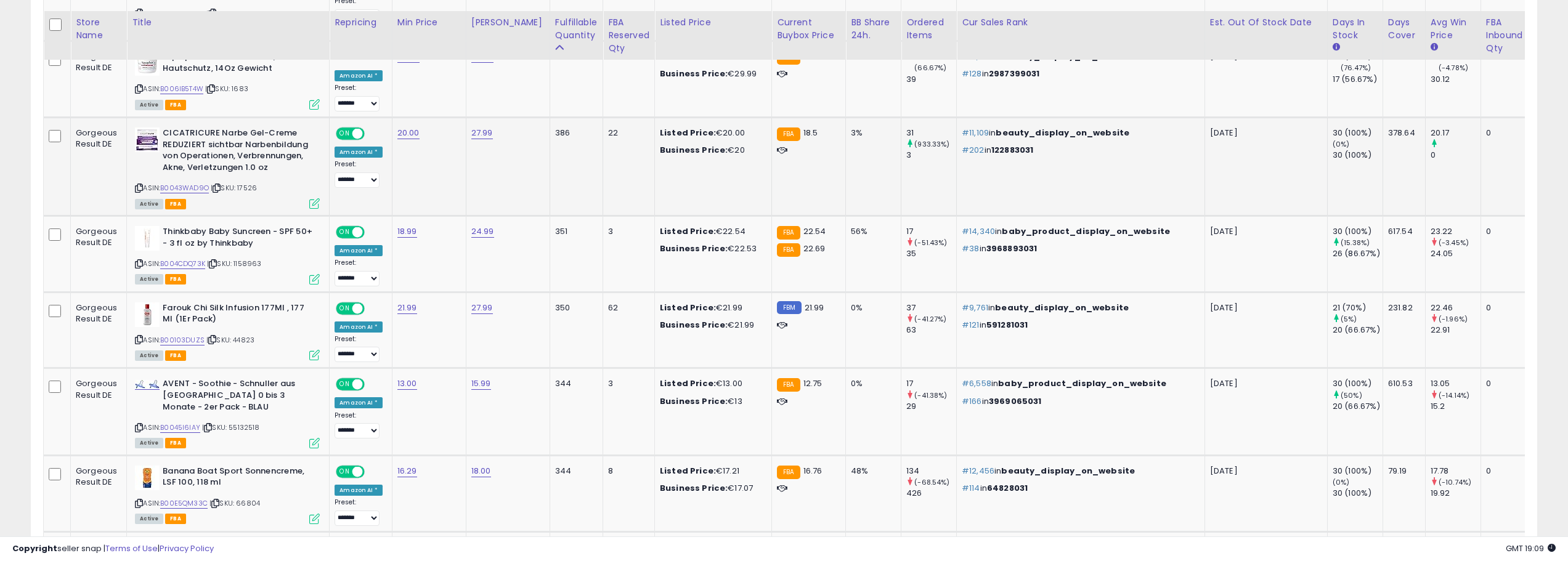
scroll to position [678, 0]
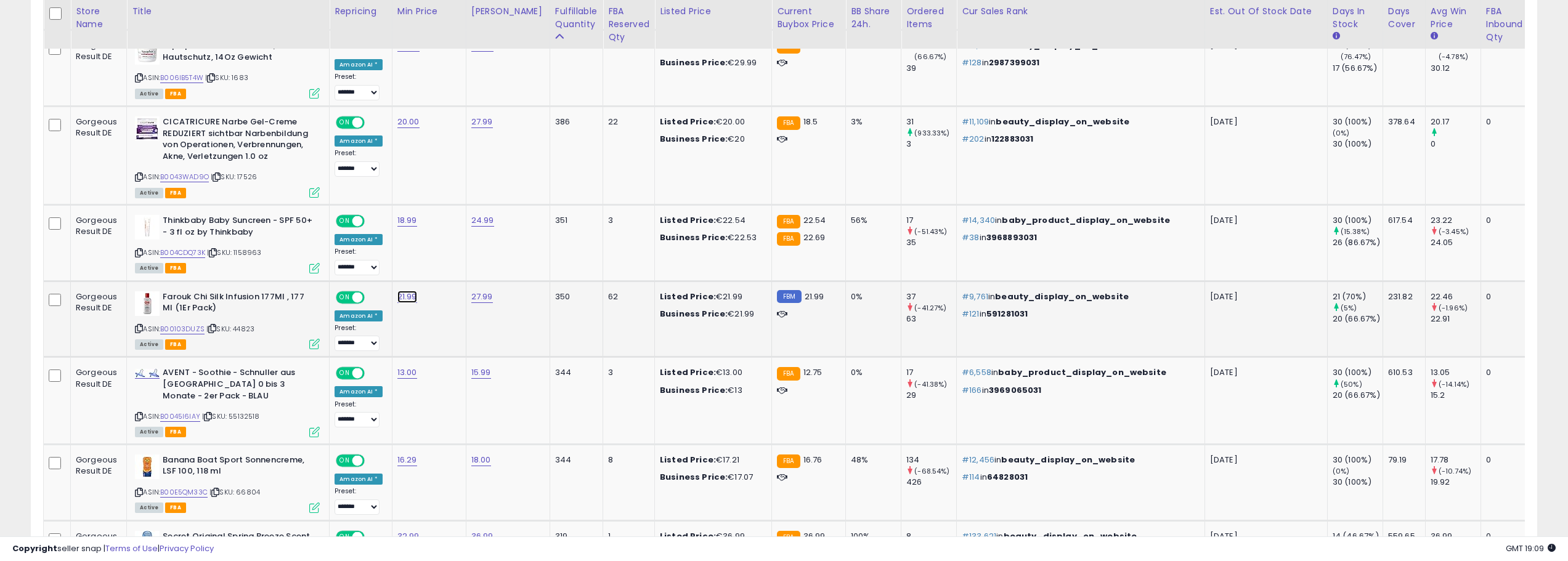
click at [474, 236] on button "button" at bounding box center [463, 232] width 21 height 18
drag, startPoint x: 281, startPoint y: 312, endPoint x: 259, endPoint y: 314, distance: 22.1
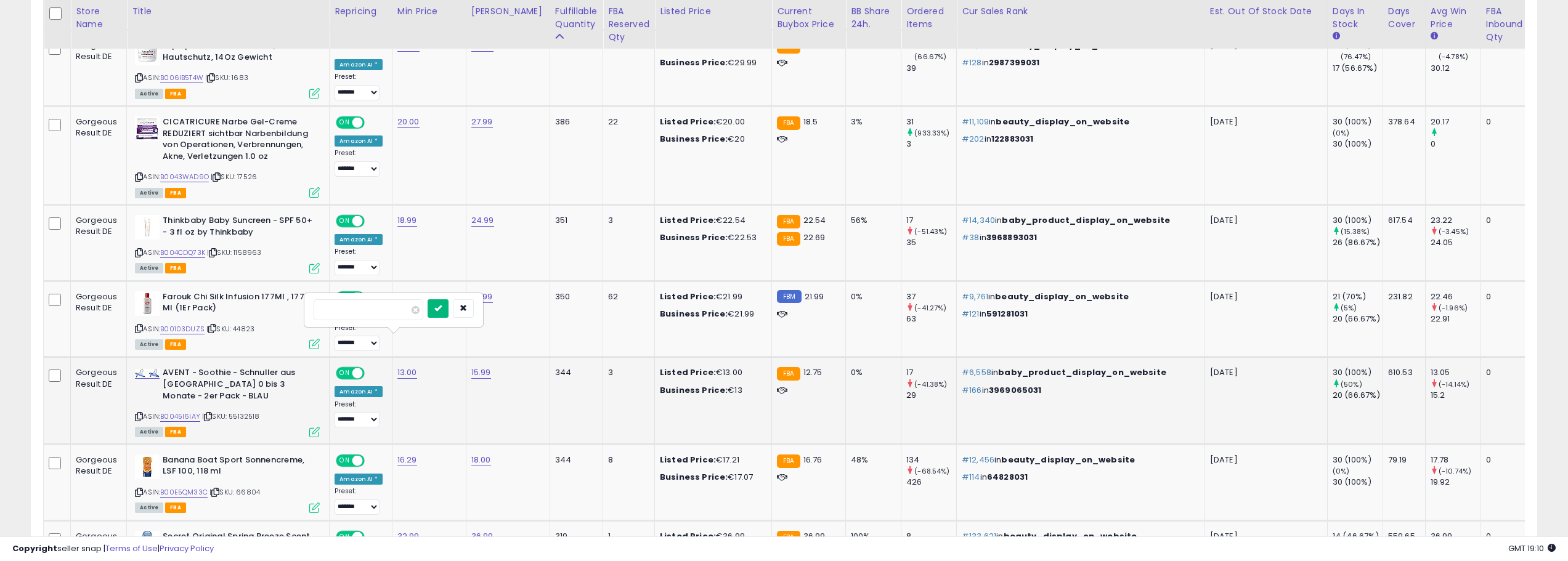
type input "*****"
click at [441, 311] on icon "submit" at bounding box center [438, 308] width 8 height 8
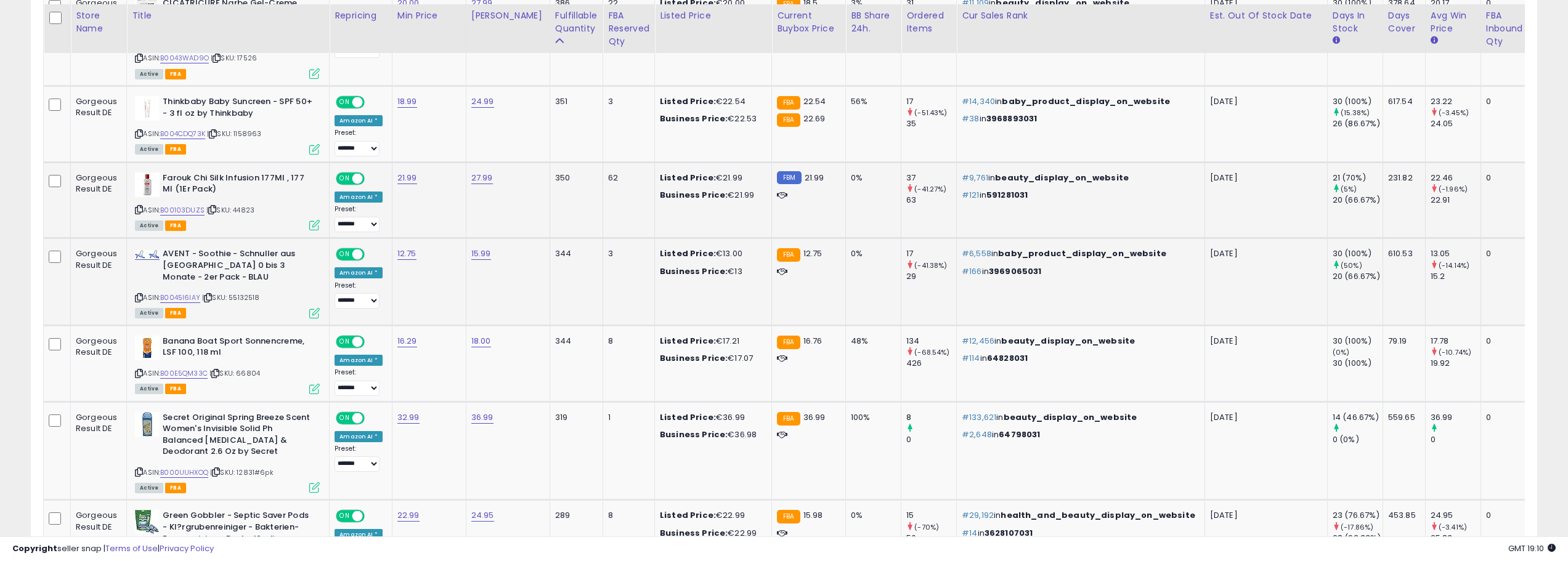
scroll to position [801, 0]
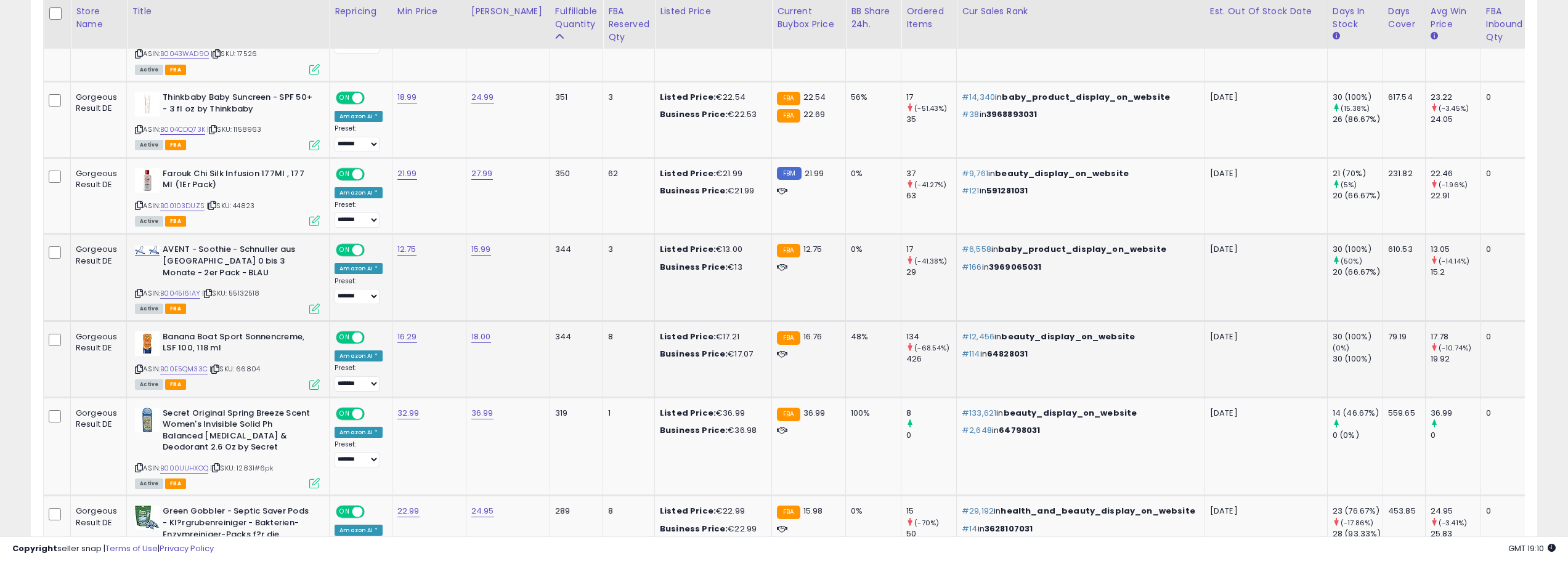
click at [191, 332] on b "Banana Boat Sport Sonnencreme, LSF 100, 118 ml" at bounding box center [237, 344] width 149 height 26
drag, startPoint x: 191, startPoint y: 309, endPoint x: 207, endPoint y: 309, distance: 16.0
click at [207, 332] on b "Banana Boat Sport Sonnencreme, LSF 100, 118 ml" at bounding box center [237, 344] width 149 height 26
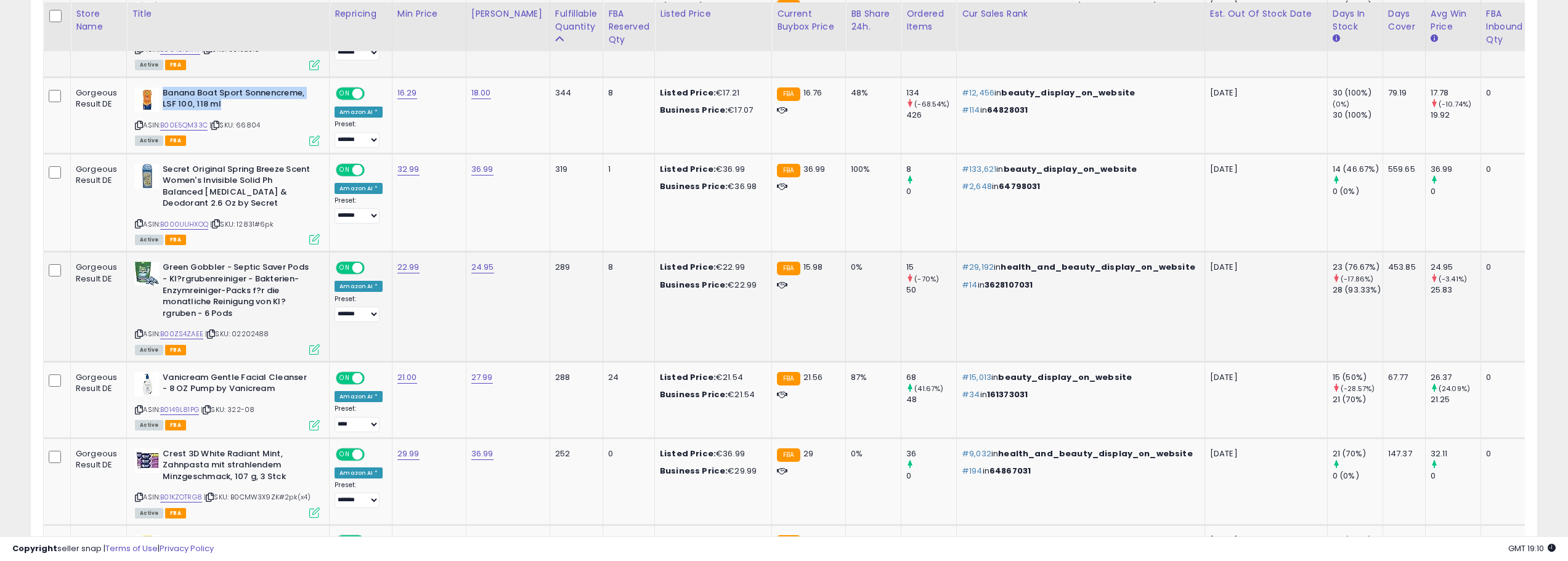
scroll to position [1047, 0]
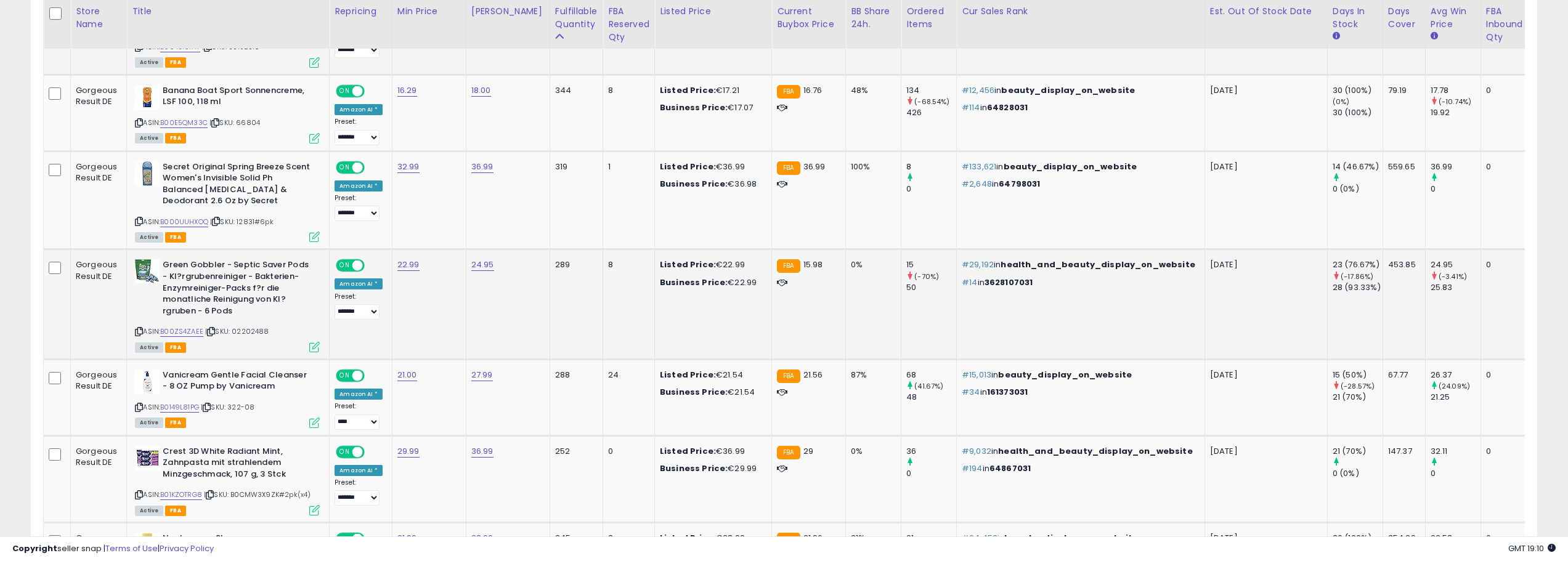
click at [497, 293] on td "24.95" at bounding box center [508, 303] width 84 height 109
